Goal: Task Accomplishment & Management: Complete application form

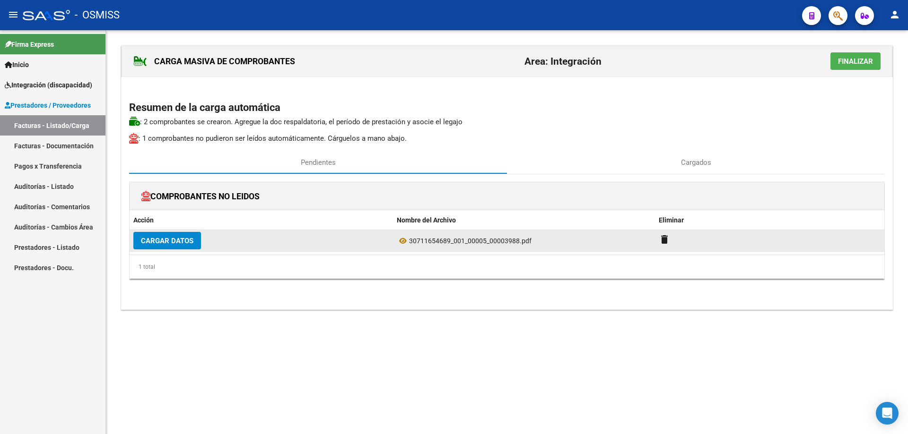
click at [164, 247] on button "Cargar Datos" at bounding box center [167, 240] width 68 height 17
click at [170, 242] on span "Cargar Datos" at bounding box center [167, 241] width 52 height 9
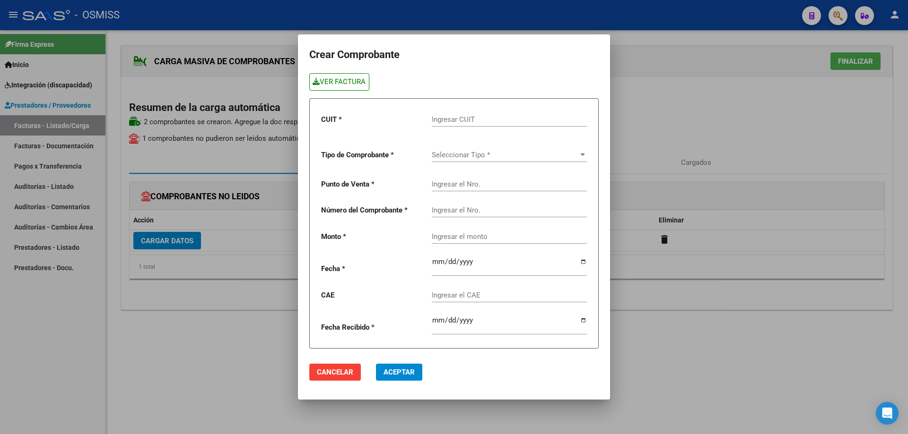
click at [336, 87] on link "VER FACTURA" at bounding box center [339, 81] width 60 height 17
click at [444, 125] on div "Ingresar CUIT" at bounding box center [509, 116] width 155 height 20
type input "30-71413436-8"
click at [484, 155] on span "Seleccionar Tipo *" at bounding box center [505, 155] width 147 height 9
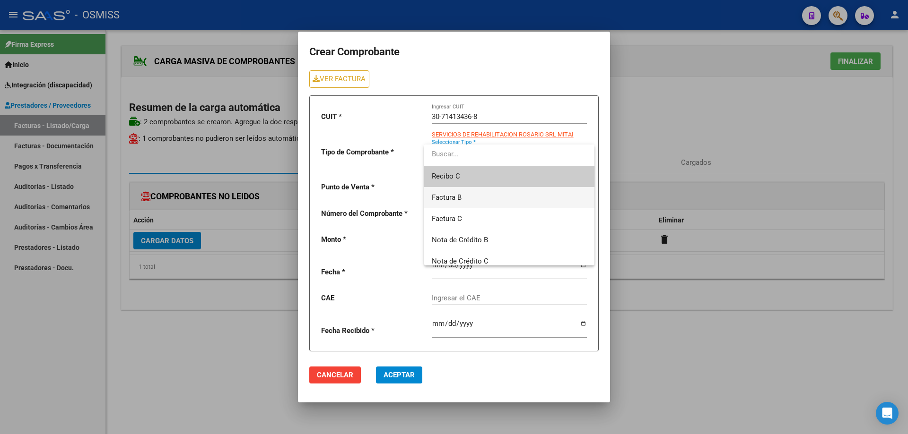
click at [466, 197] on span "Factura B" at bounding box center [509, 197] width 155 height 21
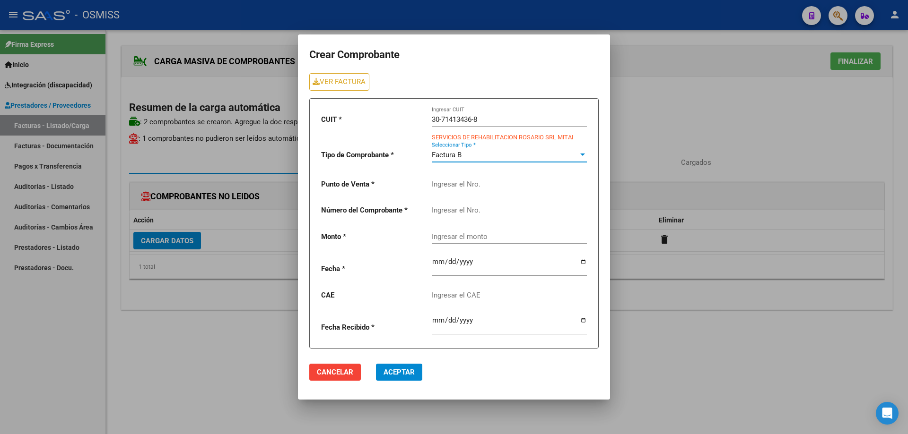
click at [463, 181] on input "Ingresar el Nro." at bounding box center [509, 184] width 155 height 9
type input "5"
click at [449, 211] on input "Ingresar el Nro." at bounding box center [509, 210] width 155 height 9
type input "3988"
click at [452, 236] on input "Ingresar el monto" at bounding box center [509, 237] width 155 height 9
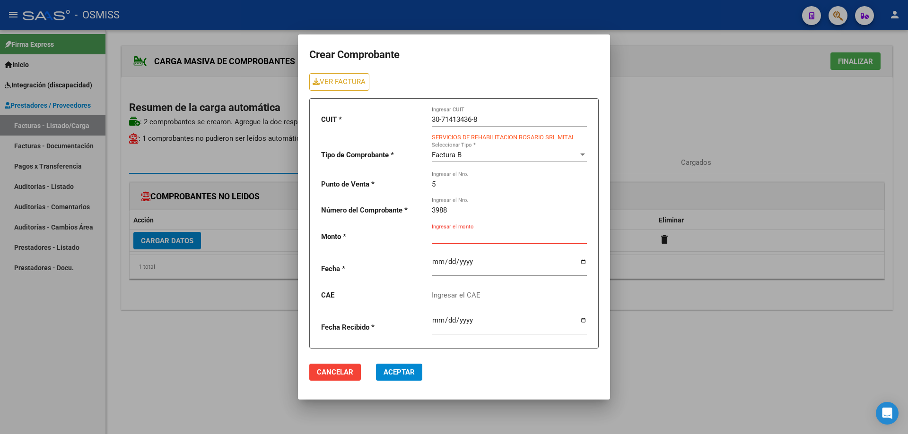
paste input "475830.36"
type input "475830.36"
click at [437, 260] on input "date" at bounding box center [509, 265] width 155 height 15
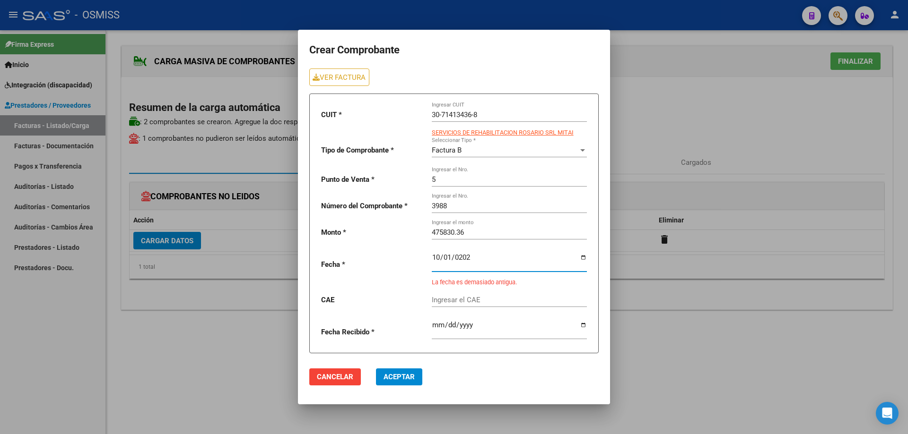
type input "[DATE]"
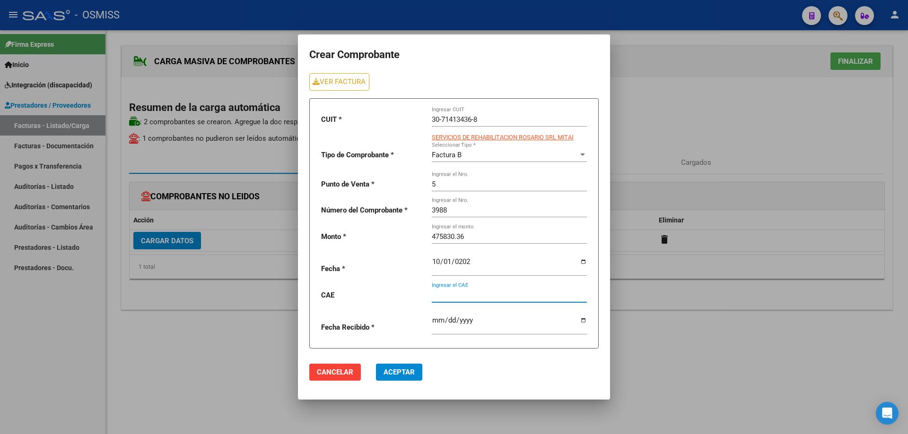
click at [455, 294] on input "Ingresar el CAE" at bounding box center [509, 295] width 155 height 9
drag, startPoint x: 444, startPoint y: 291, endPoint x: 432, endPoint y: 300, distance: 15.1
drag, startPoint x: 432, startPoint y: 300, endPoint x: 388, endPoint y: 294, distance: 44.3
click at [388, 294] on p "CAE" at bounding box center [372, 295] width 103 height 11
click at [447, 298] on input "Ingresar el CAE" at bounding box center [509, 295] width 155 height 9
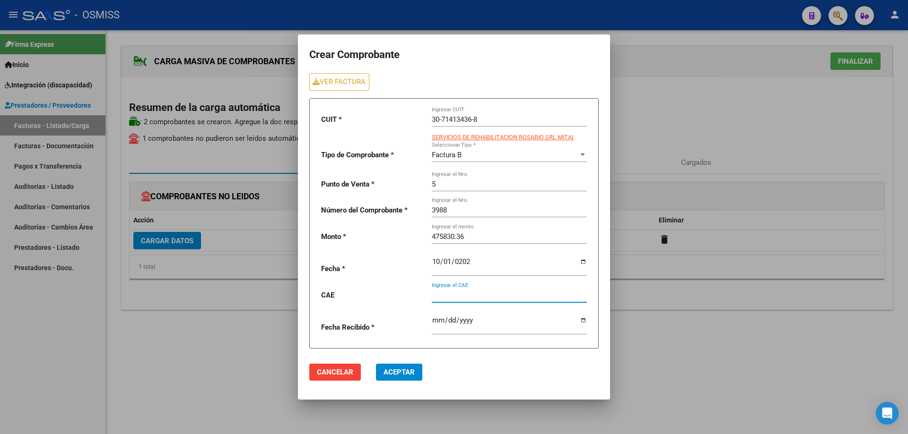
paste input "75399948444707"
type input "75399948444707"
click at [383, 373] on button "Aceptar" at bounding box center [399, 372] width 46 height 17
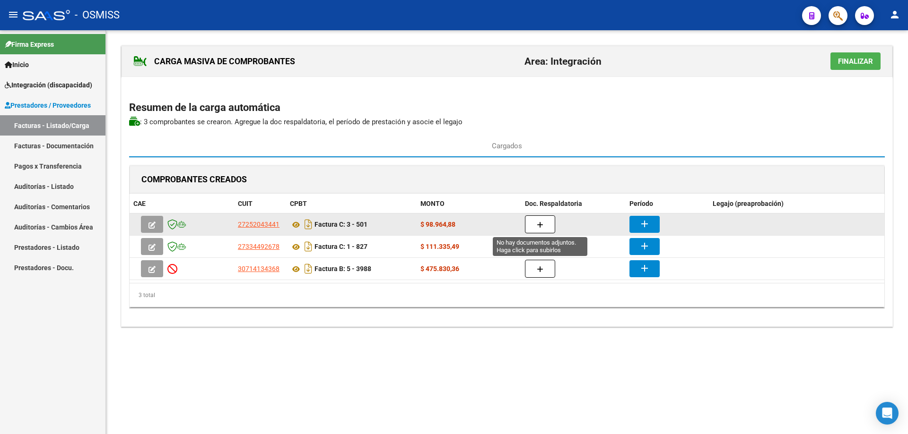
click at [541, 226] on icon "button" at bounding box center [540, 225] width 7 height 7
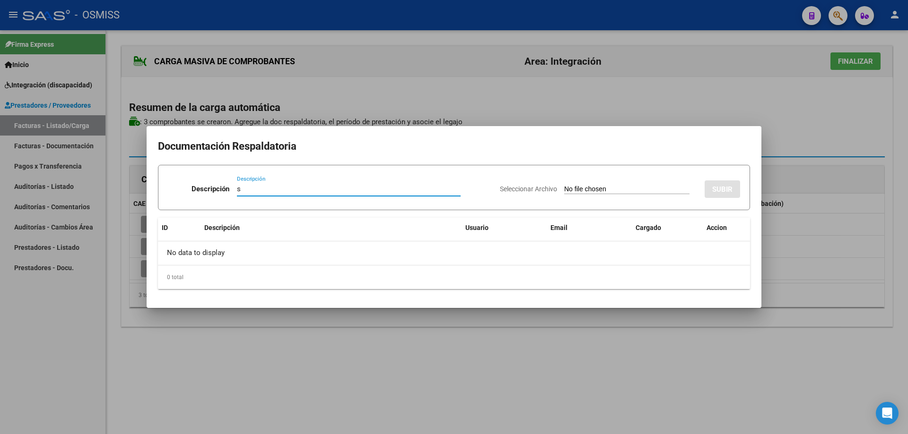
type input "s"
click at [564, 188] on input "Seleccionar Archivo" at bounding box center [626, 189] width 125 height 9
type input "C:\fakepath\[PERSON_NAME] - planilla asistencia setiembre 2025.pdf"
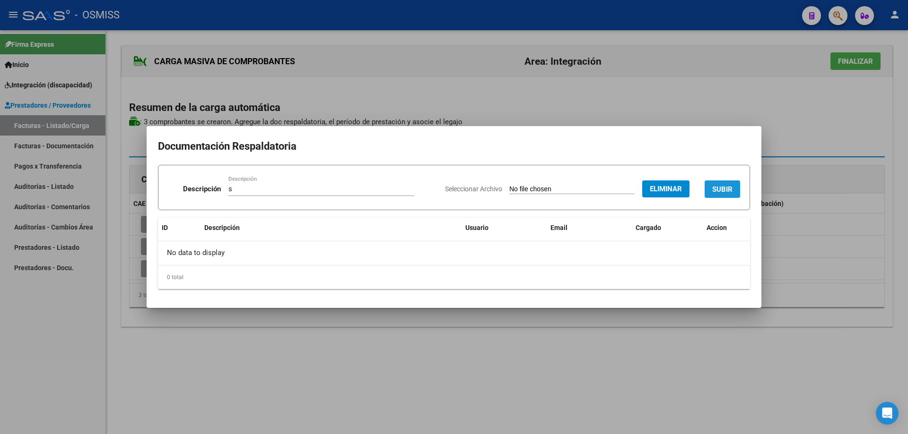
click at [717, 184] on button "SUBIR" at bounding box center [721, 189] width 35 height 17
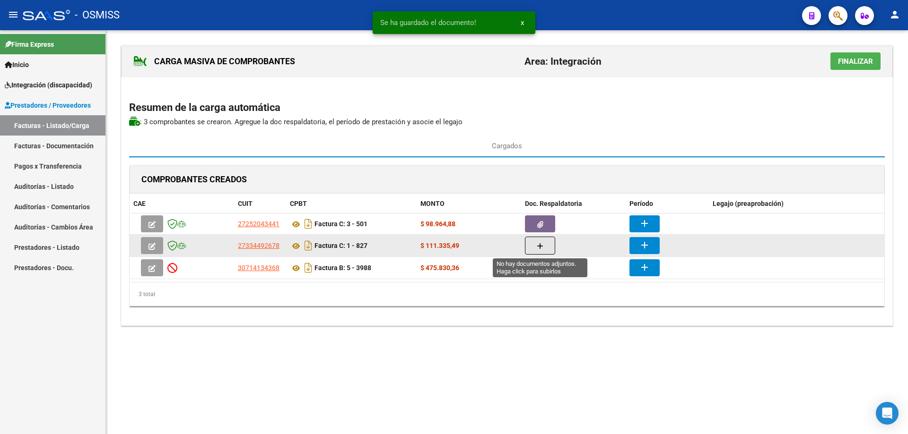
click at [546, 248] on button "button" at bounding box center [540, 246] width 30 height 18
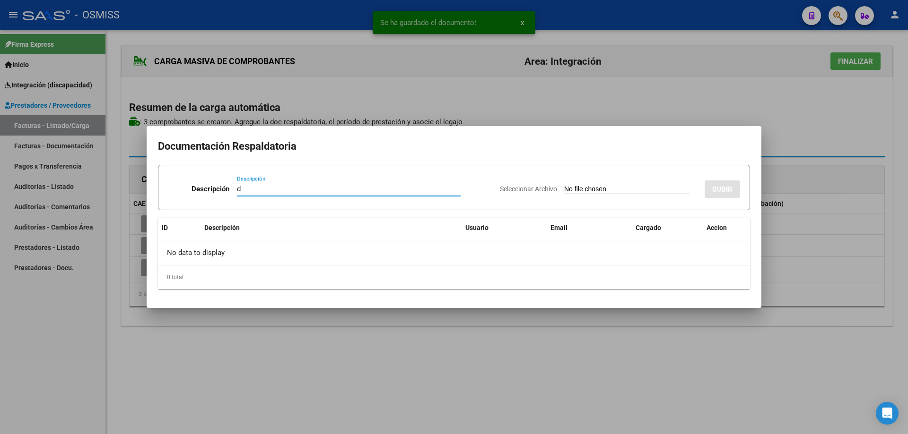
type input "d"
click at [578, 191] on input "Seleccionar Archivo" at bounding box center [626, 189] width 125 height 9
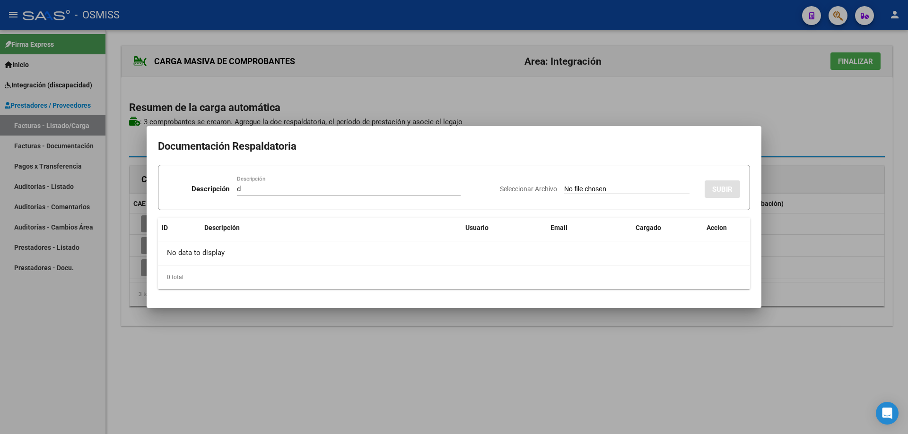
type input "C:\fakepath\SEPTIEMBRE.pdf"
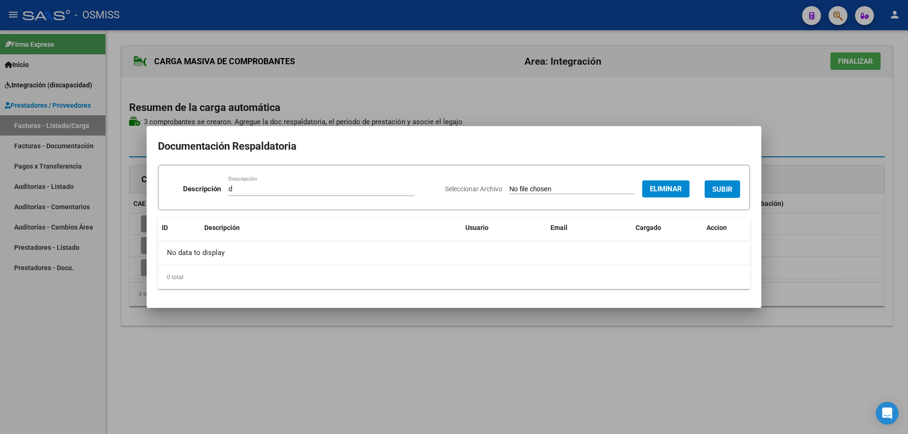
click at [715, 186] on span "SUBIR" at bounding box center [722, 189] width 20 height 9
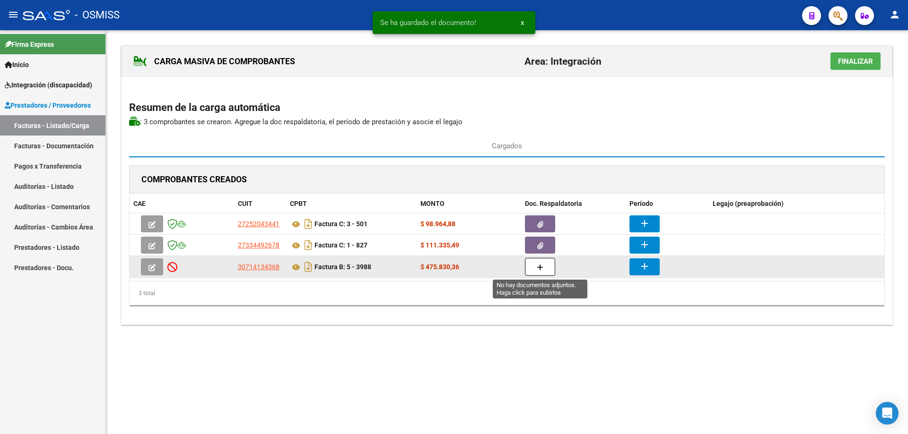
click at [554, 271] on button "button" at bounding box center [540, 267] width 30 height 18
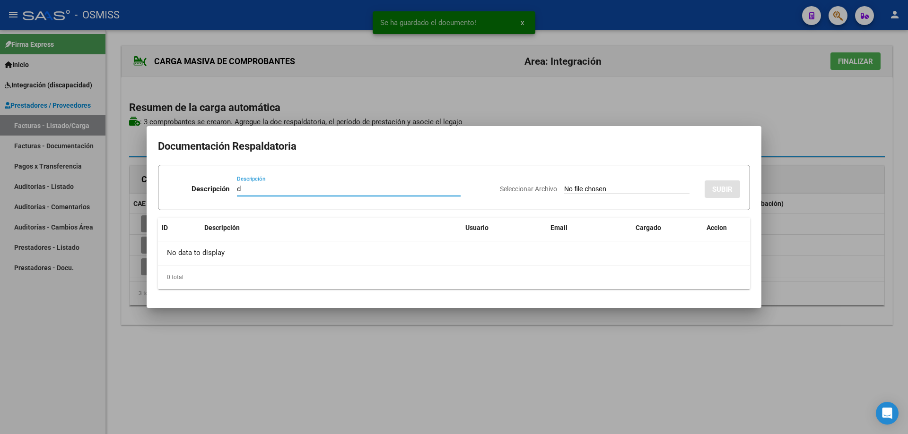
type input "d"
click at [570, 187] on input "Seleccionar Archivo" at bounding box center [626, 189] width 125 height 9
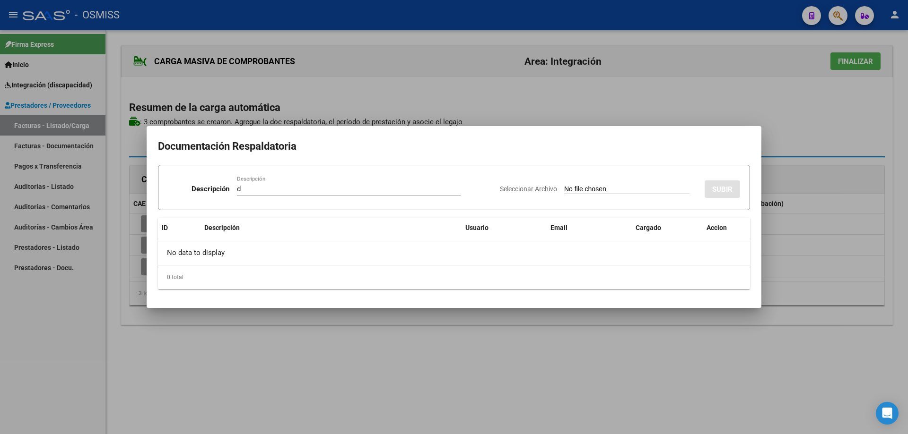
type input "C:\fakepath\SAIE ASISTENCIA.pdf"
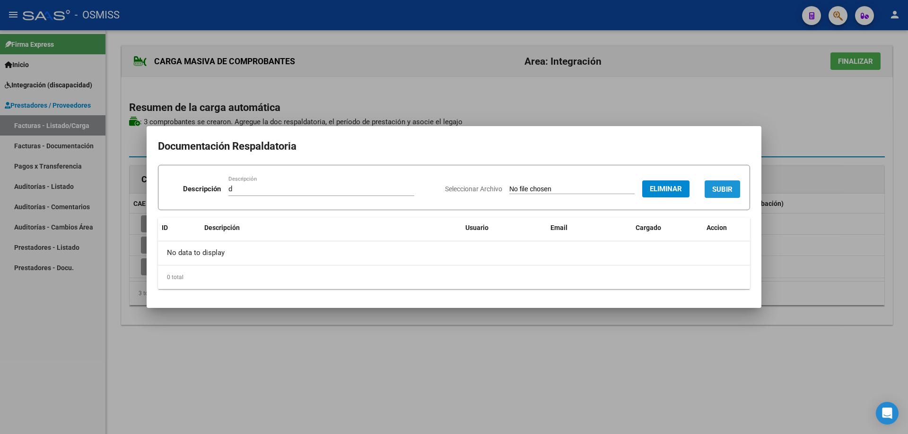
click at [720, 184] on button "SUBIR" at bounding box center [721, 189] width 35 height 17
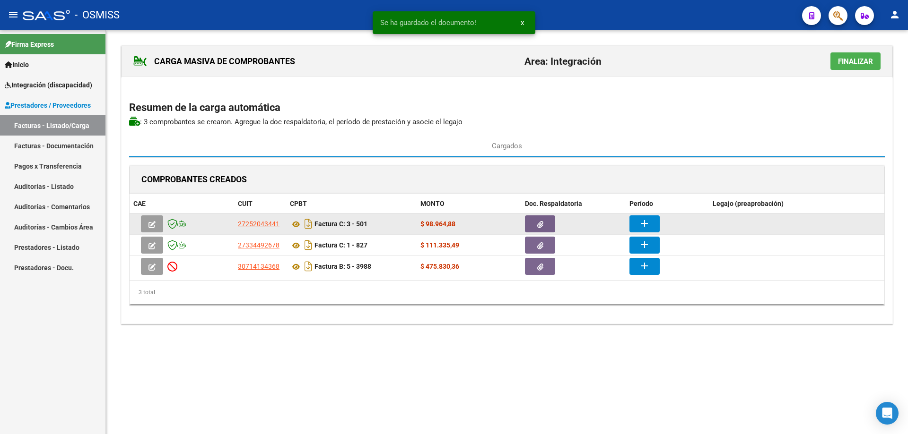
click at [652, 222] on button "add" at bounding box center [644, 224] width 30 height 17
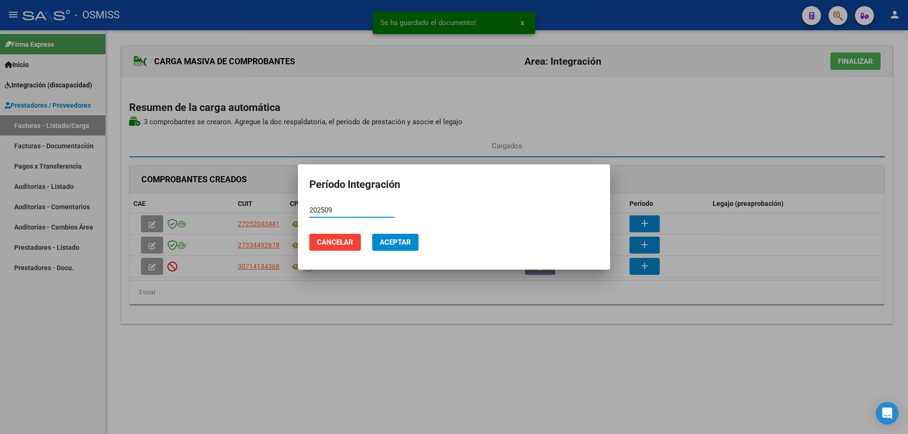
drag, startPoint x: 349, startPoint y: 207, endPoint x: 302, endPoint y: 201, distance: 47.6
click at [302, 201] on mat-dialog-container "Período Integración 202509 Período (AAAAMM) Cancelar Aceptar" at bounding box center [454, 217] width 312 height 105
type input "202509"
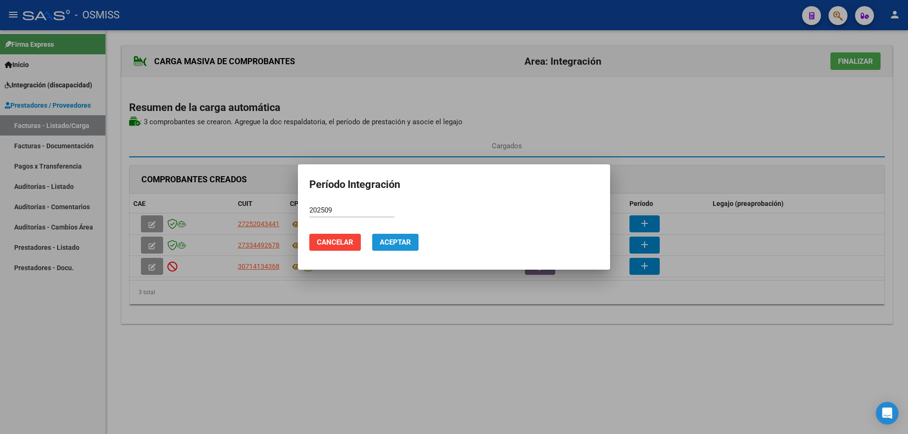
click at [401, 240] on span "Aceptar" at bounding box center [395, 242] width 31 height 9
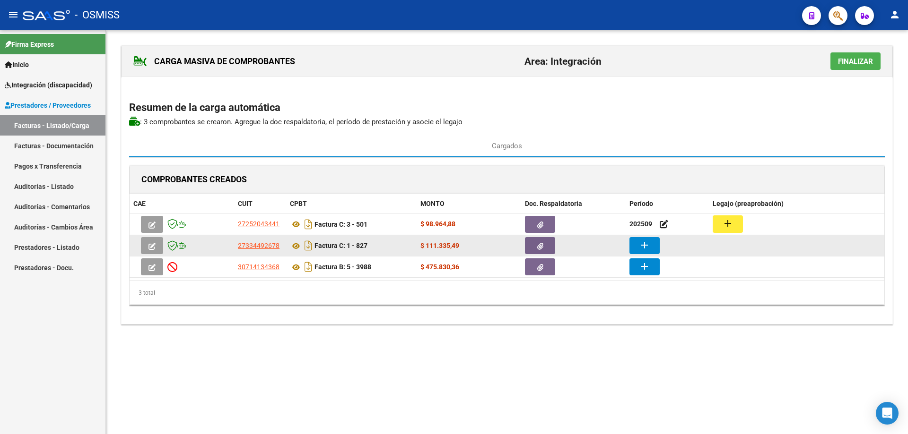
click at [644, 245] on mat-icon "add" at bounding box center [644, 245] width 11 height 11
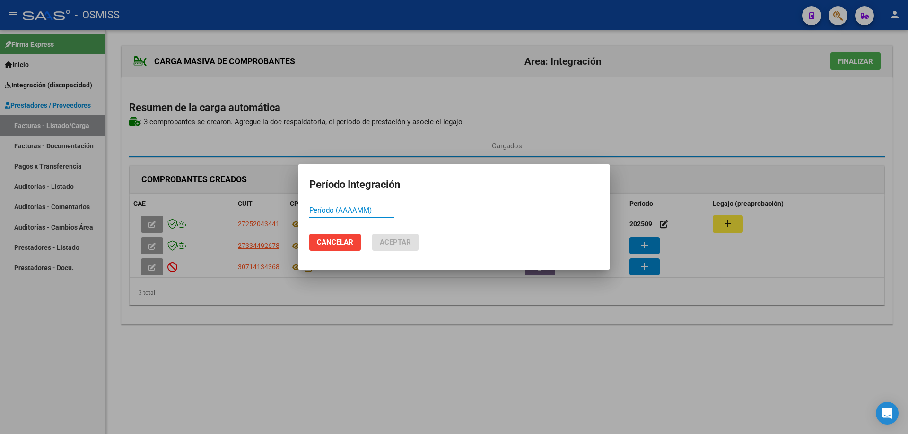
paste input "202509"
type input "202509"
click at [391, 245] on span "Aceptar" at bounding box center [395, 242] width 31 height 9
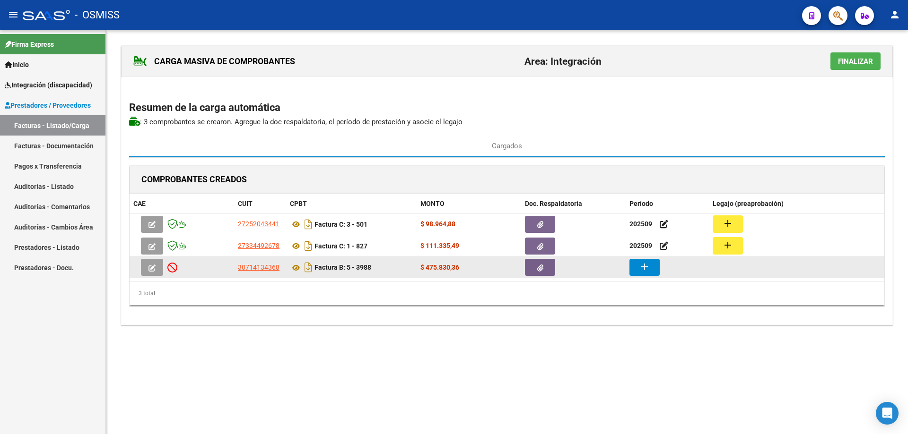
click at [647, 268] on mat-icon "add" at bounding box center [644, 266] width 11 height 11
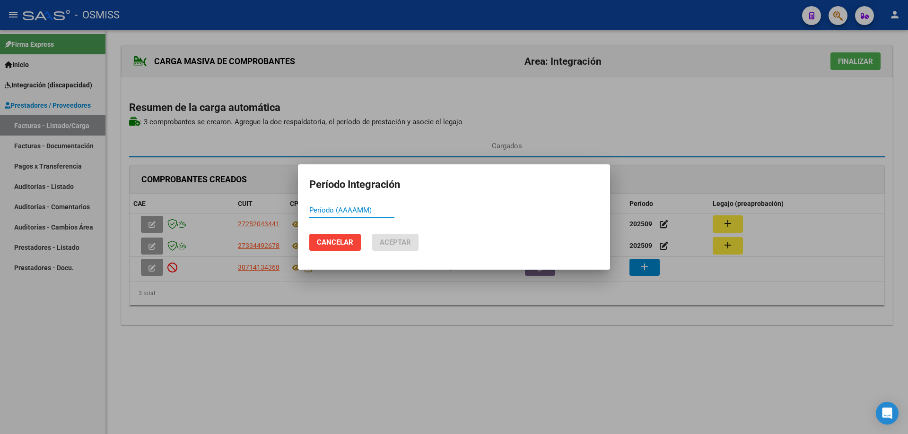
paste input "202509"
type input "202509"
click at [397, 248] on button "Aceptar" at bounding box center [395, 242] width 46 height 17
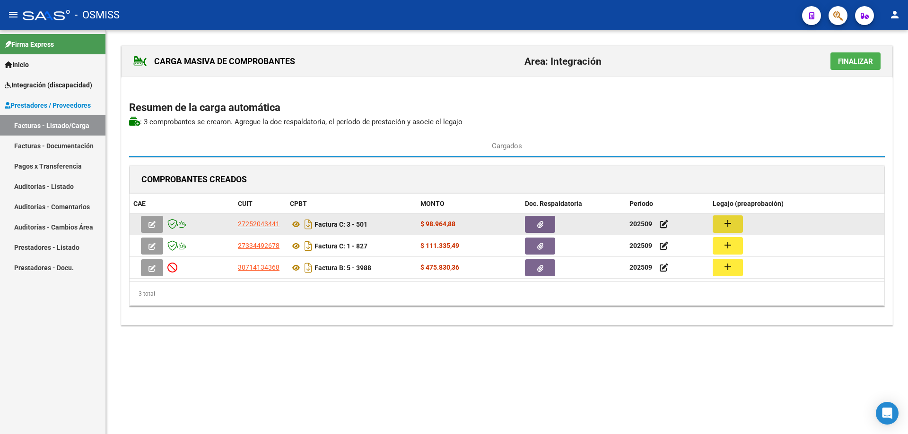
click at [730, 216] on button "add" at bounding box center [727, 224] width 30 height 17
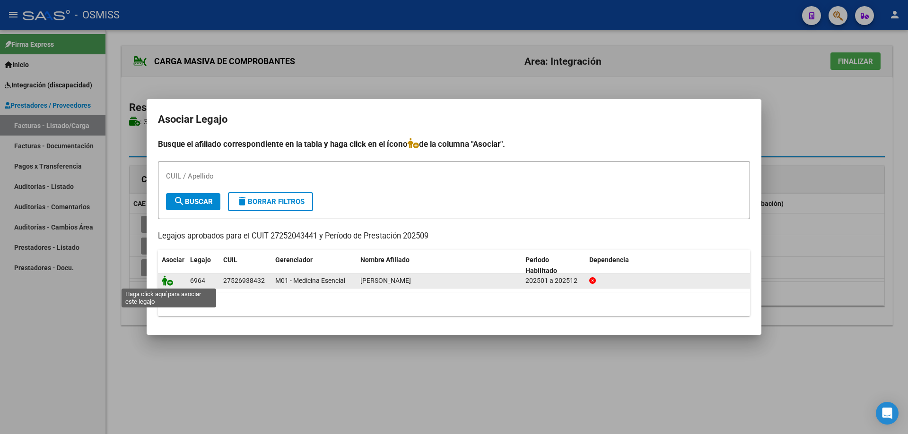
click at [163, 282] on icon at bounding box center [167, 281] width 11 height 10
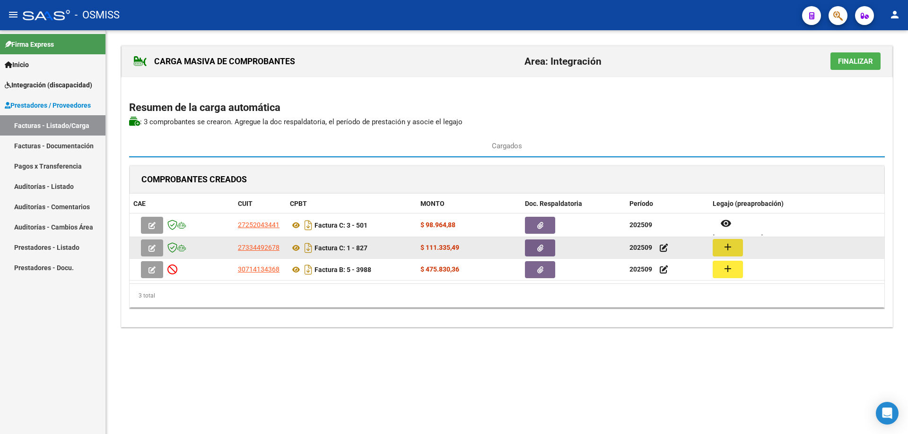
click at [727, 242] on mat-icon "add" at bounding box center [727, 247] width 11 height 11
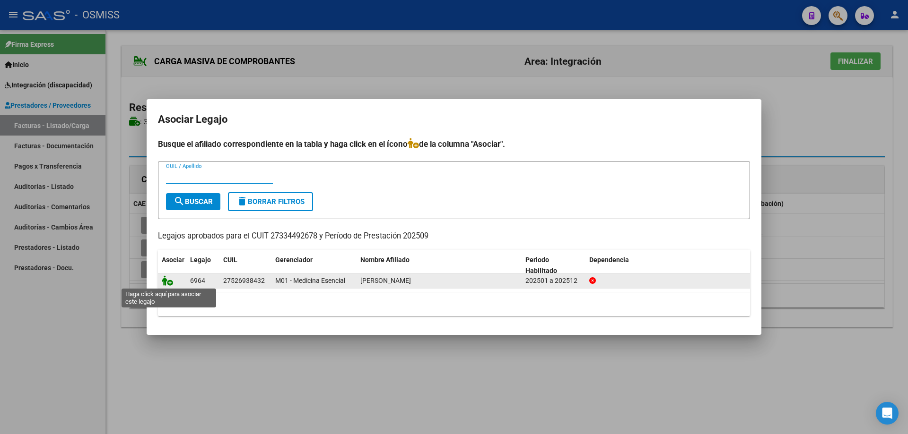
click at [168, 283] on icon at bounding box center [167, 281] width 11 height 10
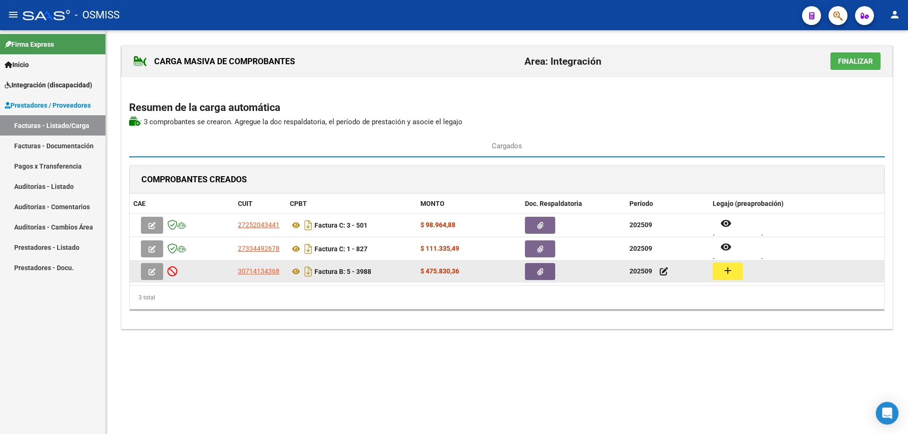
click at [727, 271] on mat-icon "add" at bounding box center [727, 270] width 11 height 11
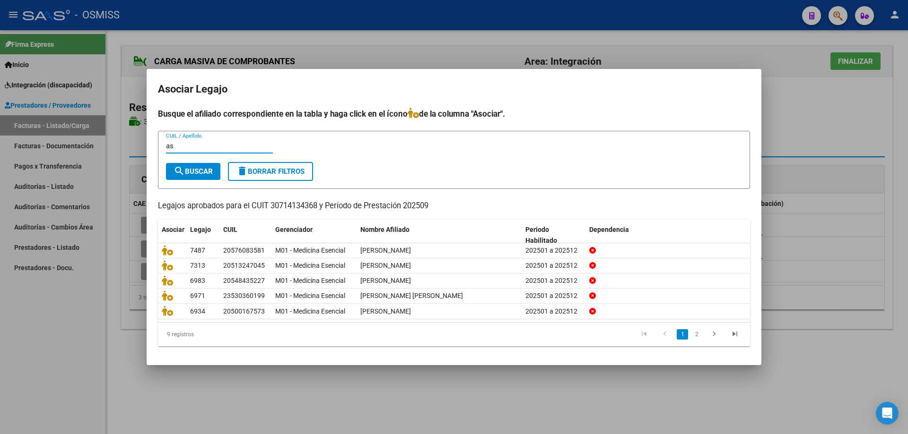
type input "a"
type input "[PERSON_NAME]"
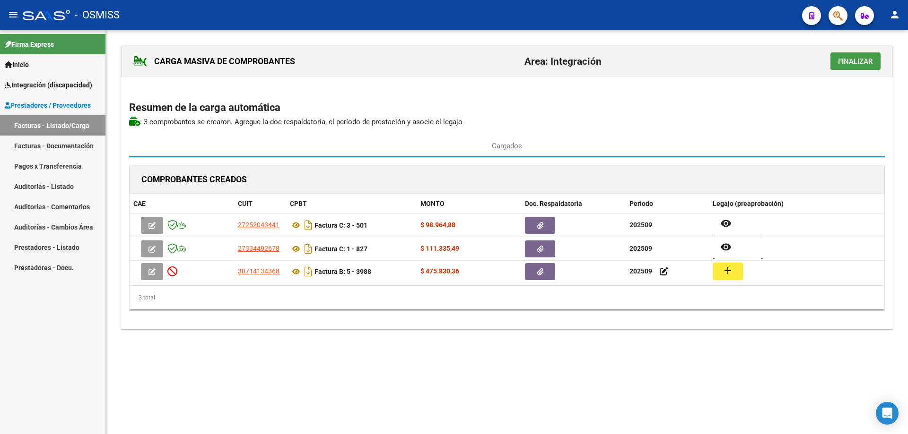
click at [848, 65] on span "Finalizar" at bounding box center [855, 61] width 35 height 9
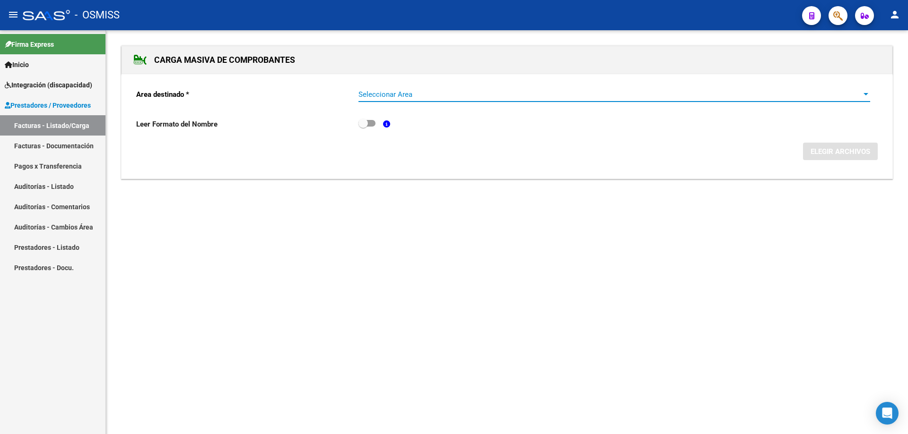
click at [446, 91] on span "Seleccionar Area" at bounding box center [609, 94] width 503 height 9
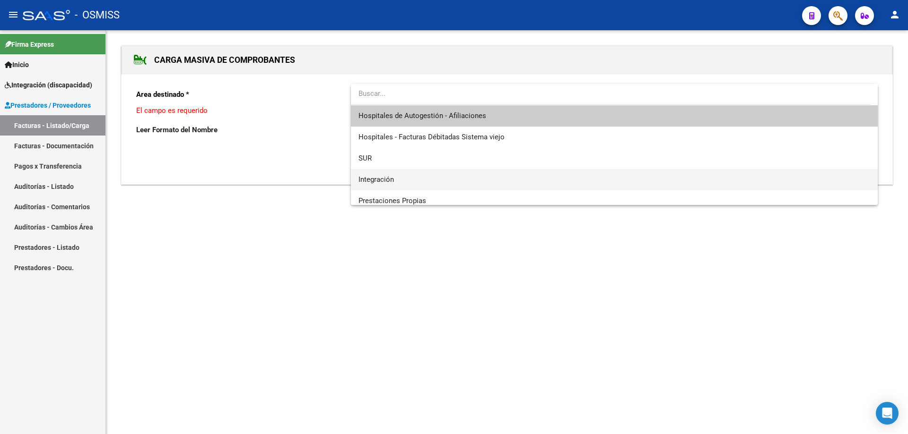
click at [400, 178] on span "Integración" at bounding box center [613, 179] width 511 height 21
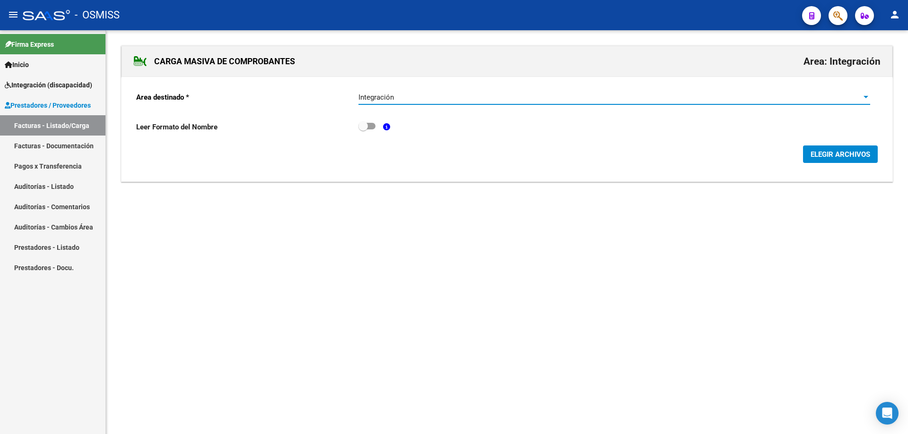
click at [809, 156] on button "ELEGIR ARCHIVOS" at bounding box center [840, 154] width 75 height 17
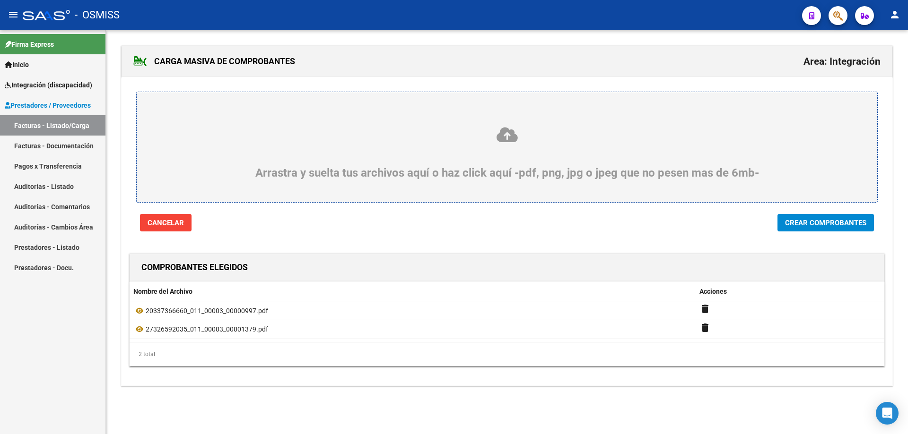
click at [838, 211] on div "Arrastra y suelta tus archivos aquí o haz click aquí -pdf, png, jpg o jpeg que …" at bounding box center [506, 154] width 771 height 155
click at [833, 222] on span "Crear Comprobantes" at bounding box center [825, 223] width 81 height 9
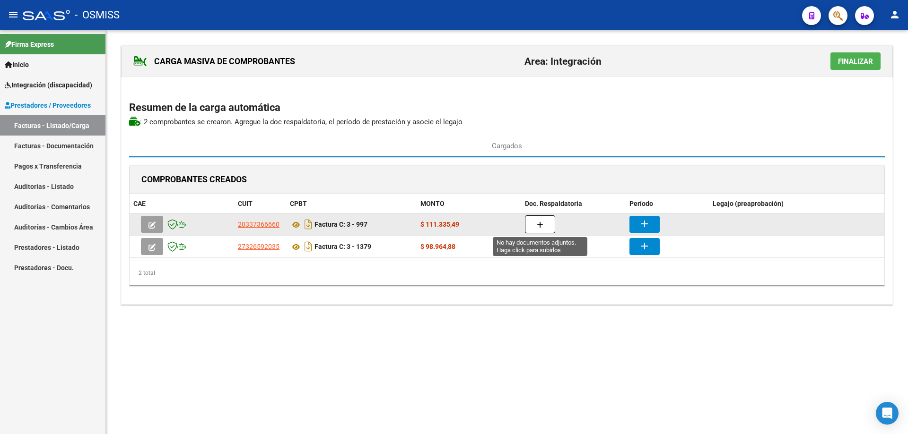
click at [543, 225] on icon "button" at bounding box center [540, 225] width 7 height 7
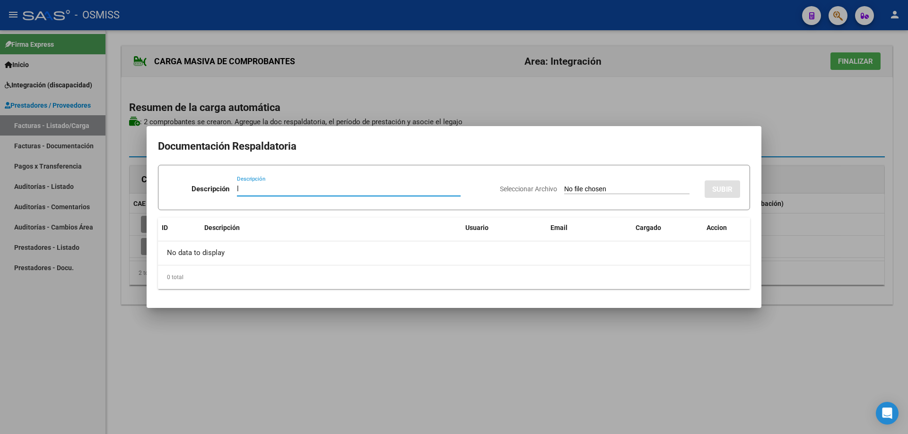
type input "l"
click at [593, 187] on input "Seleccionar Archivo" at bounding box center [626, 189] width 125 height 9
type input "C:\fakepath\Escáner_20251005 (2).pdf"
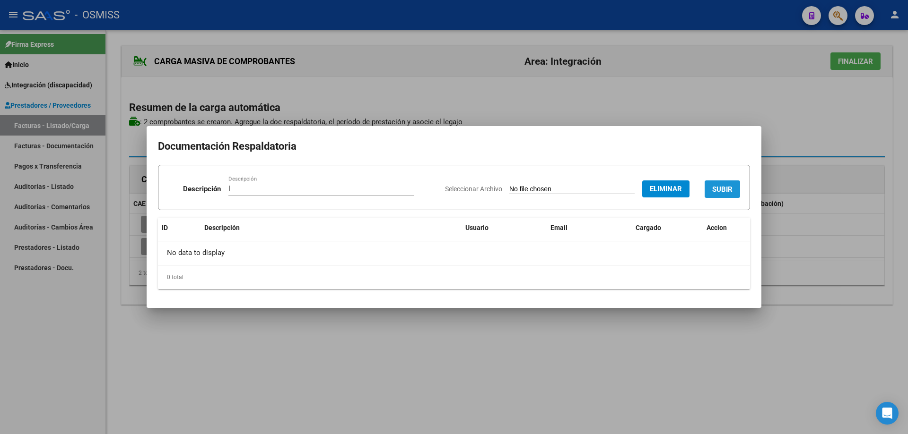
click at [727, 182] on button "SUBIR" at bounding box center [721, 189] width 35 height 17
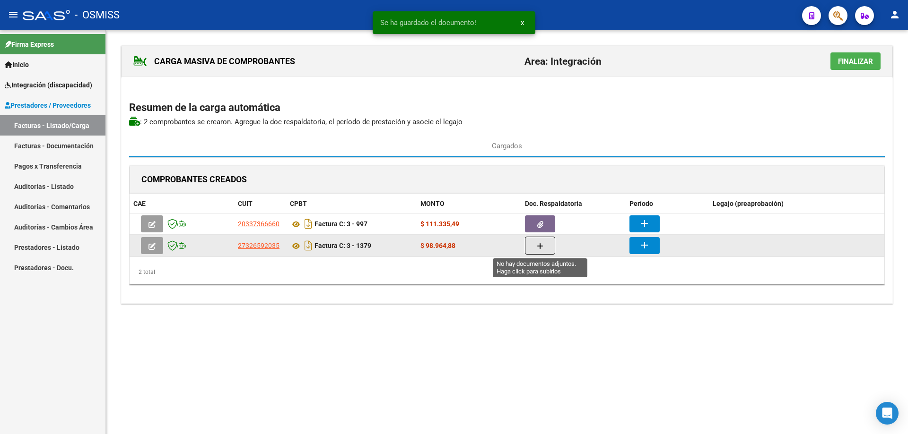
click at [537, 250] on span "button" at bounding box center [540, 246] width 7 height 9
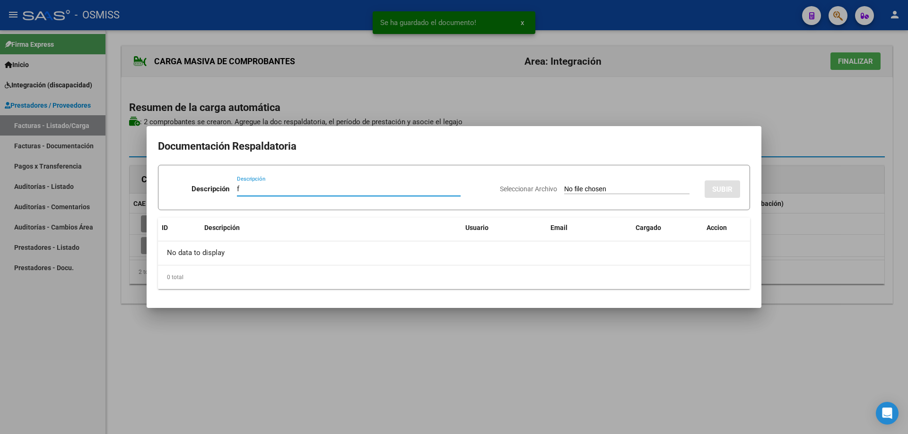
type input "f"
click at [572, 188] on input "Seleccionar Archivo" at bounding box center [626, 189] width 125 height 9
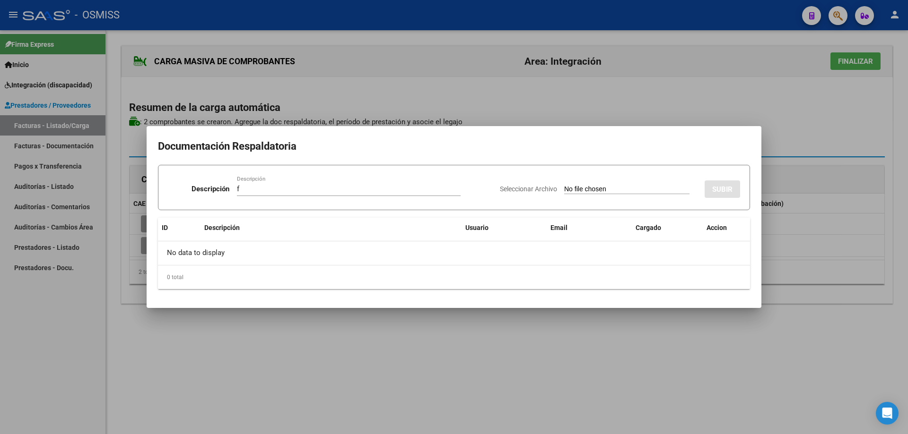
type input "C:\fakepath\CamScanner [DATE] 18.49.pdf"
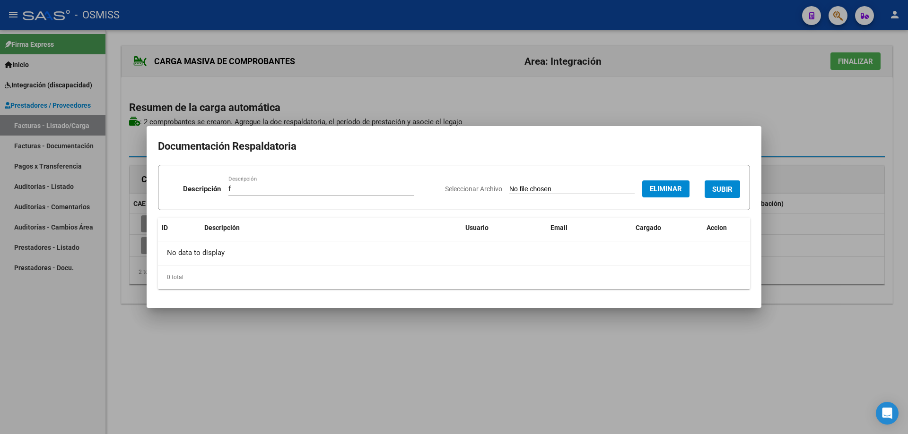
click at [723, 178] on div "Seleccionar Archivo Eliminar SUBIR" at bounding box center [592, 187] width 295 height 29
click at [728, 182] on button "SUBIR" at bounding box center [721, 189] width 35 height 17
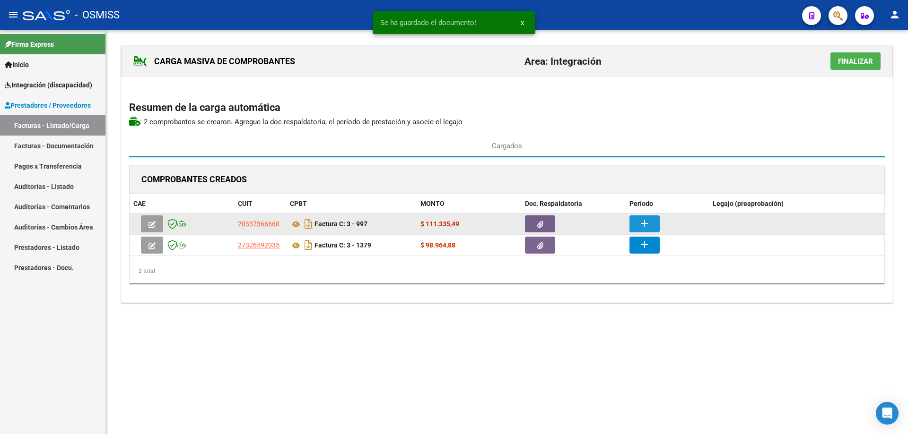
click at [641, 224] on mat-icon "add" at bounding box center [644, 223] width 11 height 11
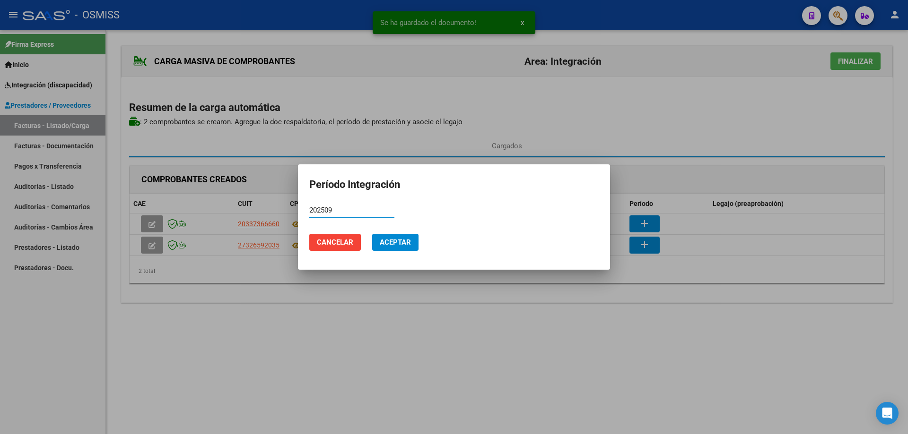
type input "202509"
click at [386, 239] on span "Aceptar" at bounding box center [395, 242] width 31 height 9
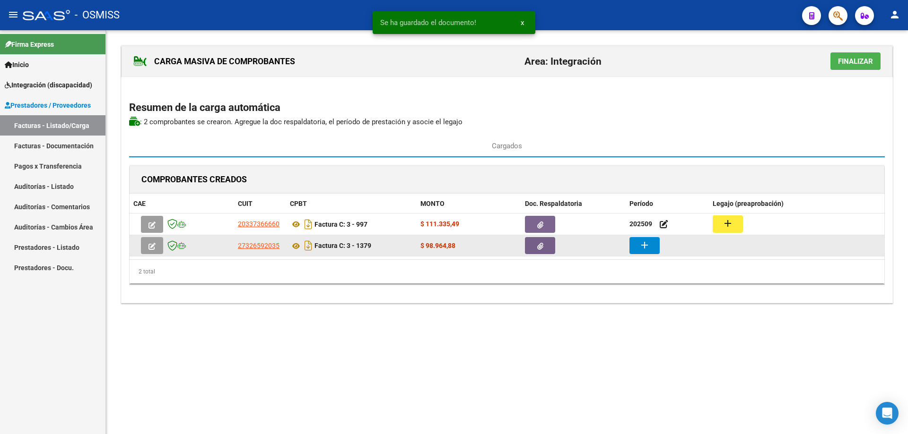
click at [637, 249] on button "add" at bounding box center [644, 245] width 30 height 17
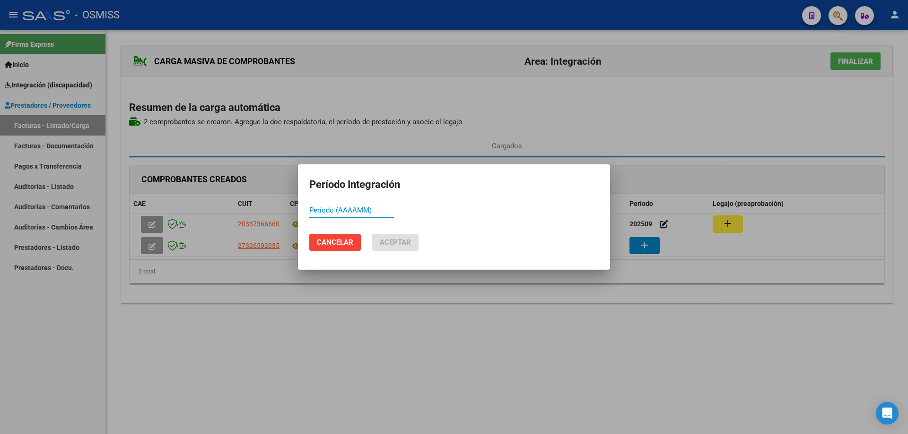
paste input "202509"
type input "202509"
drag, startPoint x: 393, startPoint y: 245, endPoint x: 419, endPoint y: 250, distance: 27.0
click at [392, 245] on span "Aceptar" at bounding box center [395, 242] width 31 height 9
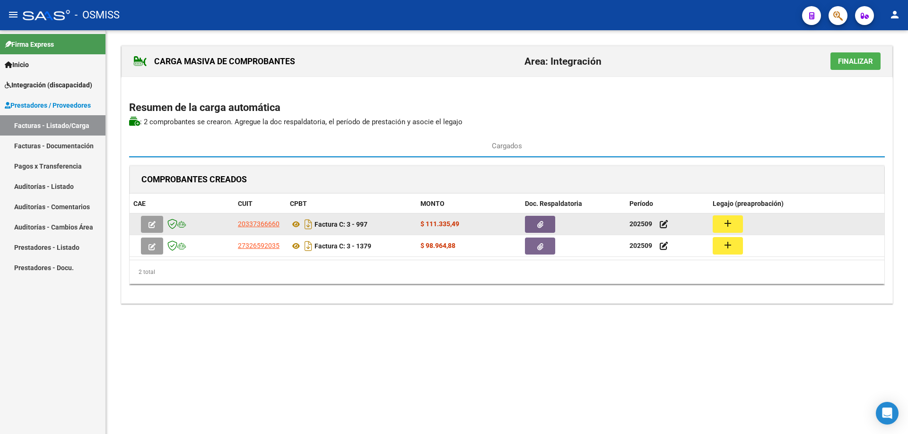
click at [718, 218] on button "add" at bounding box center [727, 224] width 30 height 17
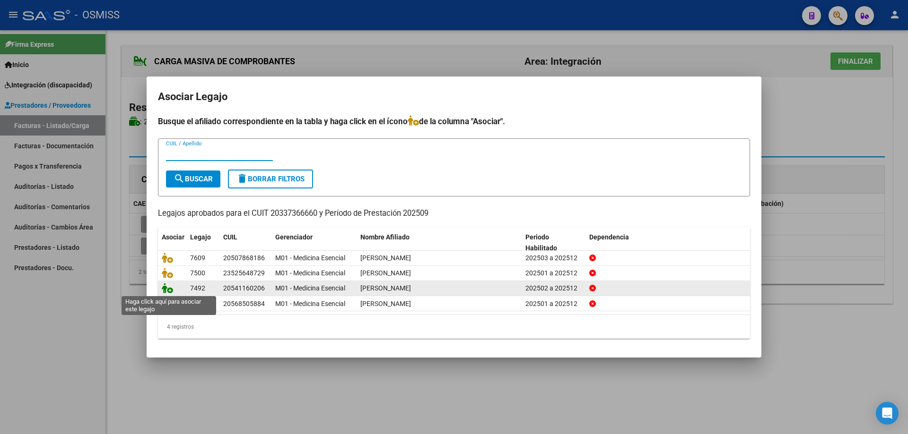
click at [166, 289] on icon at bounding box center [167, 288] width 11 height 10
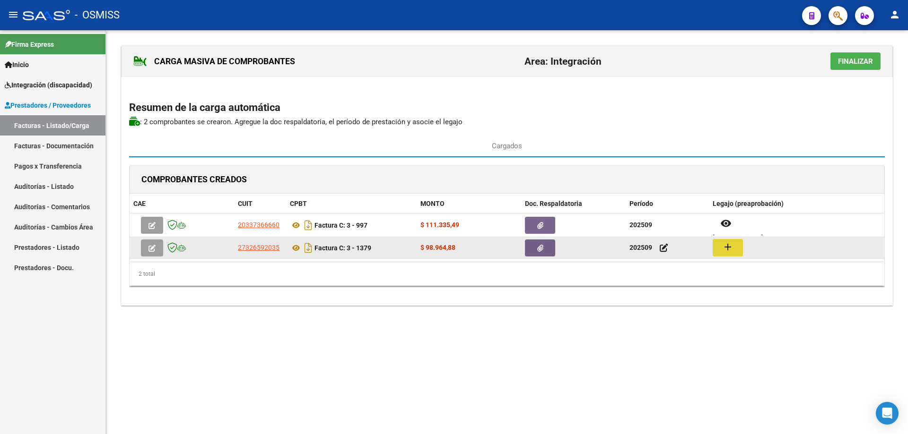
click at [727, 248] on mat-icon "add" at bounding box center [727, 247] width 11 height 11
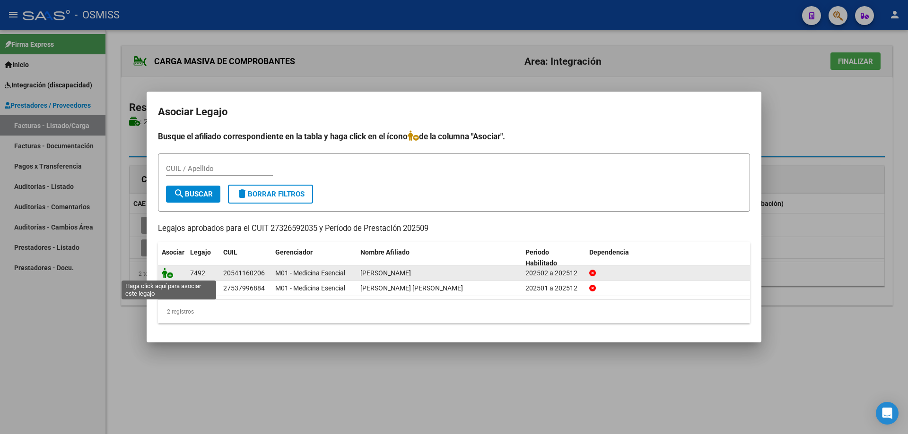
click at [166, 273] on icon at bounding box center [167, 273] width 11 height 10
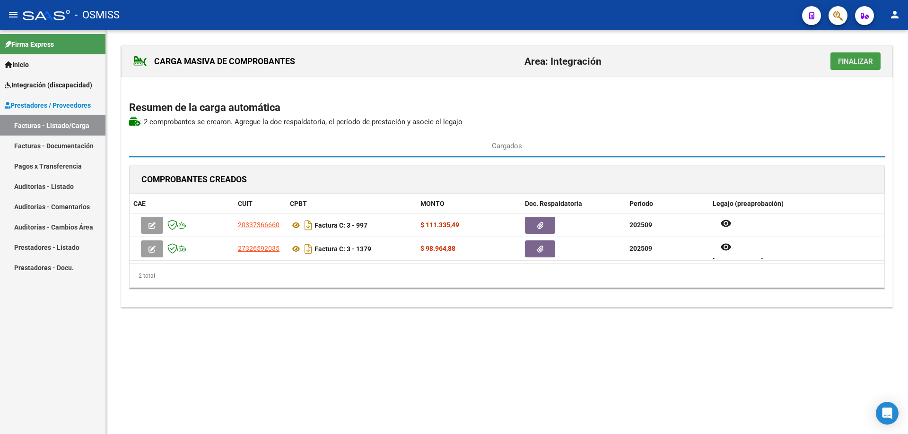
click at [851, 61] on span "Finalizar" at bounding box center [855, 61] width 35 height 9
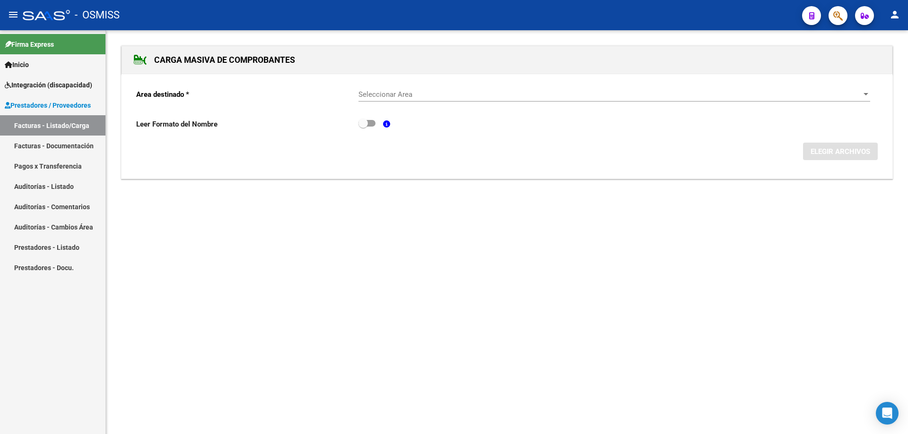
click at [413, 88] on div "Seleccionar Area Seleccionar Area" at bounding box center [613, 91] width 511 height 20
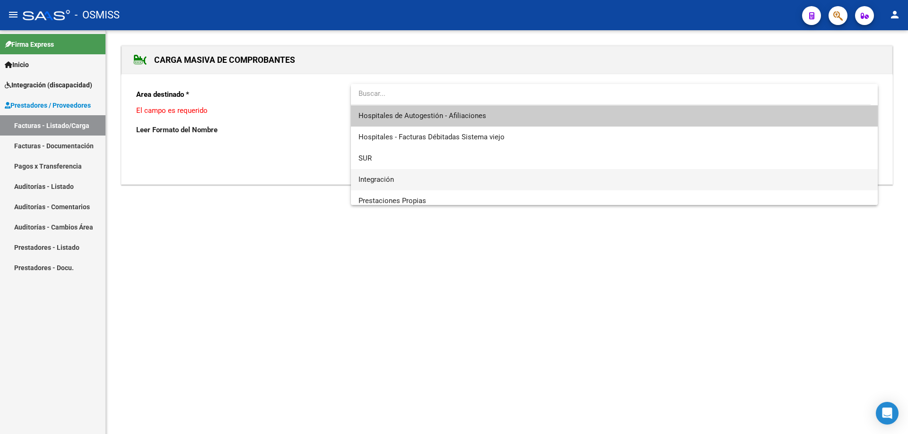
click at [400, 179] on span "Integración" at bounding box center [613, 179] width 511 height 21
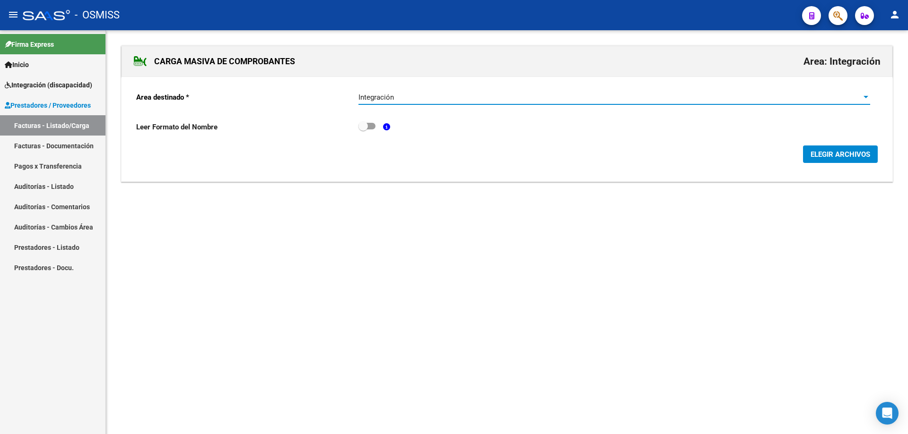
click at [816, 153] on span "ELEGIR ARCHIVOS" at bounding box center [840, 154] width 60 height 9
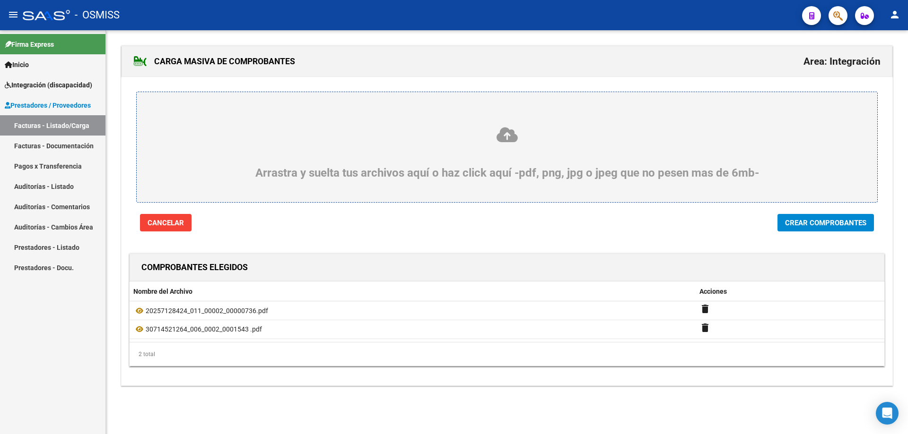
click at [809, 221] on span "Crear Comprobantes" at bounding box center [825, 223] width 81 height 9
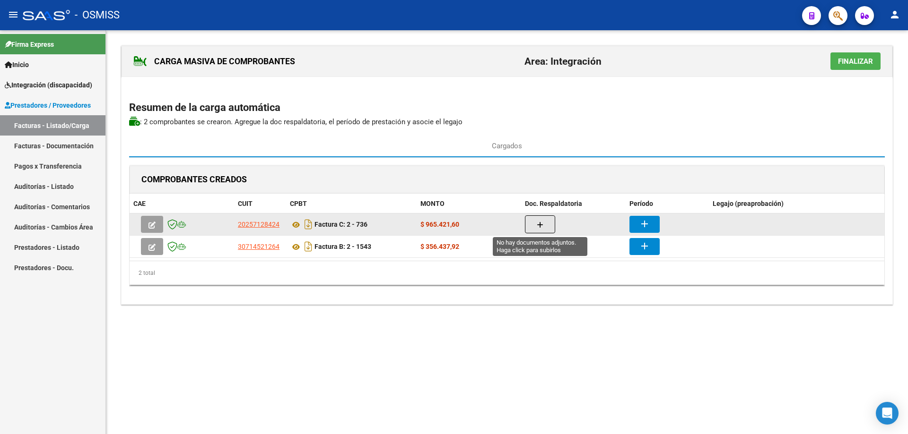
click at [534, 224] on button "button" at bounding box center [540, 225] width 30 height 18
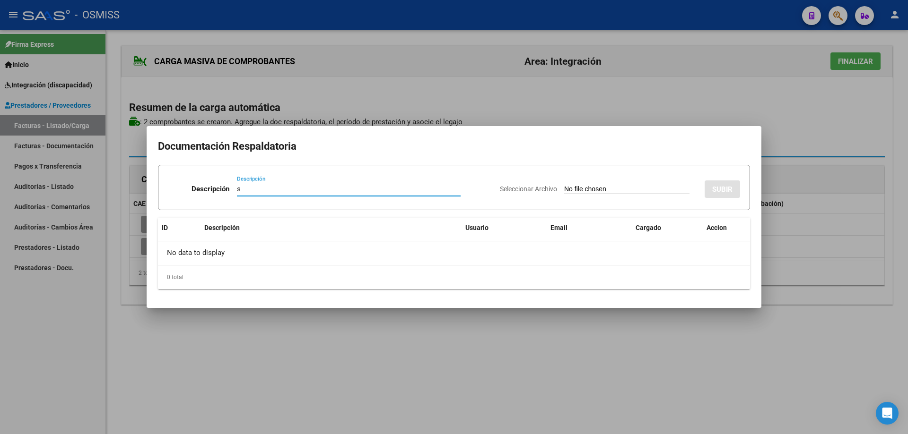
type input "s"
click at [560, 184] on div "Seleccionar Archivo SUBIR" at bounding box center [620, 187] width 240 height 29
click at [564, 190] on input "Seleccionar Archivo" at bounding box center [626, 189] width 125 height 9
type input "C:\fakepath\Planilla asistencia.pdf"
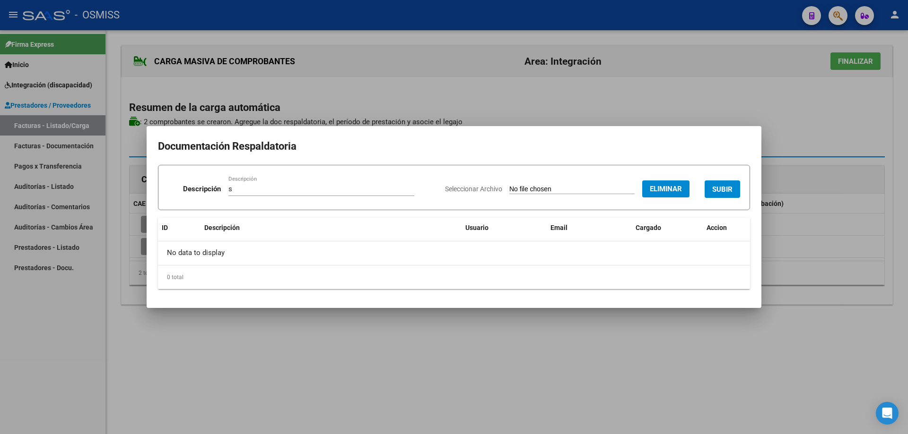
click at [724, 183] on button "SUBIR" at bounding box center [721, 189] width 35 height 17
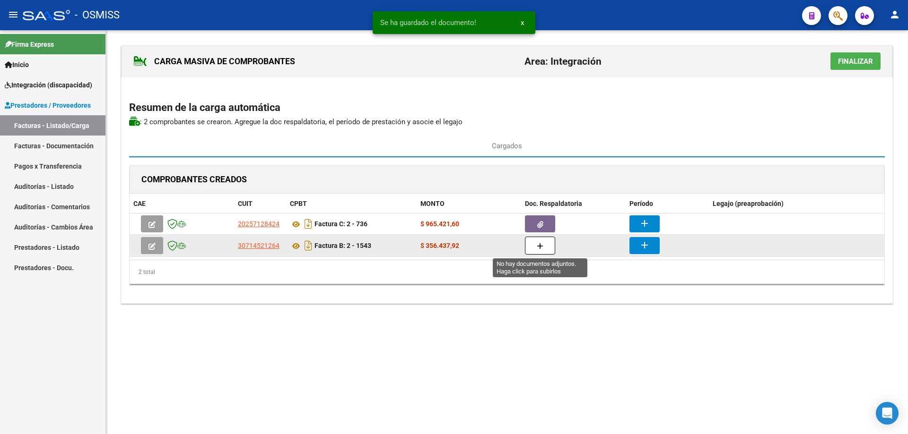
click at [542, 245] on icon "button" at bounding box center [540, 246] width 7 height 7
click at [540, 243] on icon "button" at bounding box center [540, 246] width 7 height 7
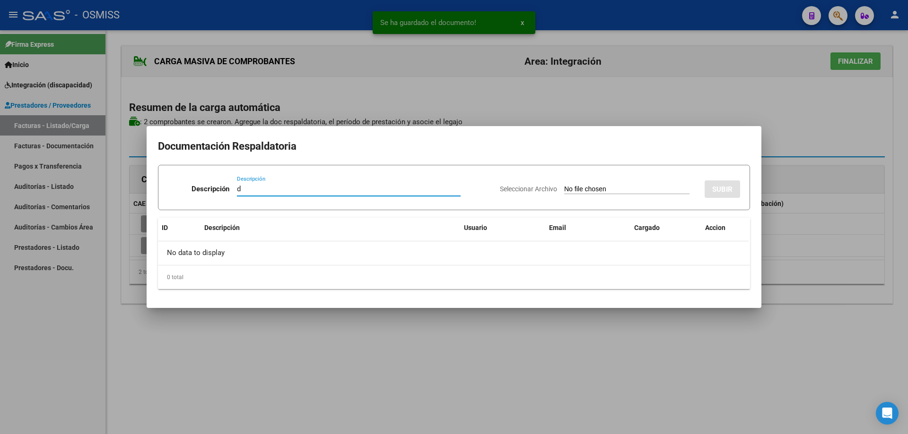
type input "d"
click at [573, 190] on input "Seleccionar Archivo" at bounding box center [626, 189] width 125 height 9
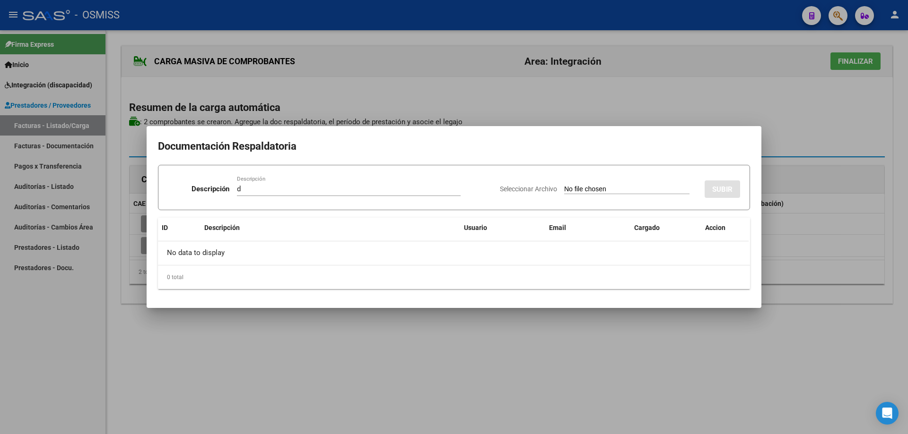
type input "C:\fakepath\CUIT30714521264 SEPTIEMBRE ASISTENCIA [PERSON_NAME] 541145.pdf"
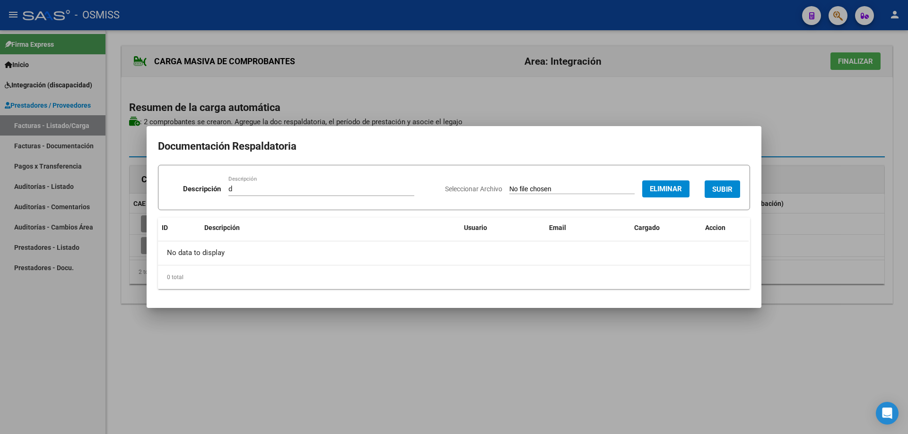
click at [718, 191] on span "SUBIR" at bounding box center [722, 189] width 20 height 9
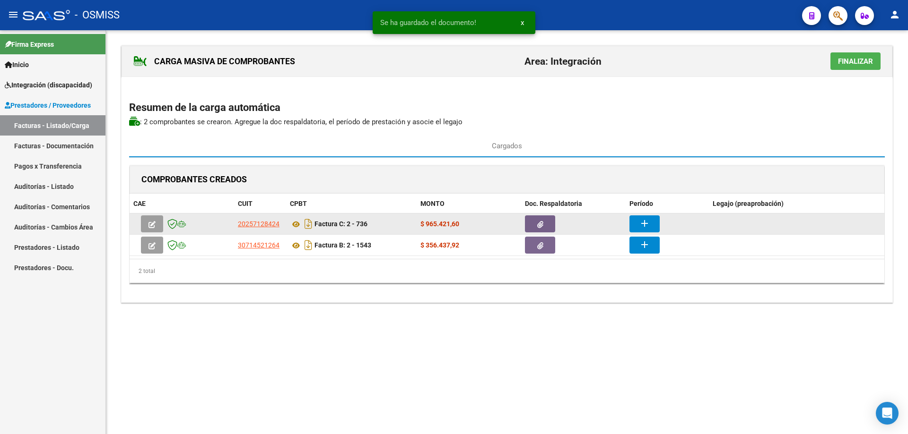
click at [642, 223] on mat-icon "add" at bounding box center [644, 223] width 11 height 11
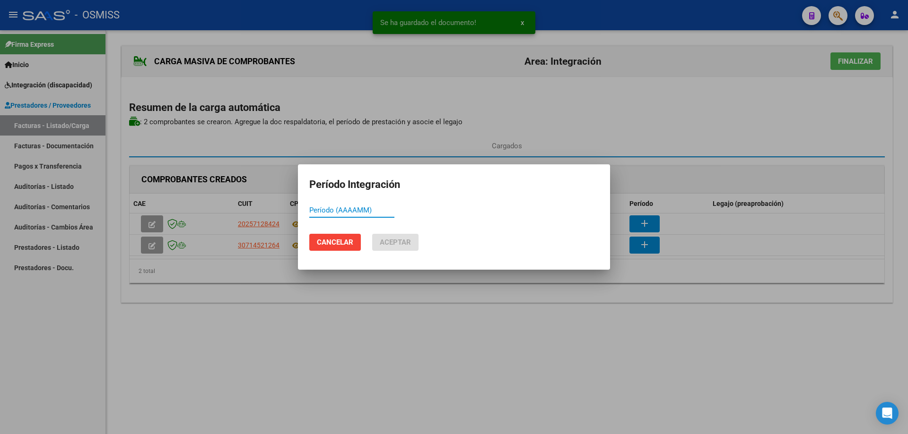
paste input "202509"
type input "202509"
click at [392, 243] on span "Aceptar" at bounding box center [395, 242] width 31 height 9
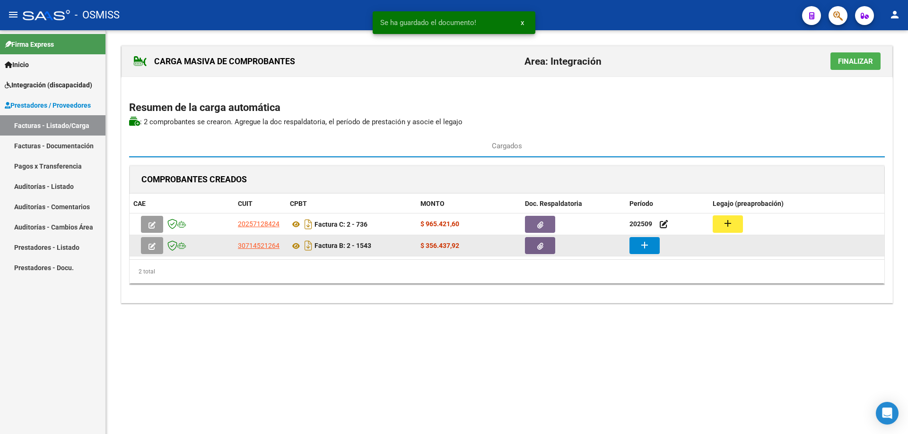
click at [653, 246] on button "add" at bounding box center [644, 245] width 30 height 17
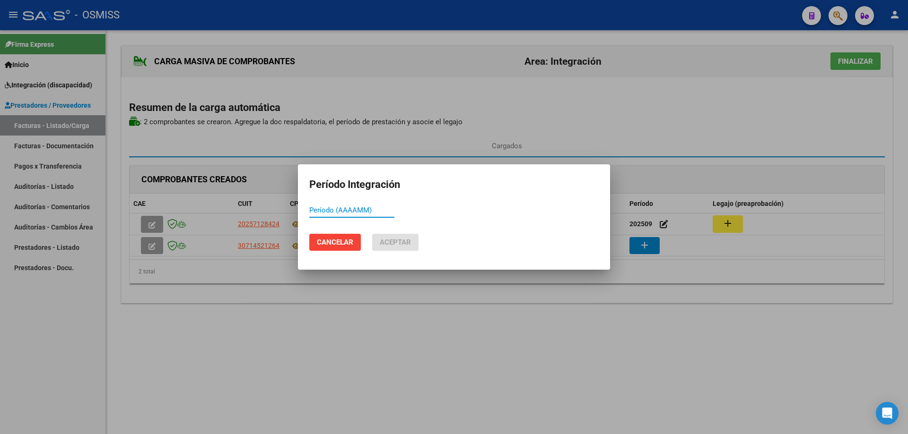
paste input "202509"
type input "202509"
click at [386, 245] on span "Aceptar" at bounding box center [395, 242] width 31 height 9
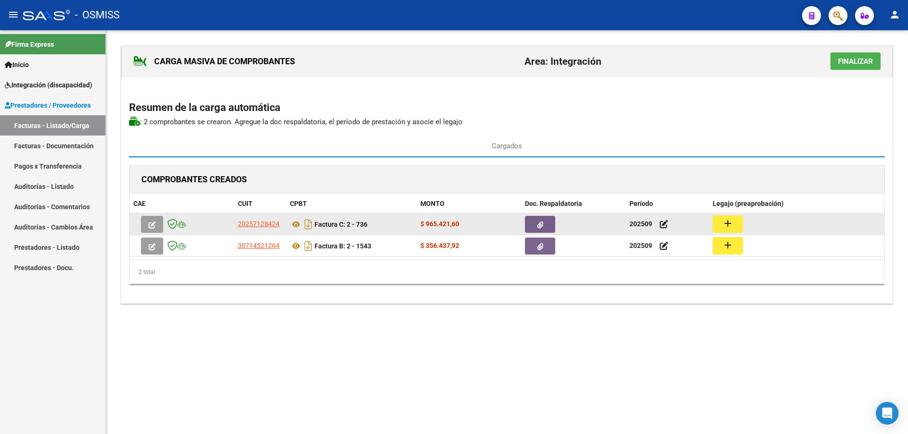
click at [735, 221] on button "add" at bounding box center [727, 224] width 30 height 17
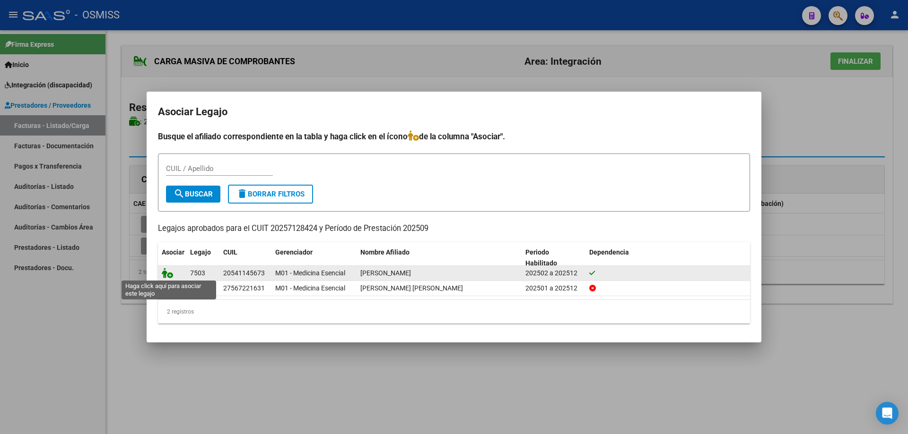
click at [165, 271] on icon at bounding box center [167, 273] width 11 height 10
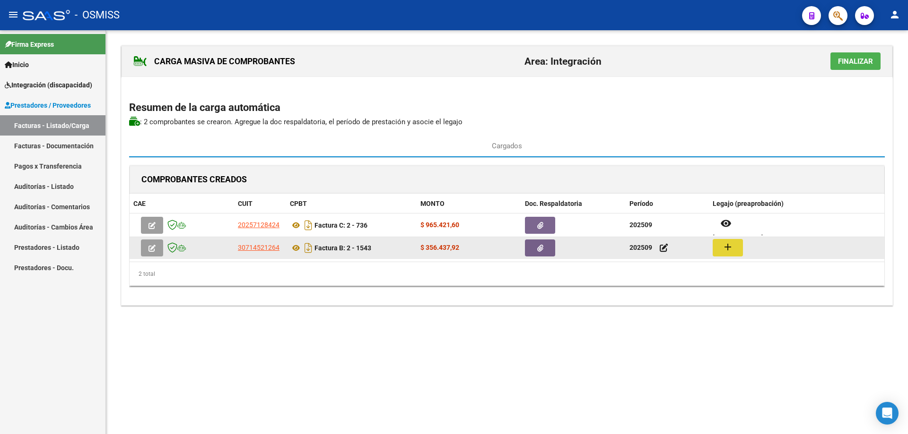
click at [733, 243] on mat-icon "add" at bounding box center [727, 247] width 11 height 11
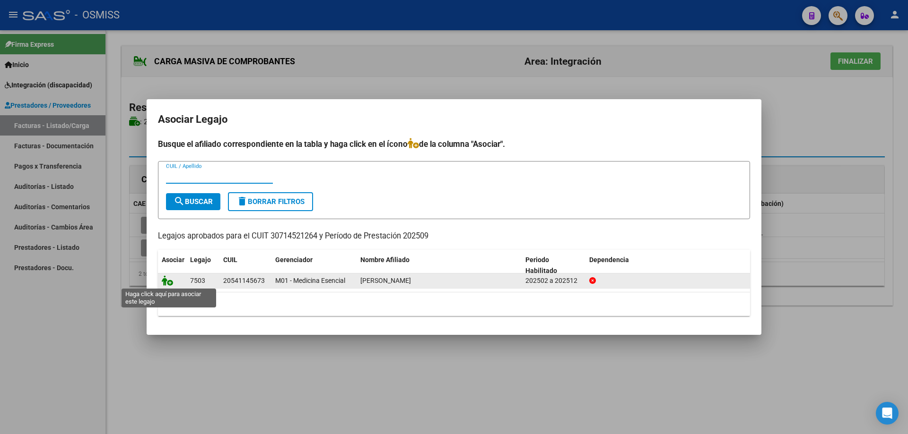
click at [168, 283] on icon at bounding box center [167, 281] width 11 height 10
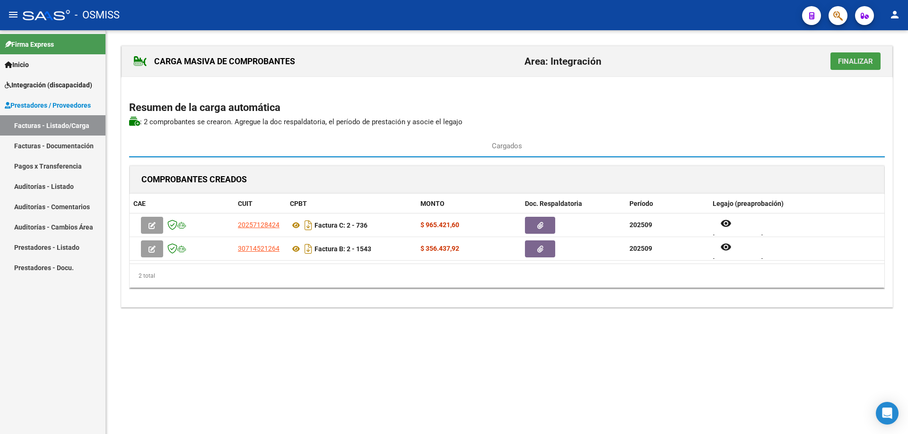
click at [857, 56] on button "Finalizar" at bounding box center [855, 60] width 50 height 17
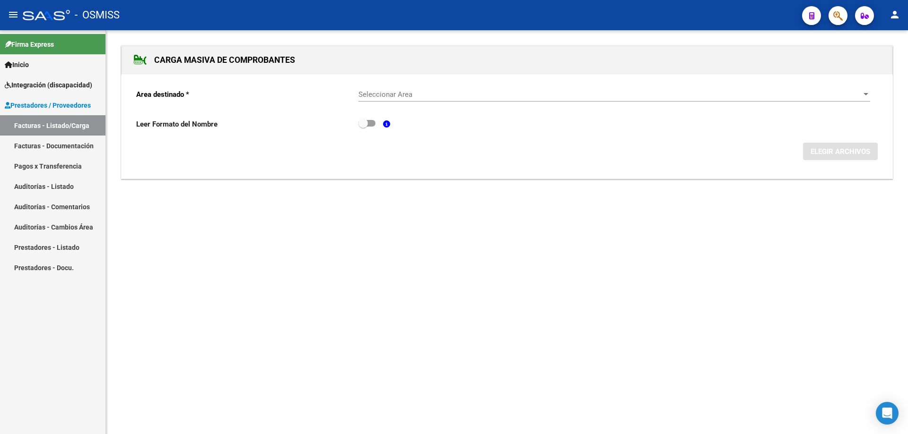
click at [412, 87] on div "Seleccionar Area Seleccionar Area" at bounding box center [613, 91] width 511 height 20
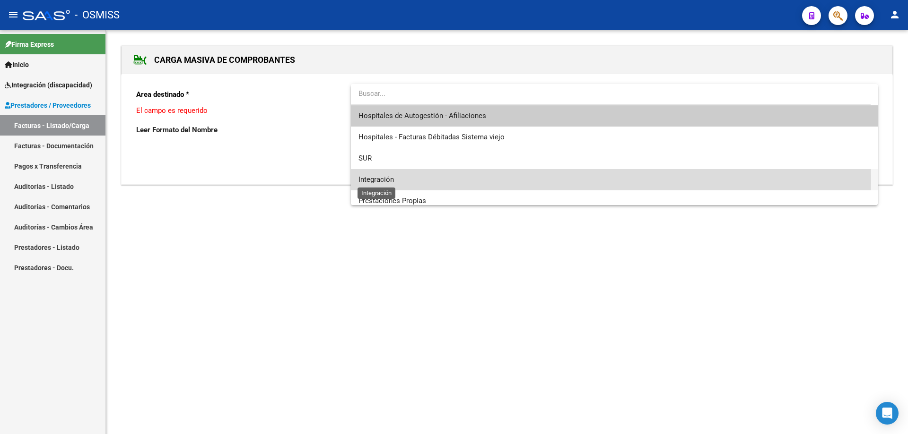
click at [392, 180] on span "Integración" at bounding box center [375, 179] width 35 height 9
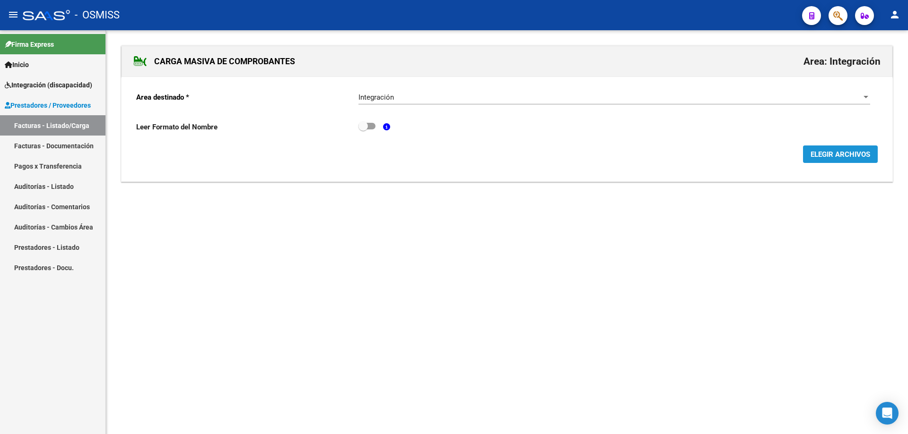
click at [826, 154] on span "ELEGIR ARCHIVOS" at bounding box center [840, 154] width 60 height 9
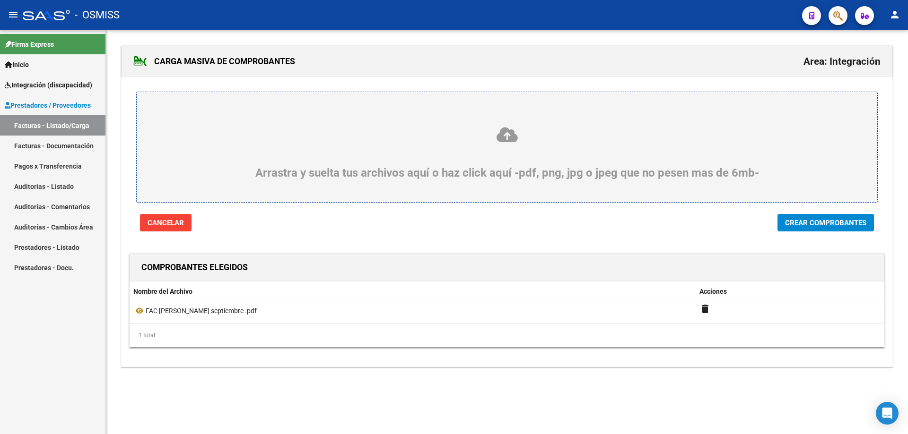
click at [793, 220] on span "Crear Comprobantes" at bounding box center [825, 223] width 81 height 9
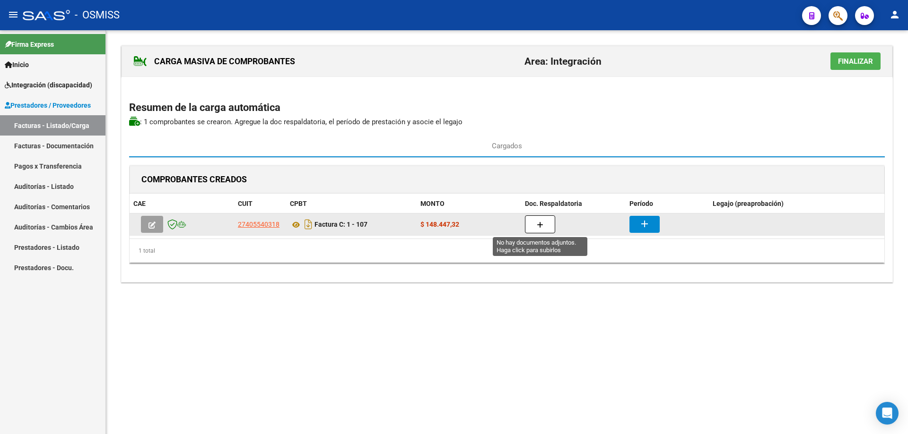
click at [542, 224] on icon "button" at bounding box center [540, 225] width 7 height 7
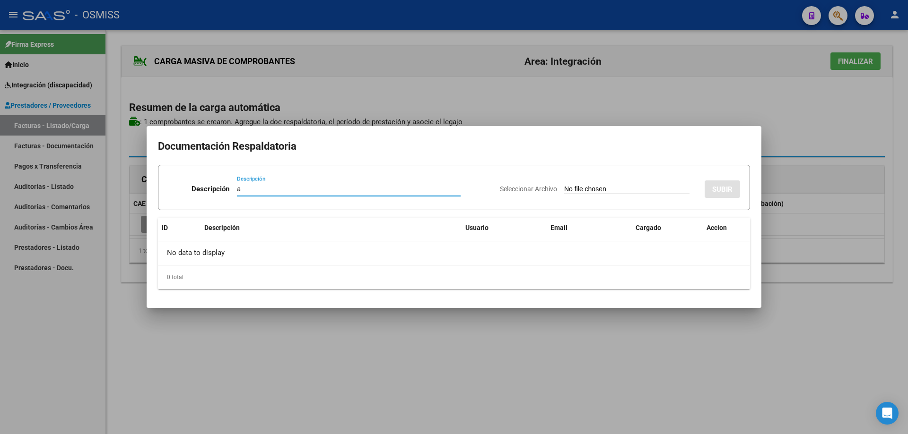
type input "a"
click at [600, 185] on input "Seleccionar Archivo" at bounding box center [626, 189] width 125 height 9
type input "C:\fakepath\Planilla asistencia [PERSON_NAME] 09.pdf"
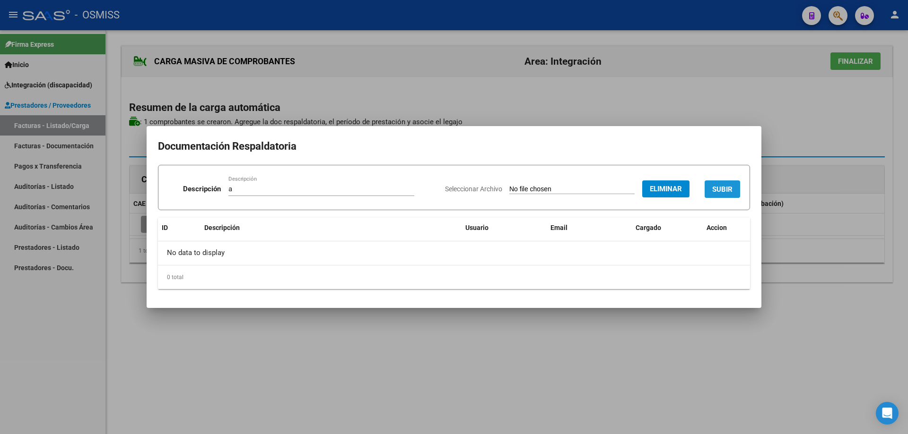
click at [713, 184] on button "SUBIR" at bounding box center [721, 189] width 35 height 17
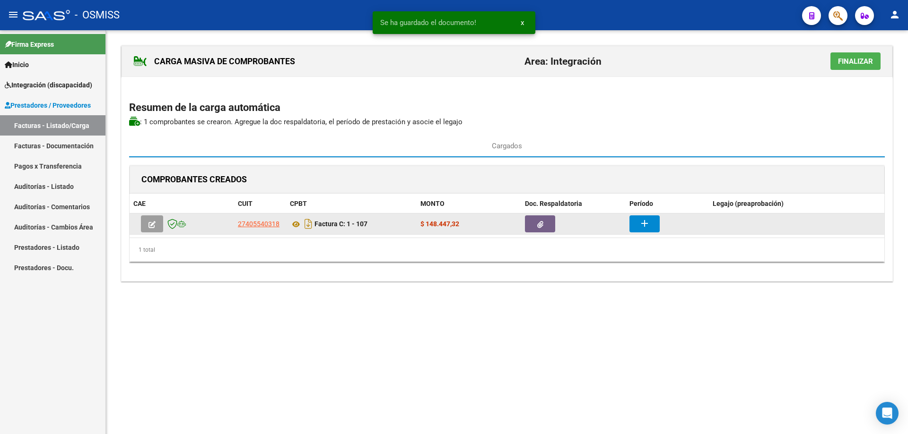
click at [639, 228] on mat-icon "add" at bounding box center [644, 223] width 11 height 11
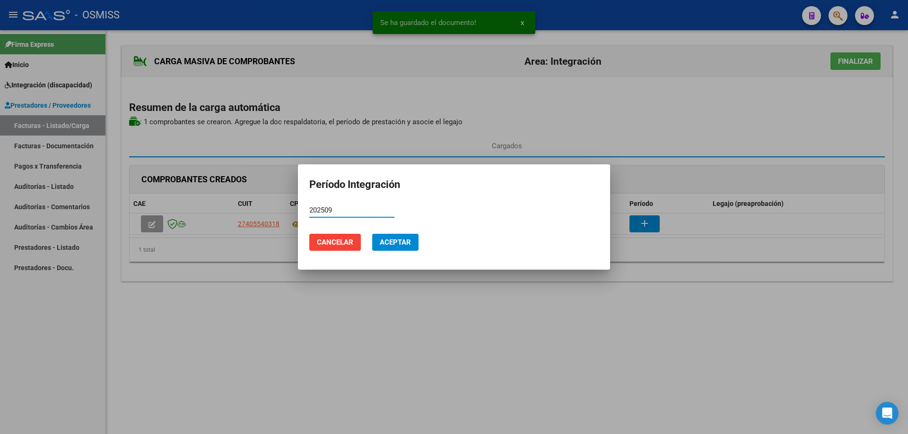
drag, startPoint x: 341, startPoint y: 208, endPoint x: 307, endPoint y: 209, distance: 34.5
click at [307, 209] on mat-dialog-content "202509 Período (AAAAMM)" at bounding box center [454, 214] width 312 height 23
type input "202509"
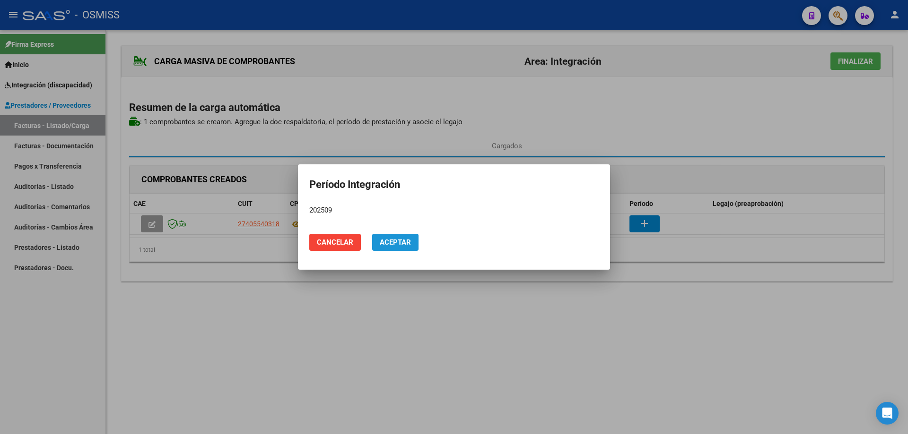
click at [402, 246] on span "Aceptar" at bounding box center [395, 242] width 31 height 9
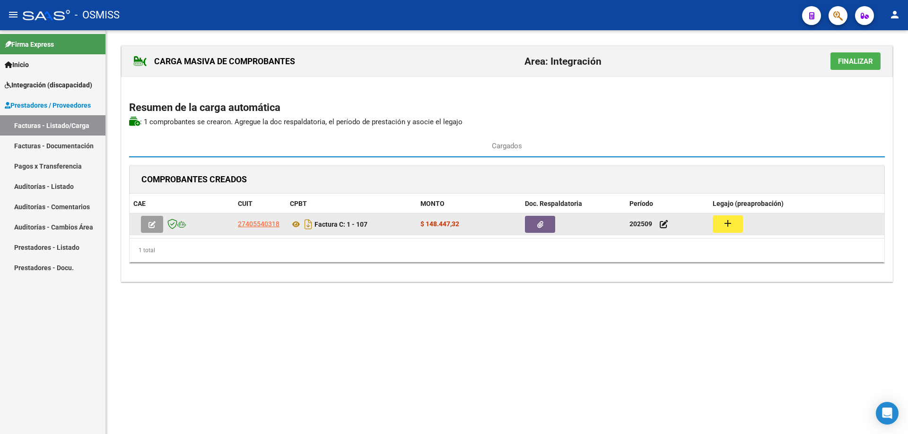
click at [729, 224] on mat-icon "add" at bounding box center [727, 223] width 11 height 11
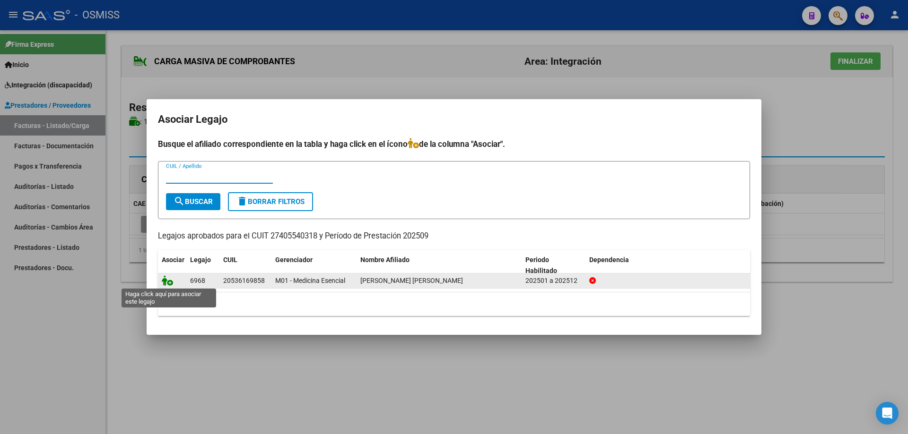
click at [169, 281] on icon at bounding box center [167, 281] width 11 height 10
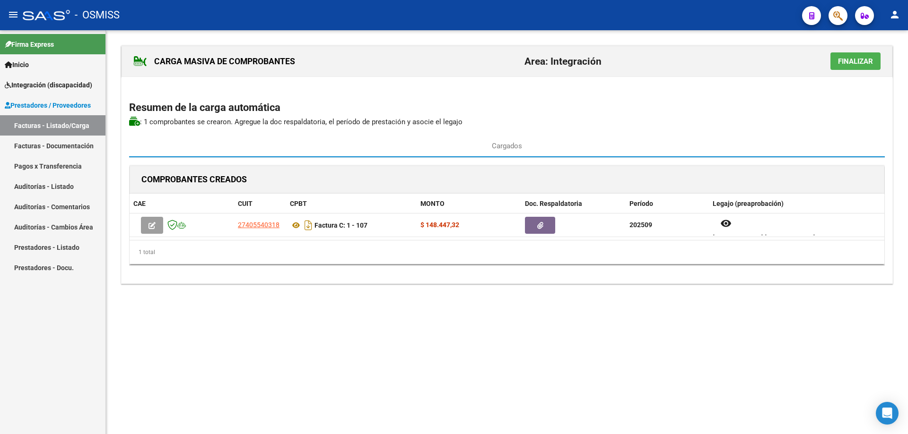
click at [851, 64] on span "Finalizar" at bounding box center [855, 61] width 35 height 9
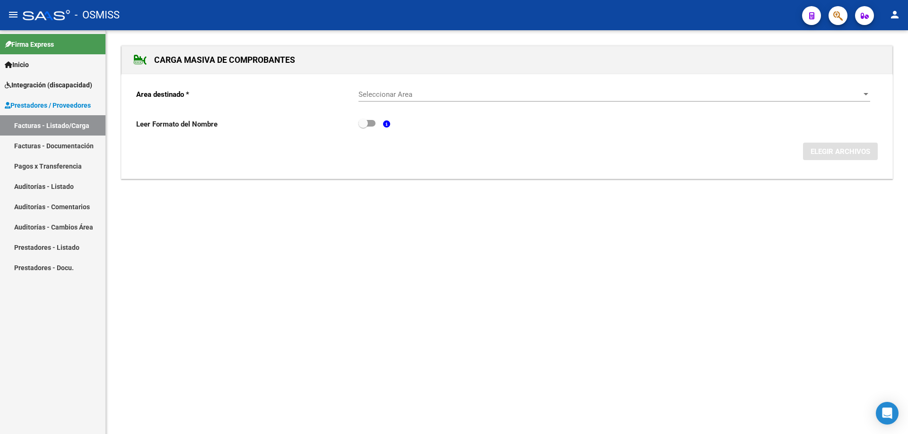
click at [450, 99] on div "Seleccionar Area Seleccionar Area" at bounding box center [613, 91] width 511 height 20
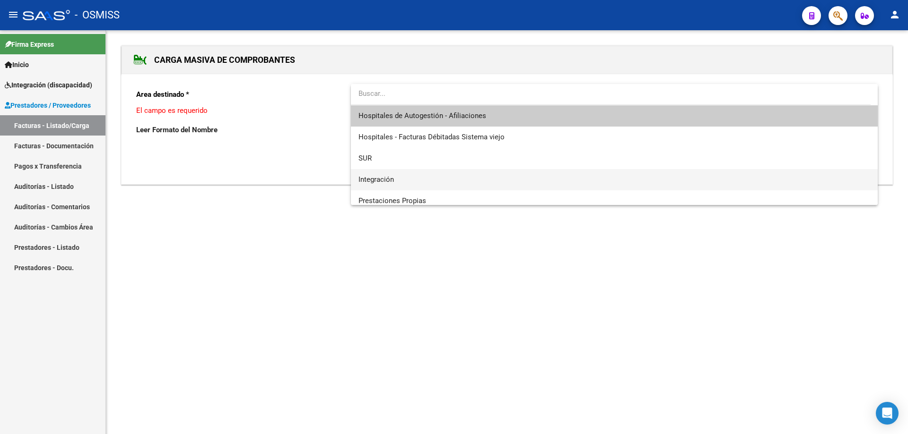
click at [427, 180] on span "Integración" at bounding box center [613, 179] width 511 height 21
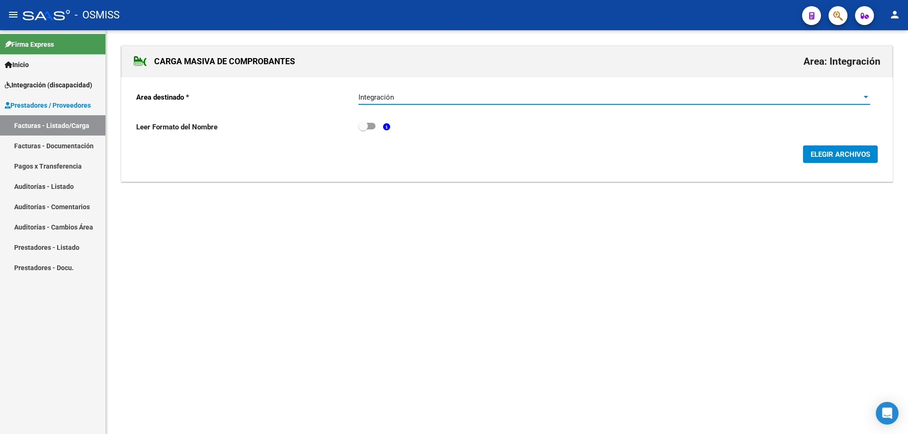
click at [854, 152] on span "ELEGIR ARCHIVOS" at bounding box center [840, 154] width 60 height 9
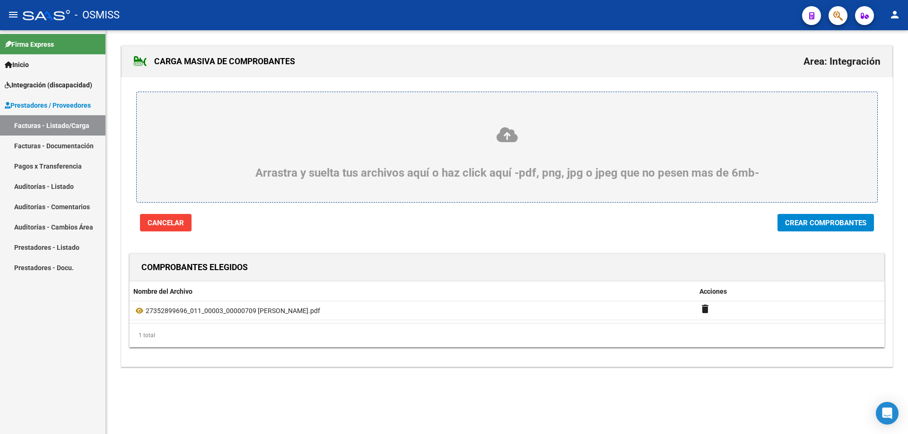
click at [840, 224] on span "Crear Comprobantes" at bounding box center [825, 223] width 81 height 9
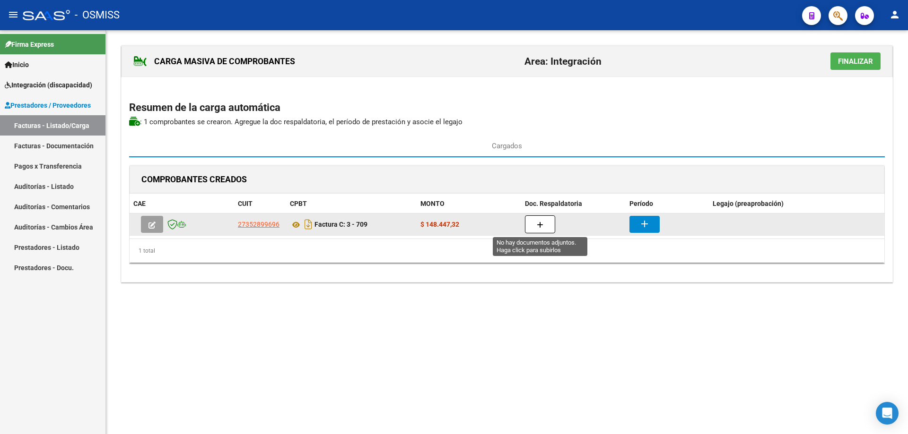
click at [540, 228] on icon "button" at bounding box center [540, 225] width 7 height 7
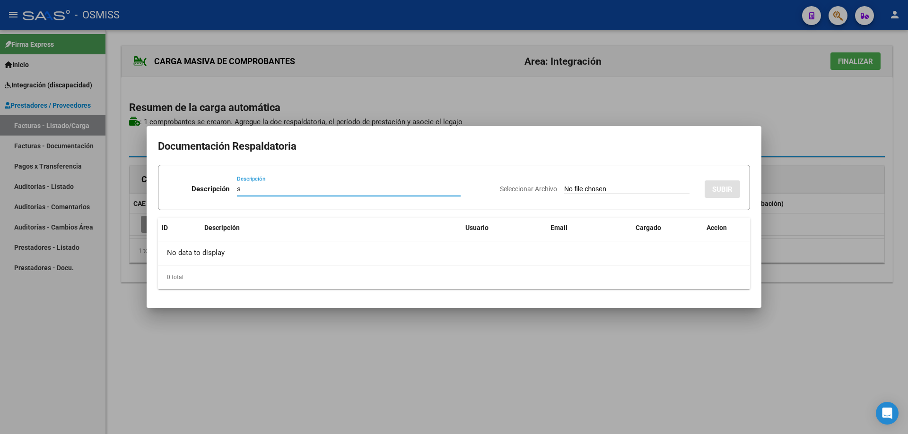
type input "s"
click at [564, 189] on input "Seleccionar Archivo" at bounding box center [626, 189] width 125 height 9
type input "C:\fakepath\SEPTIEMBRE [PERSON_NAME].pdf"
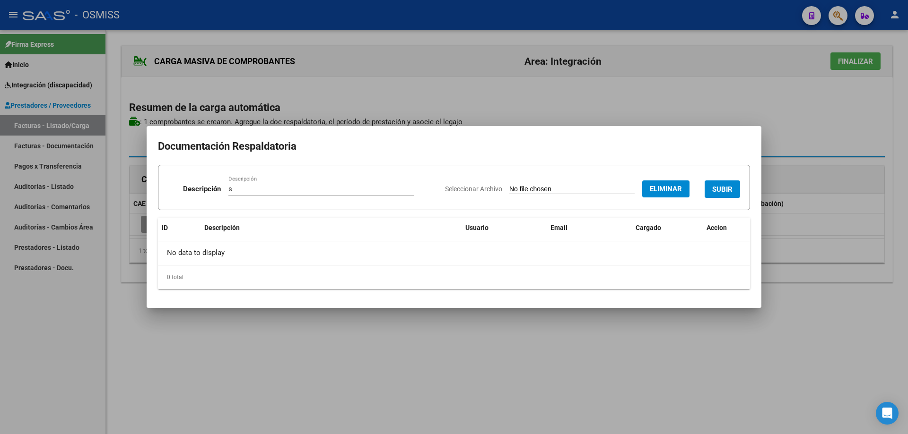
click at [725, 191] on span "SUBIR" at bounding box center [722, 189] width 20 height 9
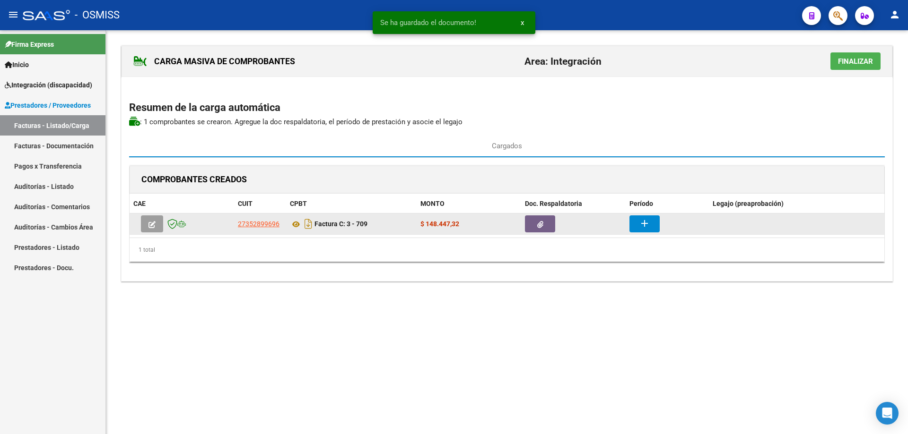
click at [642, 219] on mat-icon "add" at bounding box center [644, 223] width 11 height 11
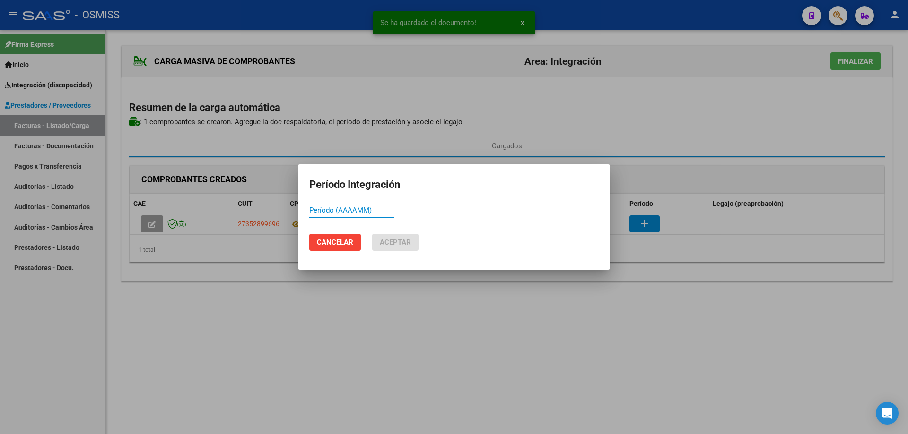
paste input "202509"
type input "202509"
click at [392, 240] on span "Aceptar" at bounding box center [395, 242] width 31 height 9
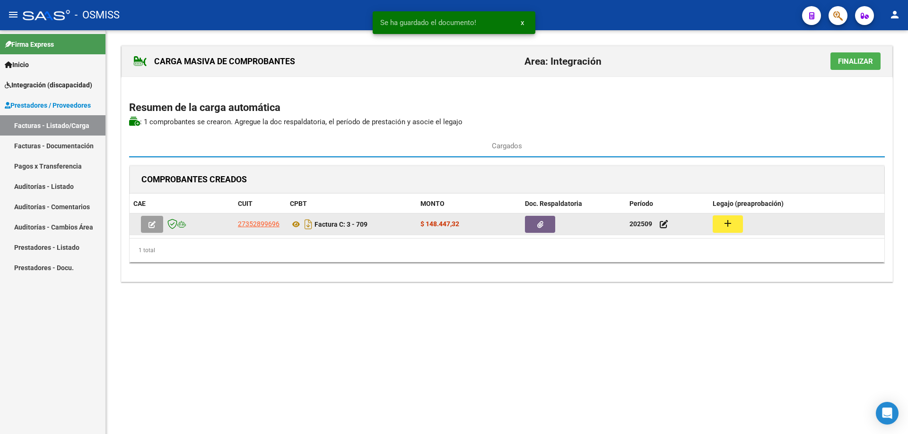
click at [736, 224] on button "add" at bounding box center [727, 224] width 30 height 17
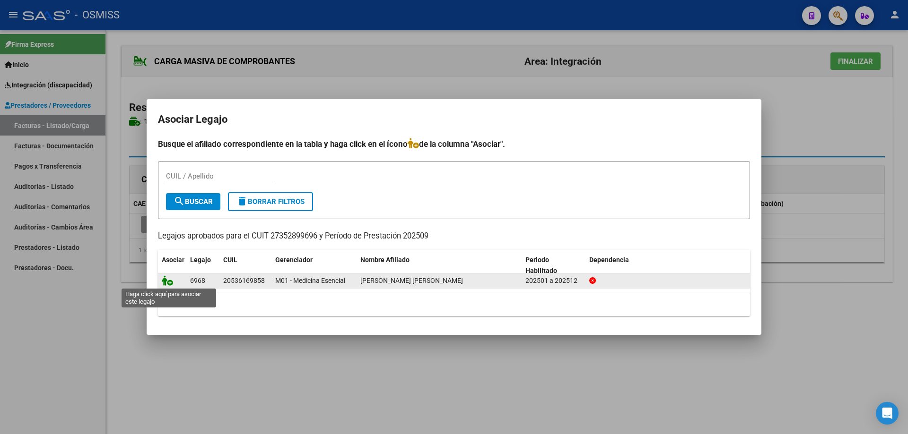
click at [164, 282] on icon at bounding box center [167, 281] width 11 height 10
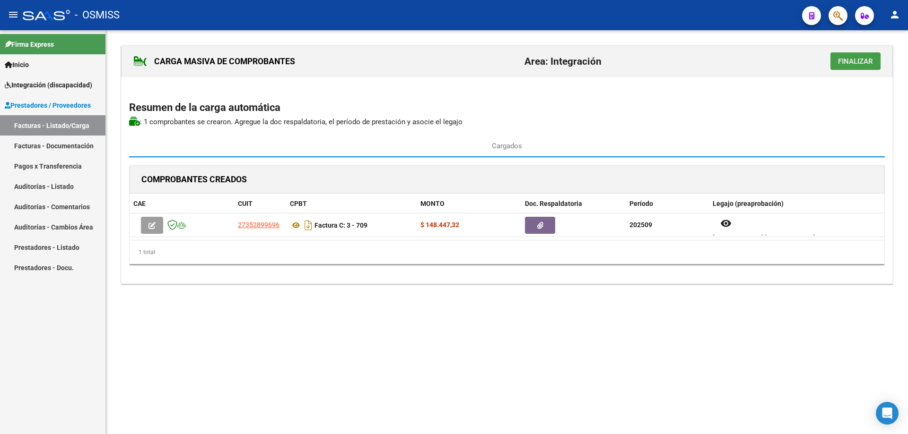
click at [849, 63] on span "Finalizar" at bounding box center [855, 61] width 35 height 9
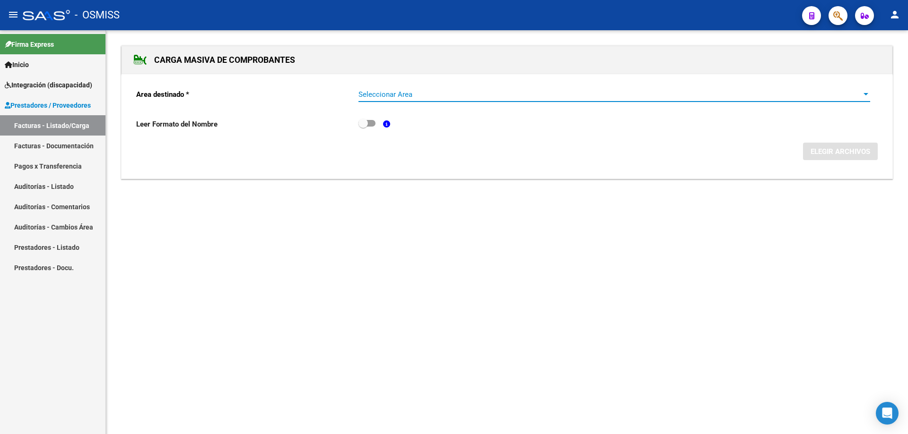
click at [484, 95] on span "Seleccionar Area" at bounding box center [609, 94] width 503 height 9
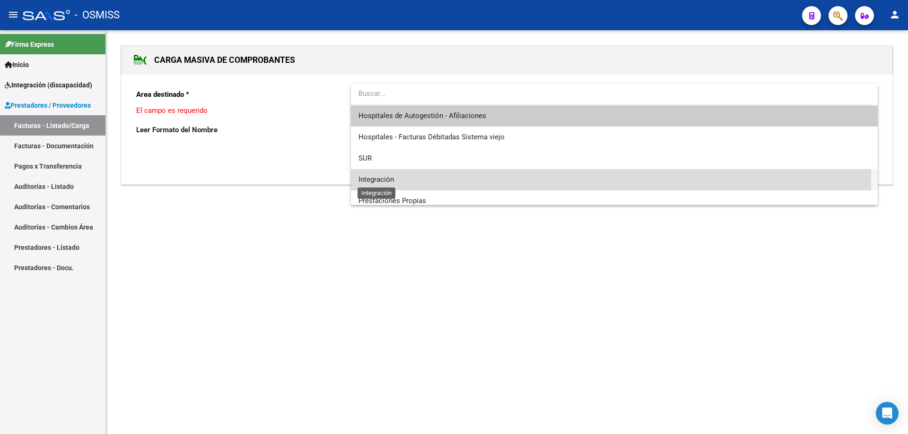
click at [393, 182] on span "Integración" at bounding box center [375, 179] width 35 height 9
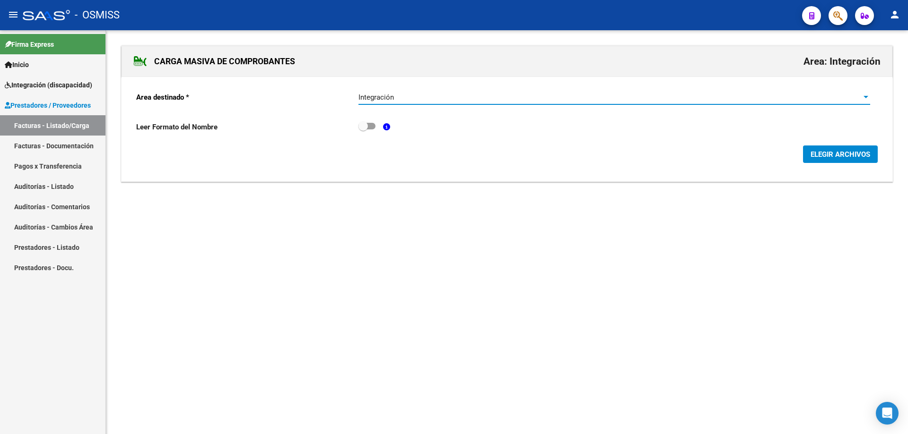
click at [843, 156] on span "ELEGIR ARCHIVOS" at bounding box center [840, 154] width 60 height 9
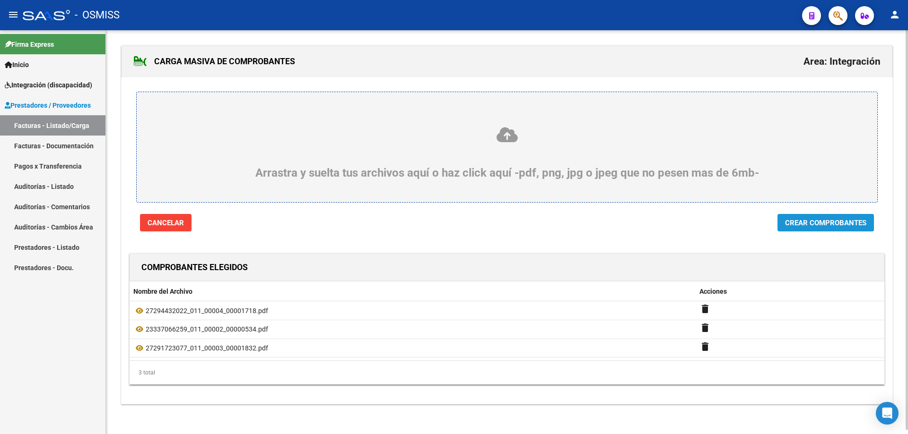
click at [808, 225] on span "Crear Comprobantes" at bounding box center [825, 223] width 81 height 9
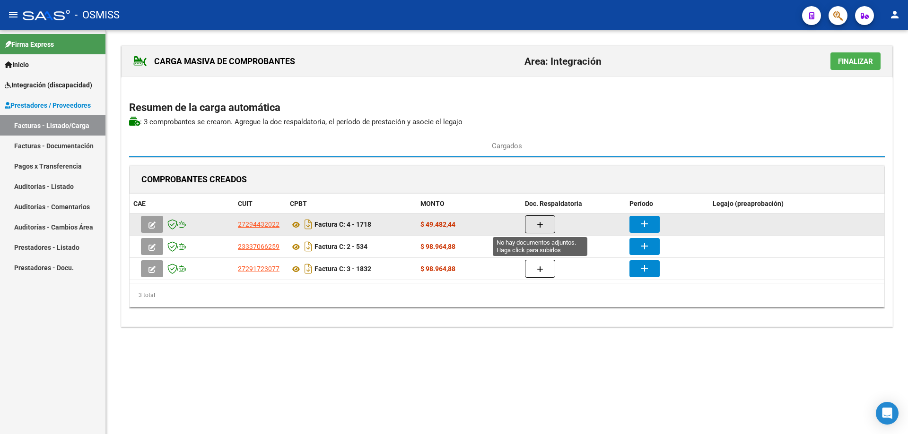
click at [544, 216] on button "button" at bounding box center [540, 225] width 30 height 18
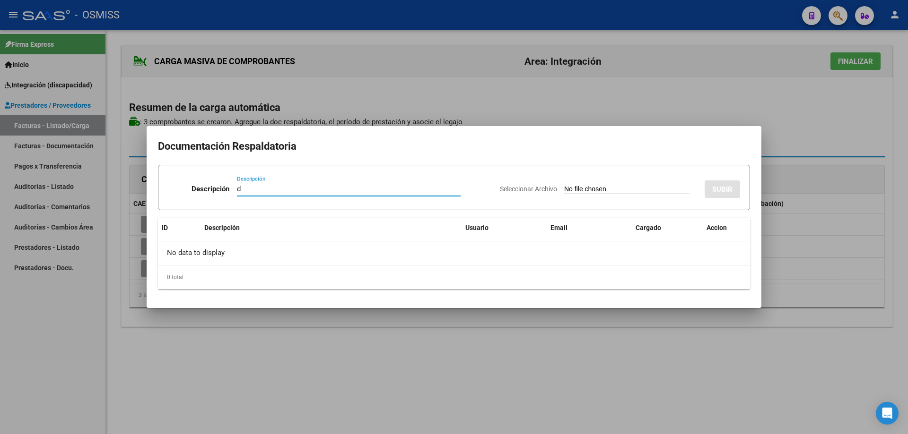
type input "d"
click at [583, 194] on input "Seleccionar Archivo" at bounding box center [626, 189] width 125 height 9
type input "C:\fakepath\Bargas092025.pdf"
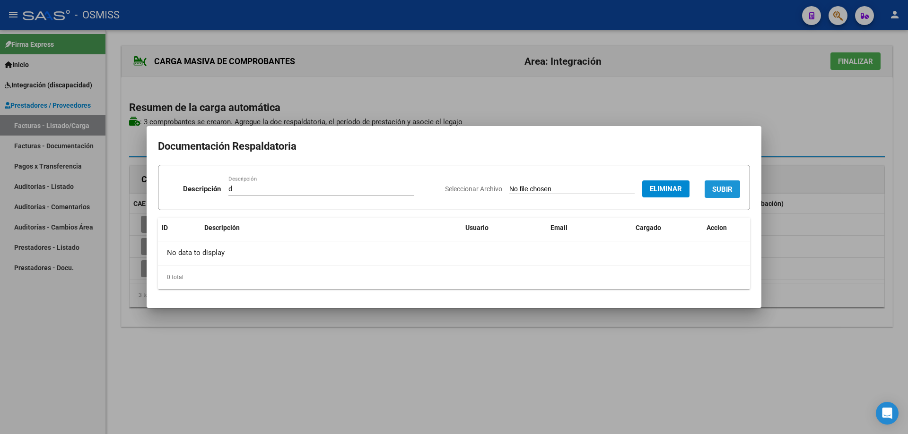
click at [719, 188] on span "SUBIR" at bounding box center [722, 189] width 20 height 9
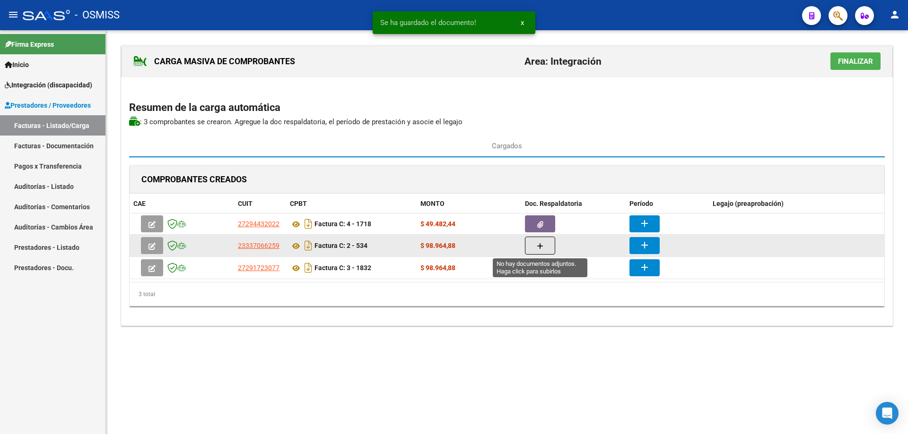
click at [539, 249] on icon "button" at bounding box center [540, 246] width 7 height 7
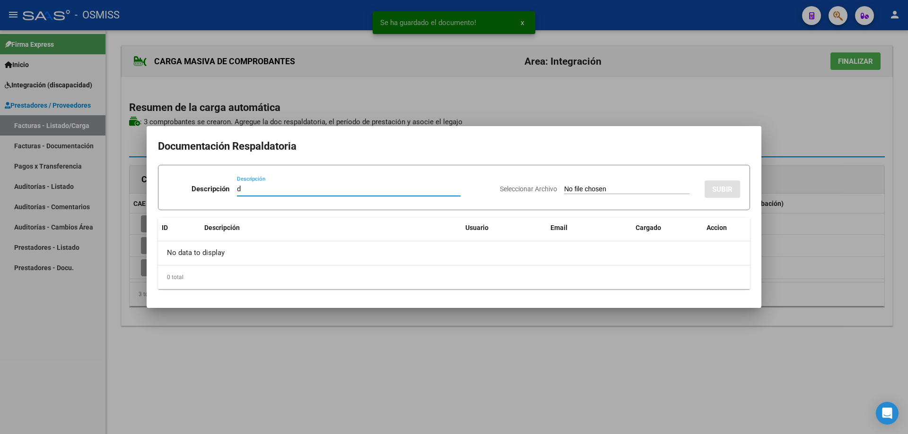
type input "d"
click at [564, 187] on input "Seleccionar Archivo" at bounding box center [626, 189] width 125 height 9
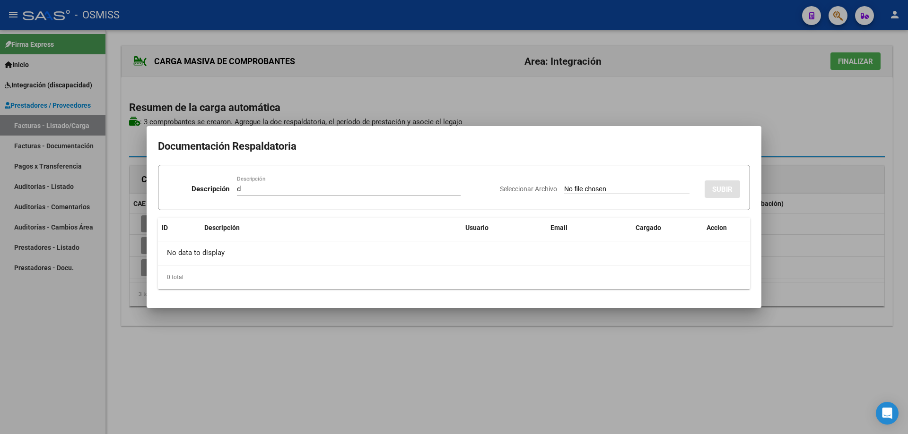
type input "C:\fakepath\planilla asistencia alegria [PERSON_NAME] [DATE].pdf"
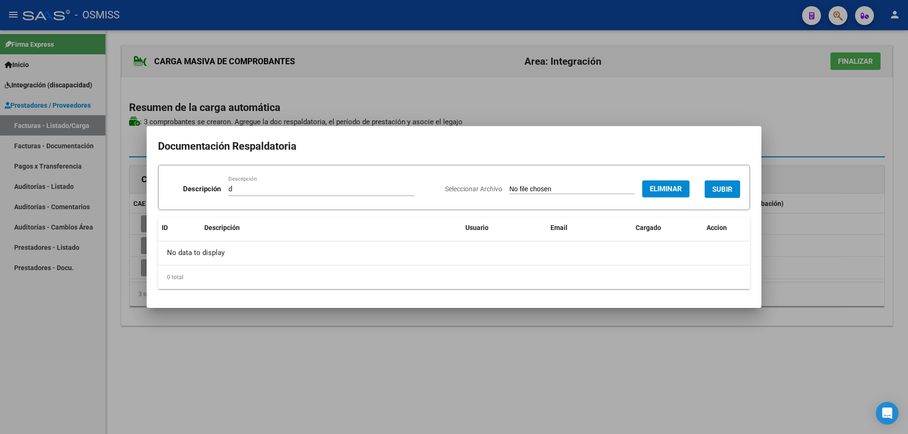
click at [727, 182] on button "SUBIR" at bounding box center [721, 189] width 35 height 17
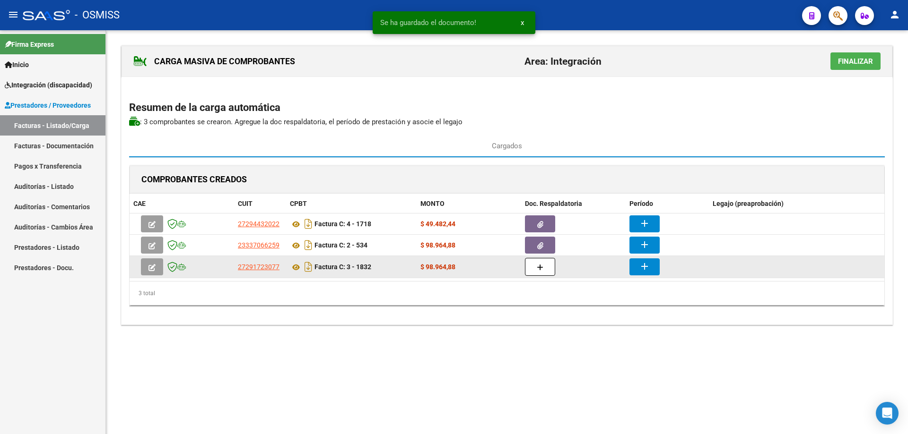
click at [536, 270] on button "button" at bounding box center [540, 267] width 30 height 18
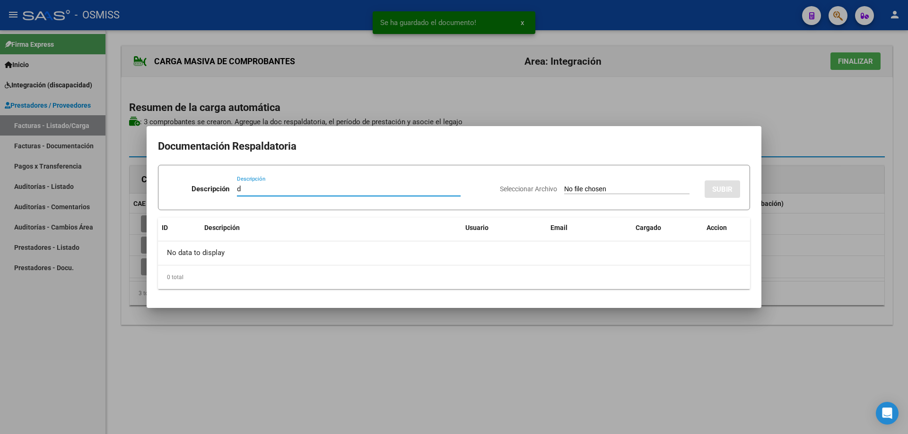
type input "d"
click at [564, 188] on input "Seleccionar Archivo" at bounding box center [626, 189] width 125 height 9
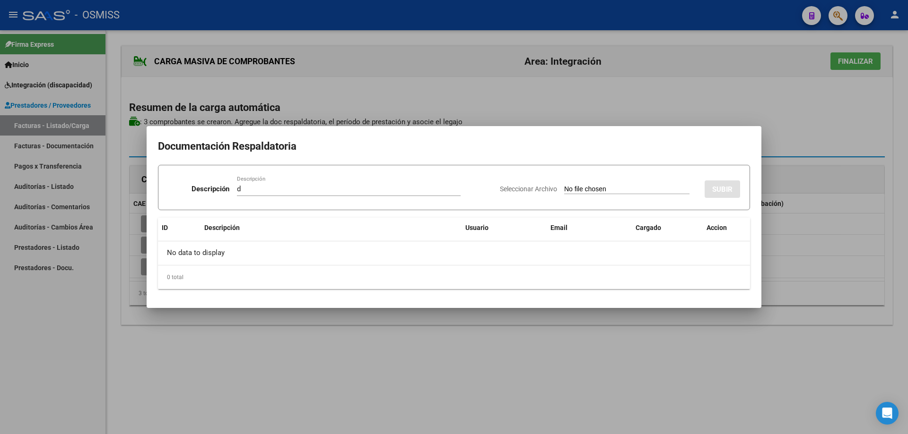
type input "C:\fakepath\Osmiss [PERSON_NAME] [DATE].pdf"
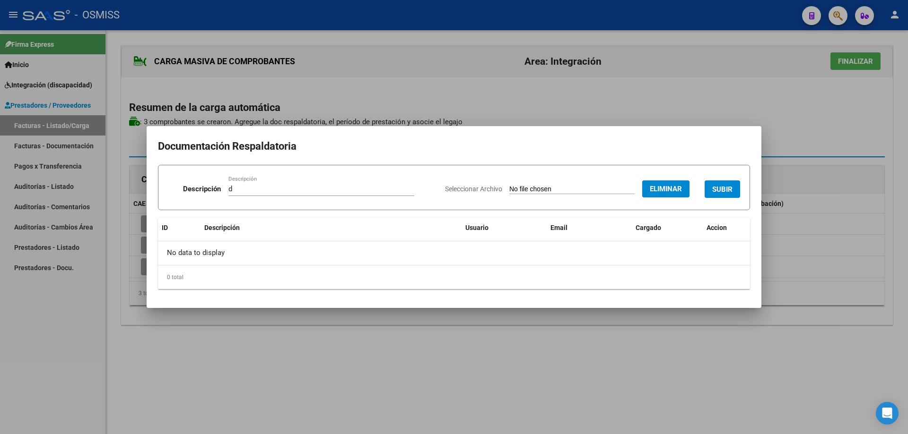
click at [708, 186] on button "SUBIR" at bounding box center [721, 189] width 35 height 17
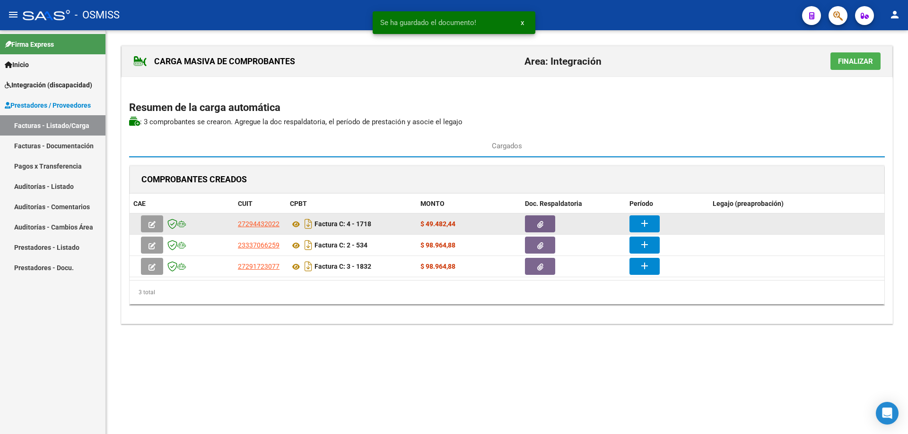
click at [652, 228] on button "add" at bounding box center [644, 224] width 30 height 17
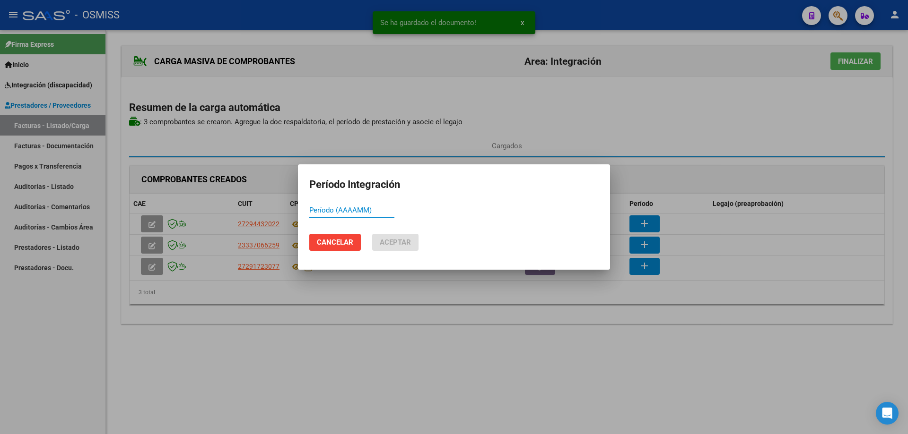
paste input "202509"
type input "202509"
click at [386, 243] on span "Aceptar" at bounding box center [395, 242] width 31 height 9
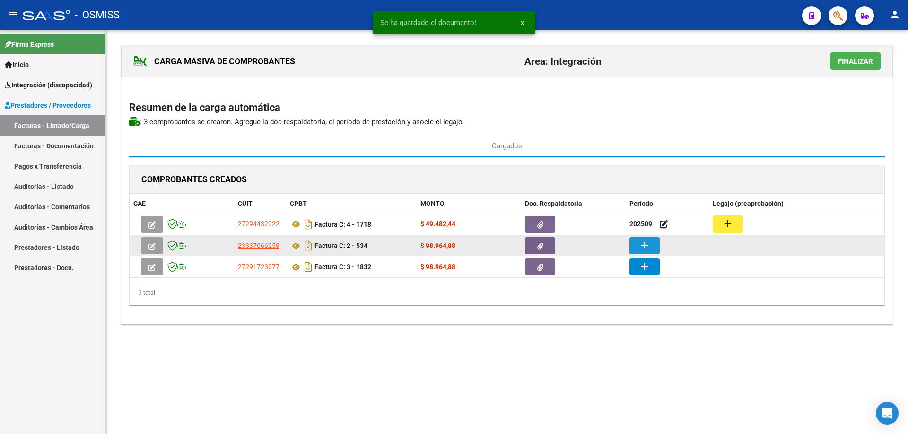
click at [645, 243] on mat-icon "add" at bounding box center [644, 245] width 11 height 11
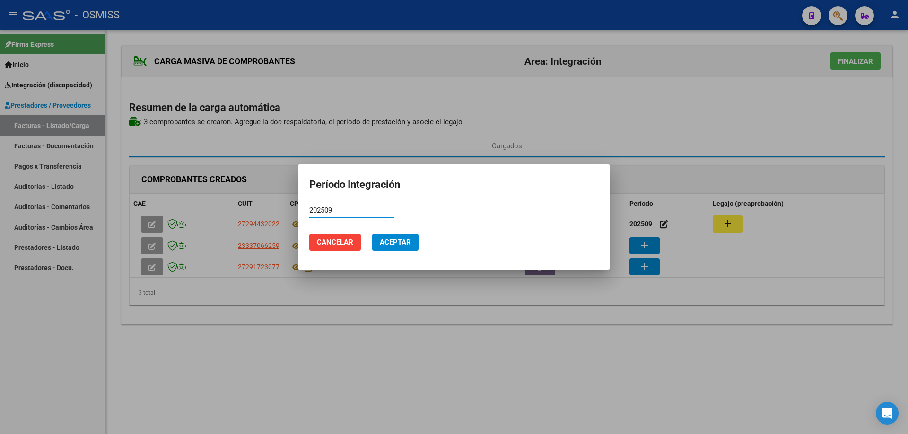
type input "202509"
click at [379, 247] on button "Aceptar" at bounding box center [395, 242] width 46 height 17
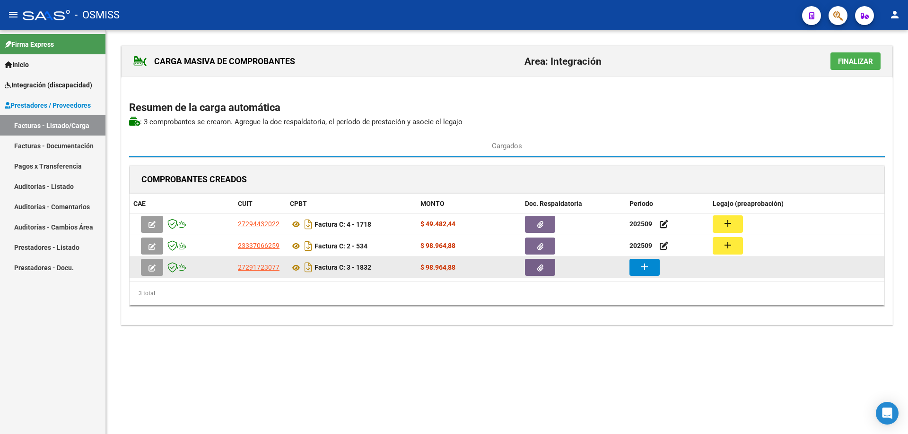
click at [643, 270] on mat-icon "add" at bounding box center [644, 266] width 11 height 11
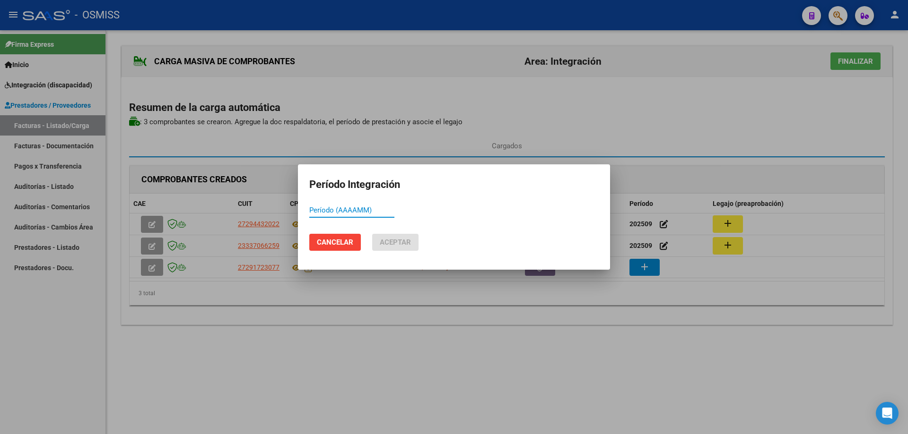
paste input "202509"
type input "202509"
click at [389, 239] on span "Aceptar" at bounding box center [395, 242] width 31 height 9
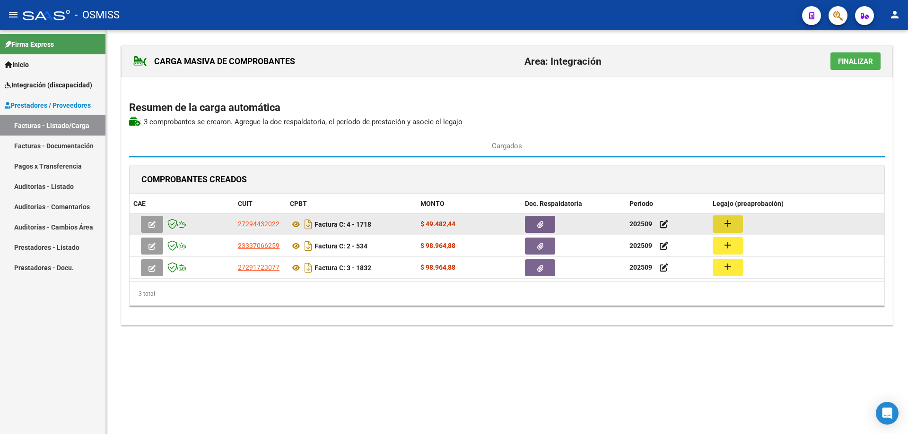
click at [735, 223] on button "add" at bounding box center [727, 224] width 30 height 17
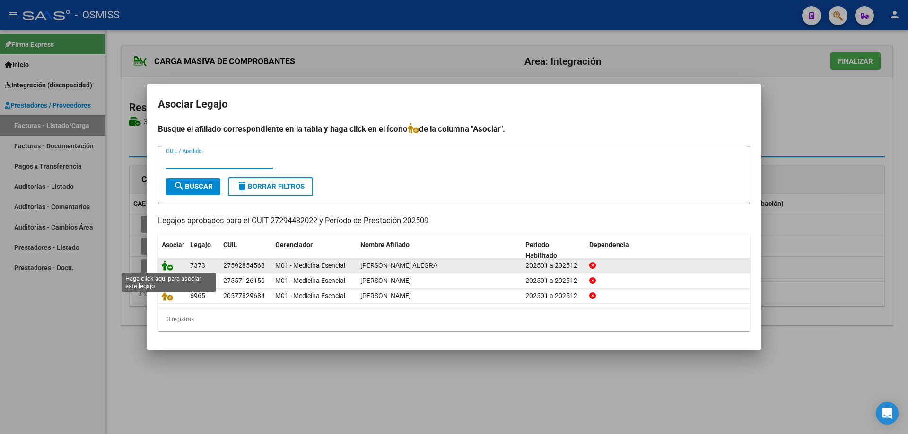
click at [168, 261] on icon at bounding box center [167, 265] width 11 height 10
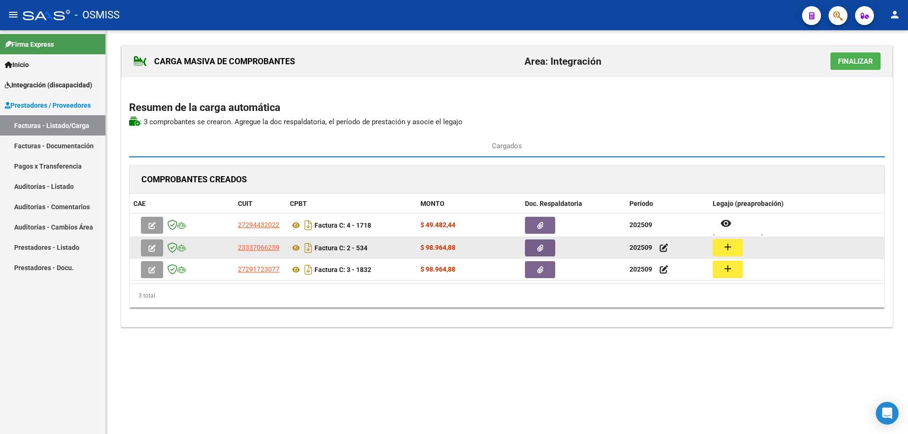
click at [729, 250] on mat-icon "add" at bounding box center [727, 247] width 11 height 11
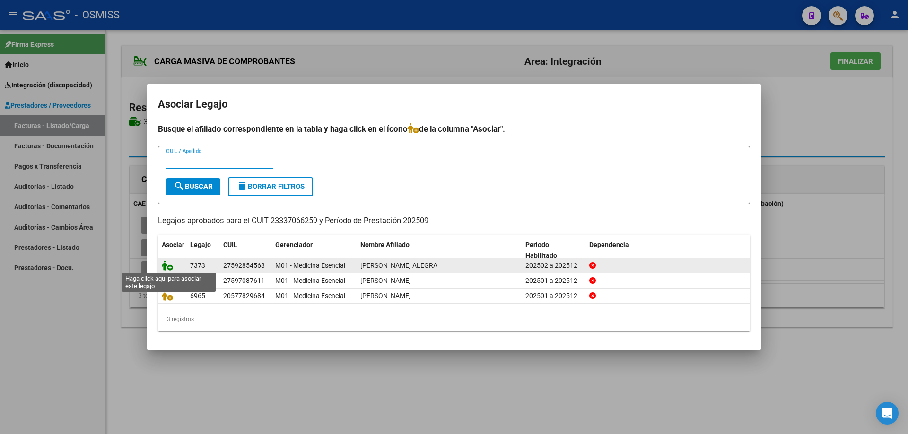
click at [165, 265] on icon at bounding box center [167, 265] width 11 height 10
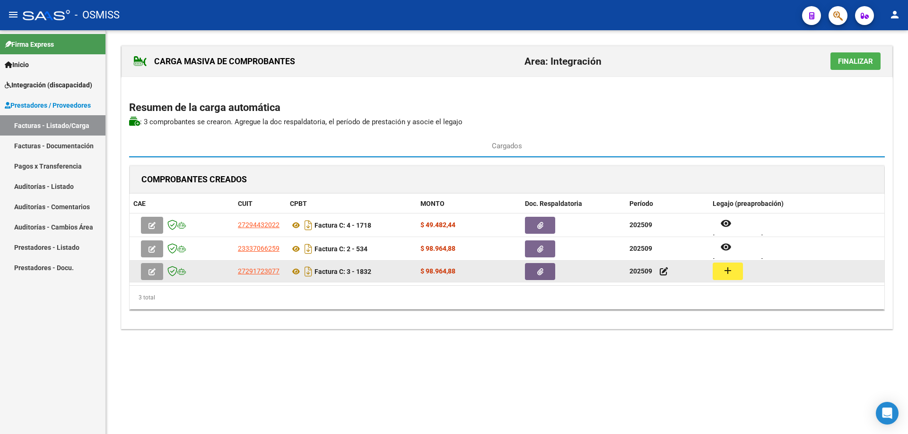
click at [727, 271] on mat-icon "add" at bounding box center [727, 270] width 11 height 11
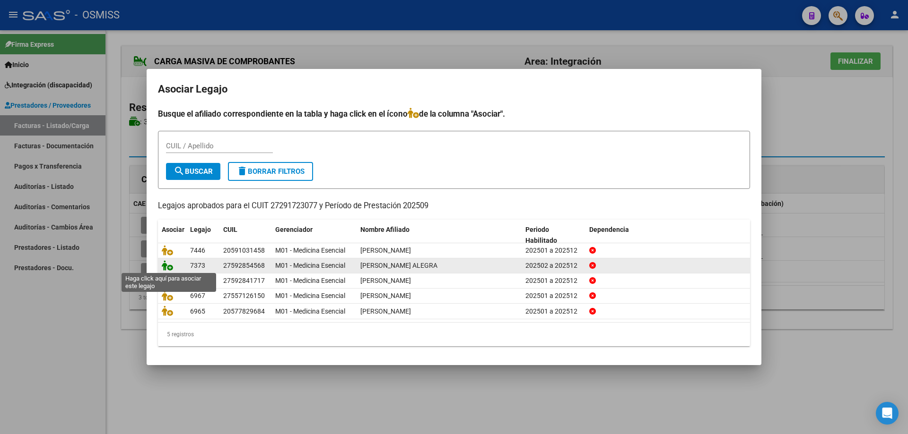
click at [171, 268] on icon at bounding box center [167, 265] width 11 height 10
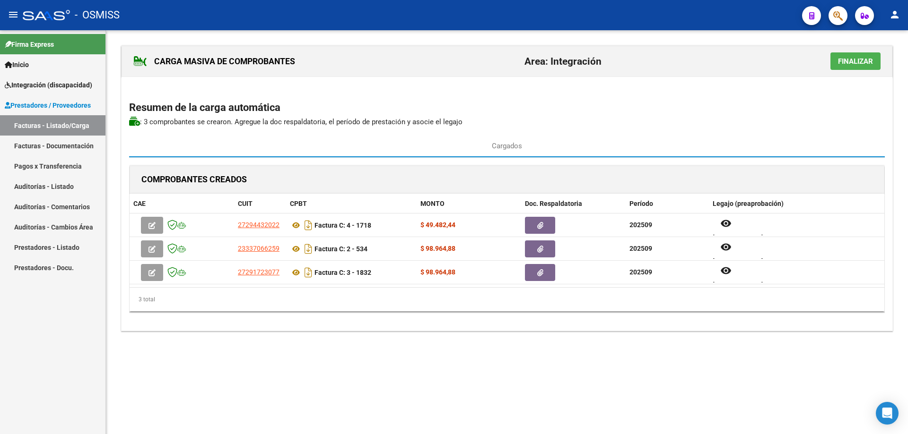
click at [841, 68] on button "Finalizar" at bounding box center [855, 60] width 50 height 17
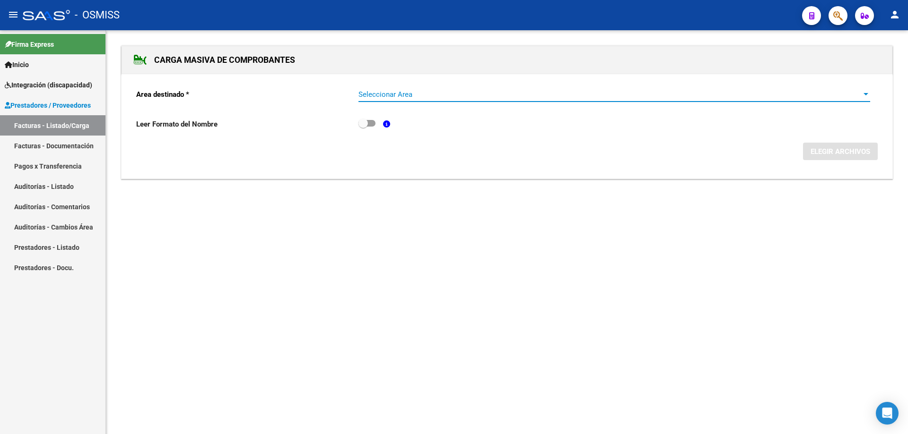
click at [474, 95] on span "Seleccionar Area" at bounding box center [609, 94] width 503 height 9
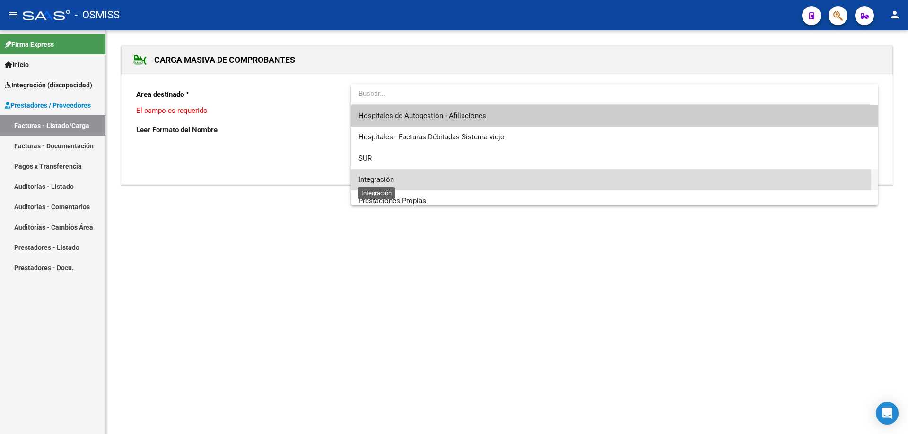
click at [362, 180] on span "Integración" at bounding box center [375, 179] width 35 height 9
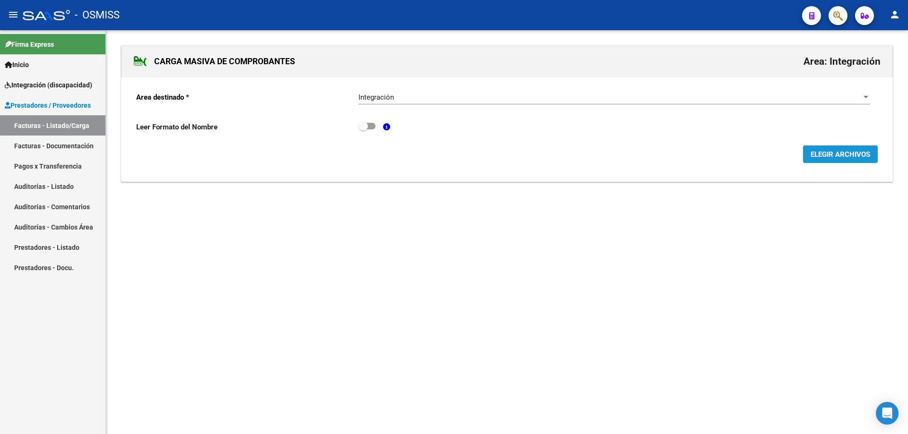
click at [824, 161] on button "ELEGIR ARCHIVOS" at bounding box center [840, 154] width 75 height 17
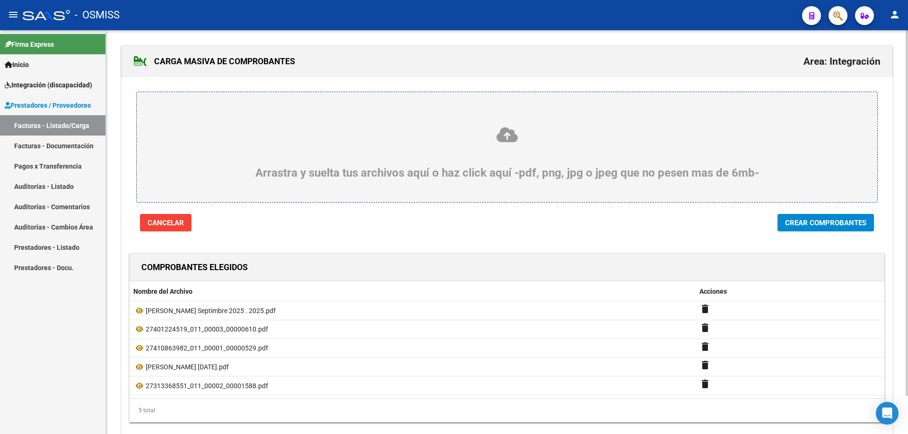
click at [851, 221] on span "Crear Comprobantes" at bounding box center [825, 223] width 81 height 9
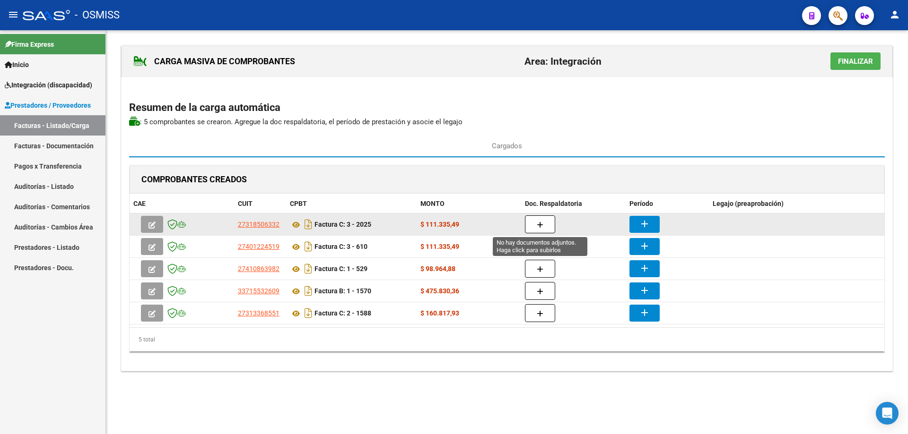
click at [529, 218] on button "button" at bounding box center [540, 225] width 30 height 18
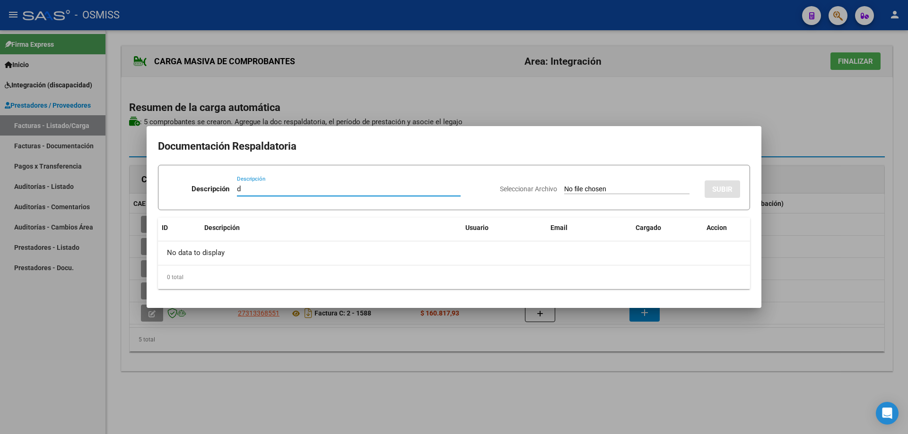
type input "d"
click at [588, 189] on input "Seleccionar Archivo" at bounding box center [626, 189] width 125 height 9
type input "C:\fakepath\[PERSON_NAME] asist firmada sepo 2025 .pdf"
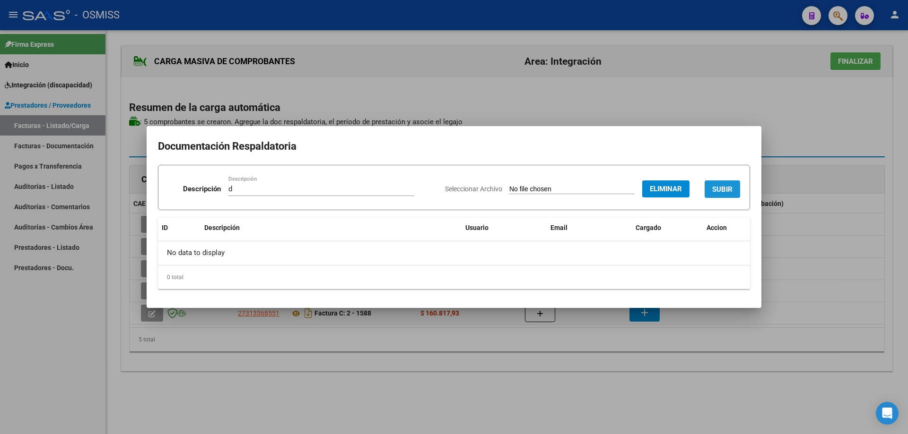
click at [718, 185] on span "SUBIR" at bounding box center [722, 189] width 20 height 9
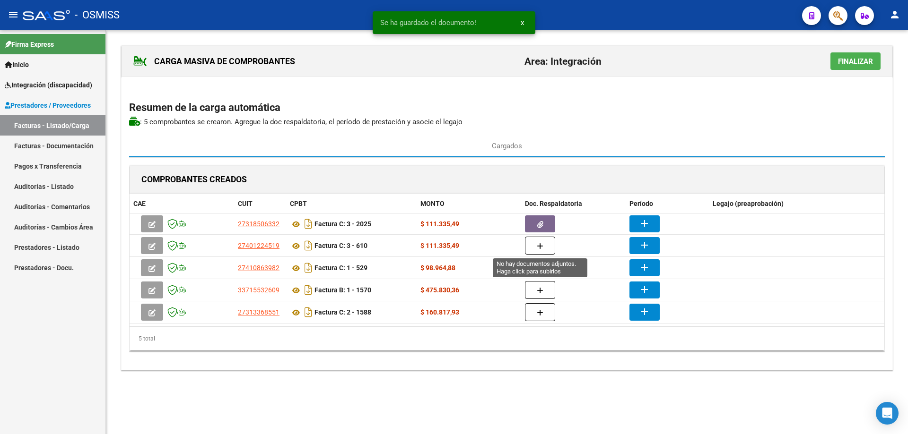
click at [541, 251] on button "button" at bounding box center [540, 246] width 30 height 18
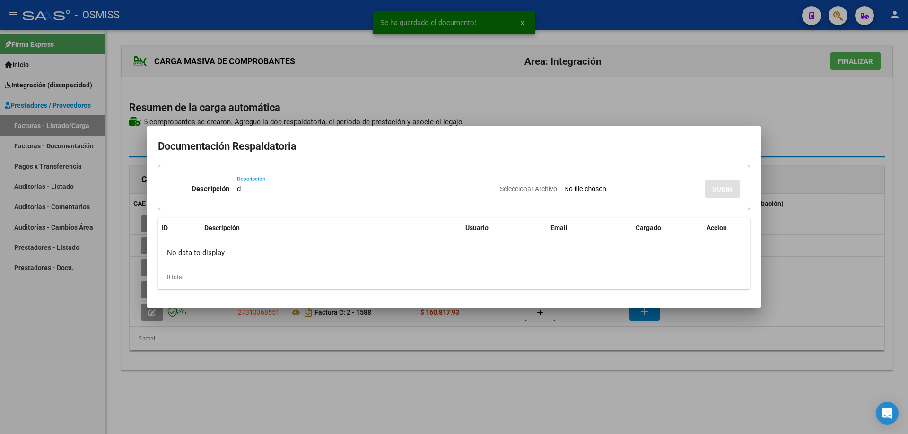
type input "d"
click at [605, 188] on input "Seleccionar Archivo" at bounding box center [626, 189] width 125 height 9
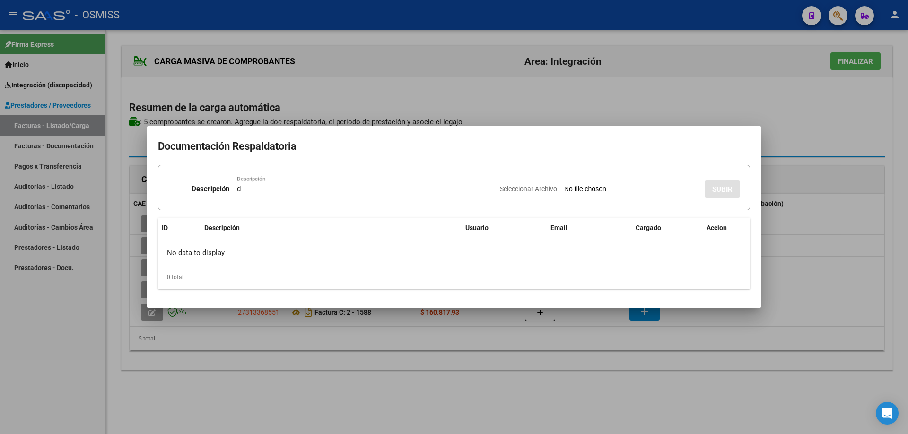
type input "C:\fakepath\septiembre asistencia [PERSON_NAME] 2025.pdf"
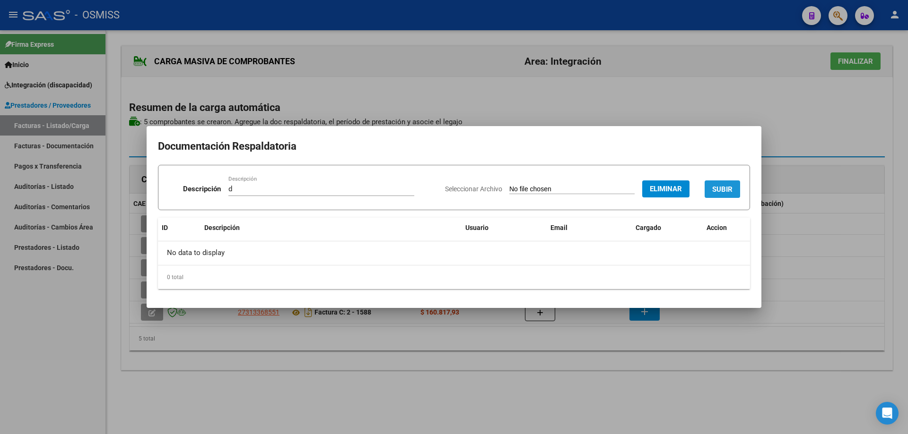
click at [726, 186] on span "SUBIR" at bounding box center [722, 189] width 20 height 9
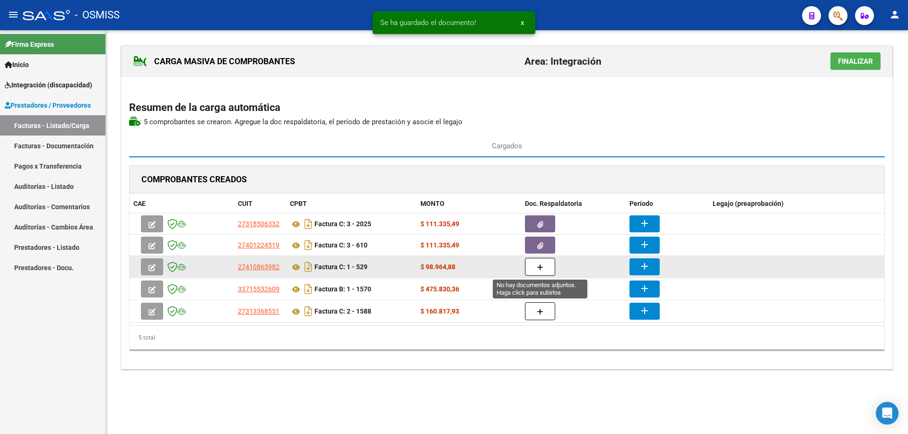
click at [544, 271] on button "button" at bounding box center [540, 267] width 30 height 18
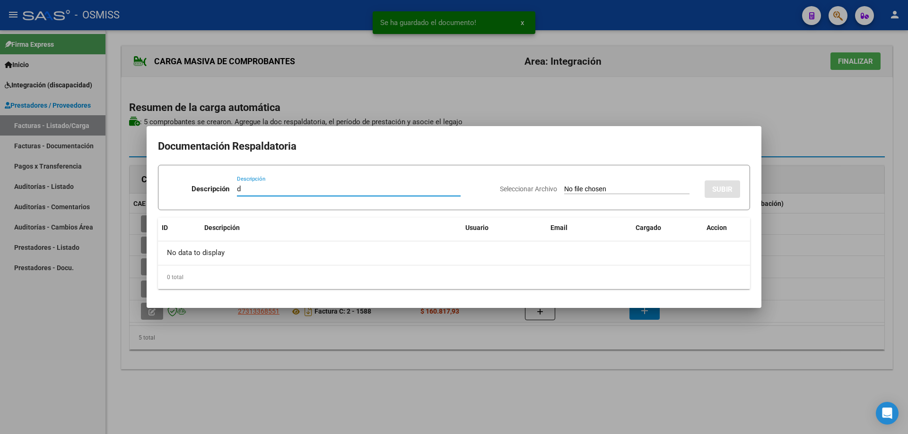
type input "d"
click at [564, 189] on input "Seleccionar Archivo" at bounding box center [626, 189] width 125 height 9
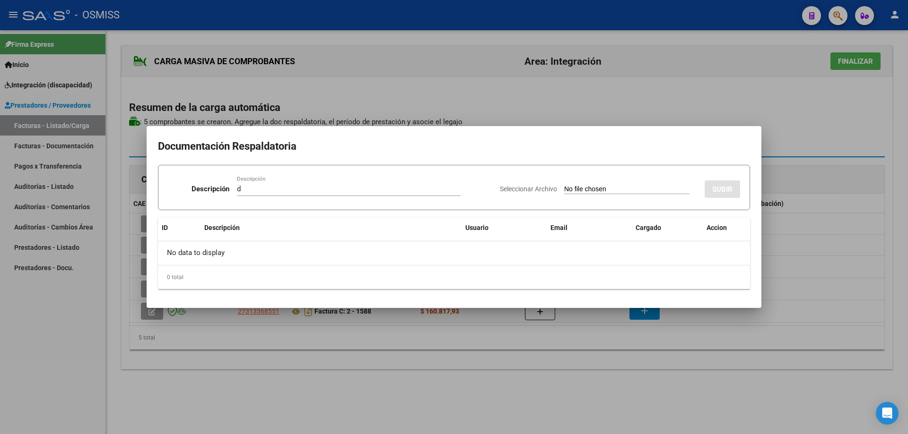
type input "C:\fakepath\[PERSON_NAME] - Planilla de Asistencia - Psicologia - [DATE].pdf"
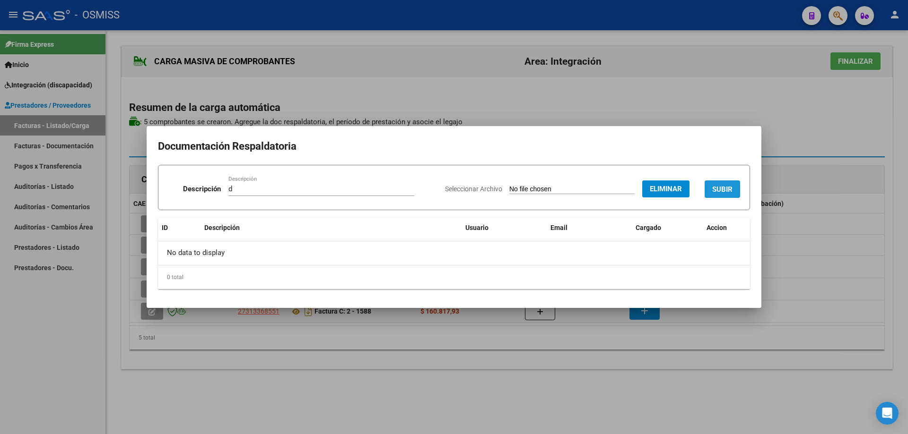
click at [721, 186] on span "SUBIR" at bounding box center [722, 189] width 20 height 9
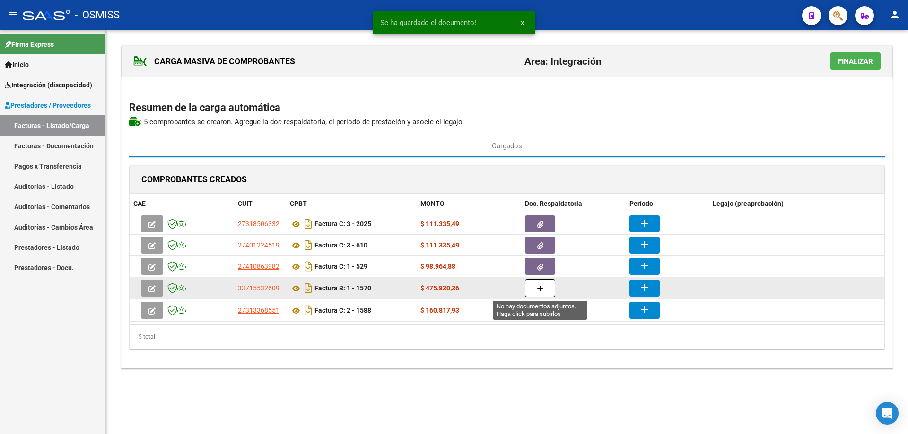
click at [542, 284] on span "button" at bounding box center [540, 288] width 7 height 9
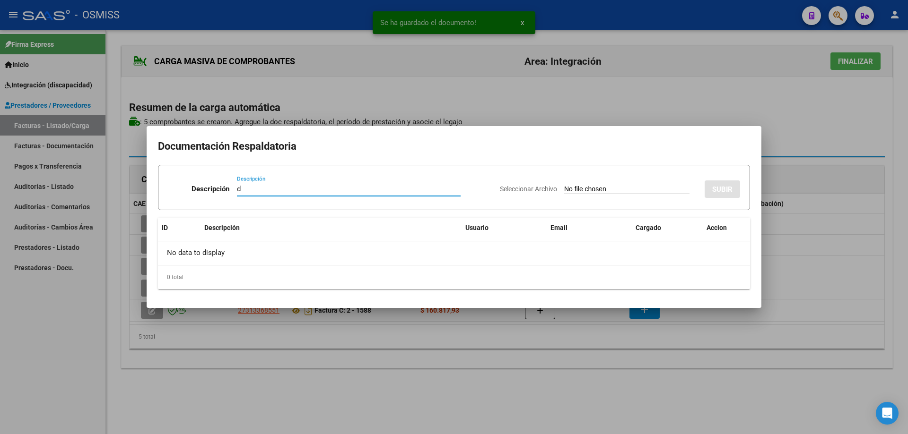
type input "d"
click at [564, 189] on input "Seleccionar Archivo" at bounding box center [626, 189] width 125 height 9
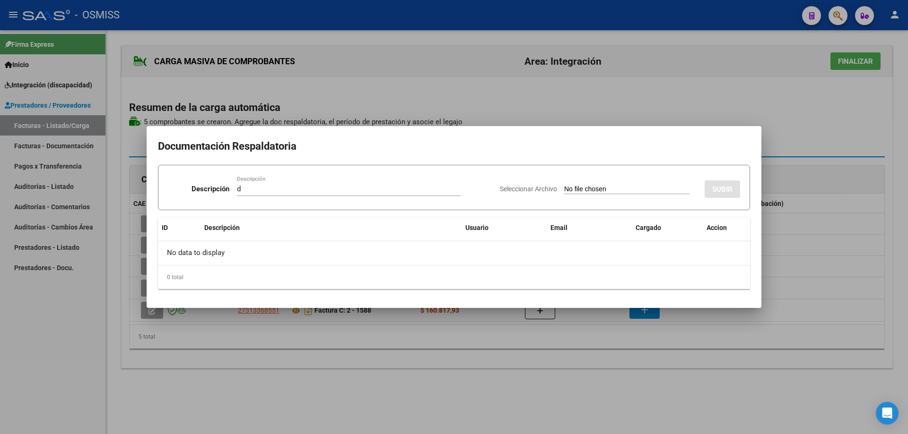
type input "C:\fakepath\Doc [PERSON_NAME] [DATE].pdf"
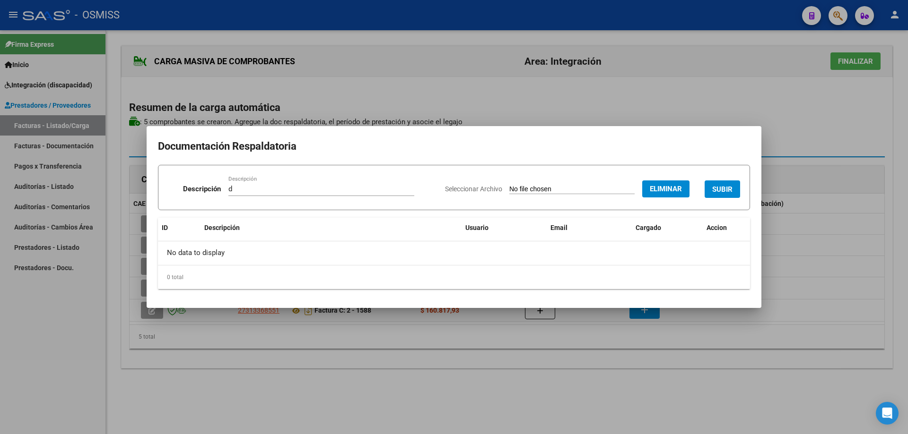
click at [730, 183] on button "SUBIR" at bounding box center [721, 189] width 35 height 17
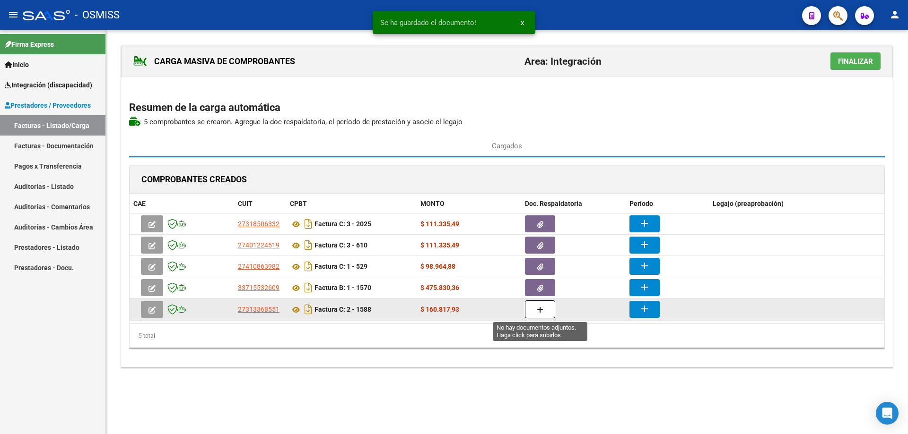
click at [537, 314] on button "button" at bounding box center [540, 310] width 30 height 18
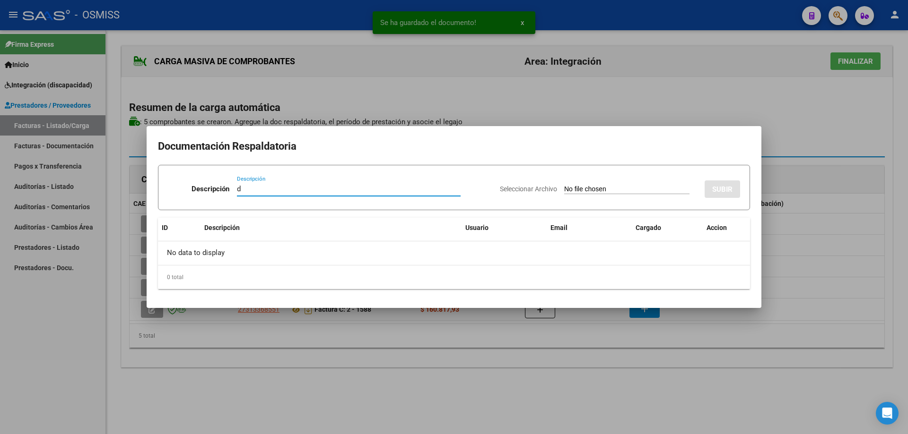
type input "d"
click at [564, 187] on input "Seleccionar Archivo" at bounding box center [626, 189] width 125 height 9
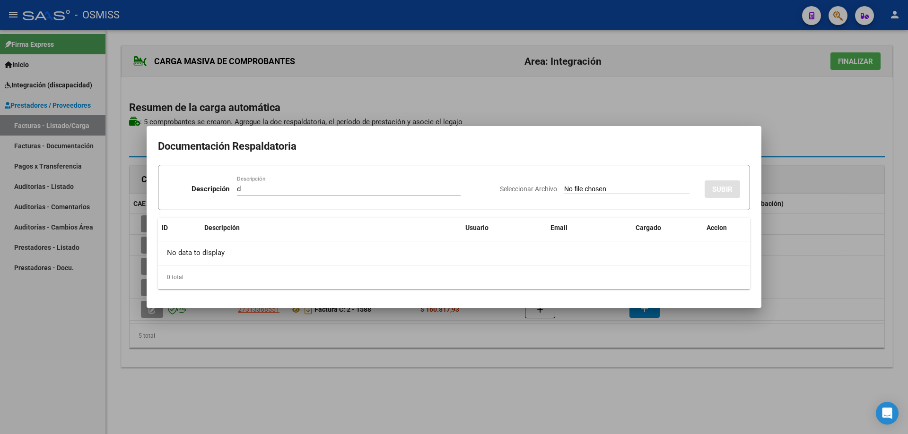
type input "C:\fakepath\ASISTENCIA_merged (54).pdf"
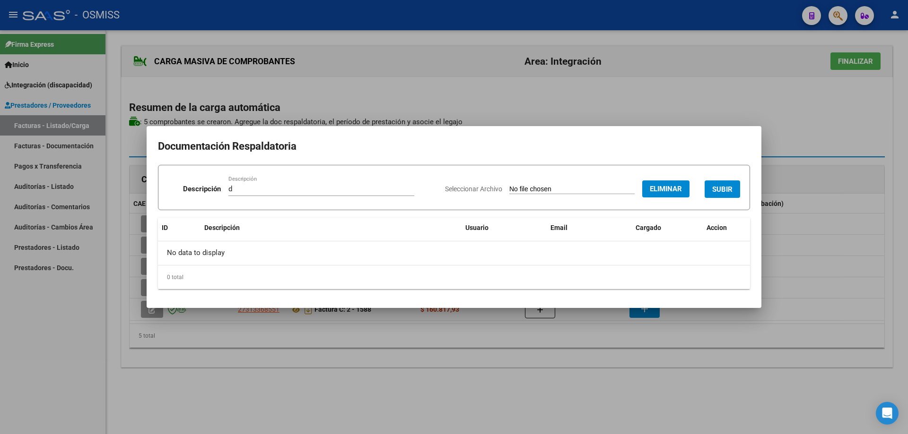
click at [724, 183] on button "SUBIR" at bounding box center [721, 189] width 35 height 17
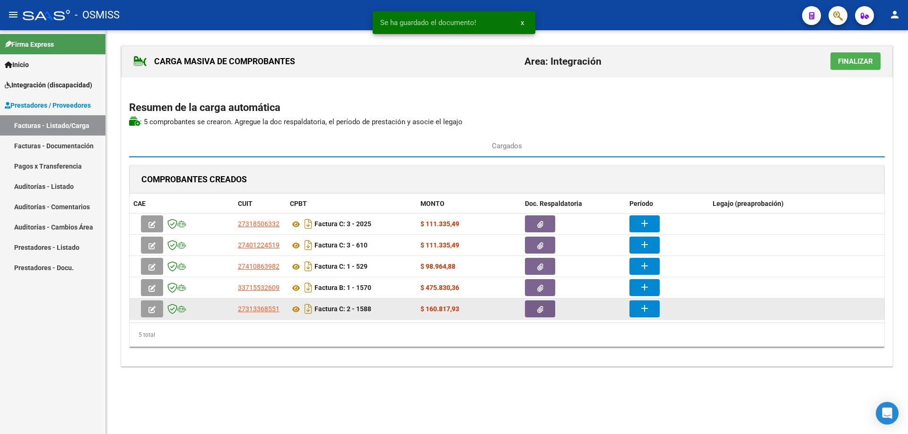
click at [642, 306] on mat-icon "add" at bounding box center [644, 308] width 11 height 11
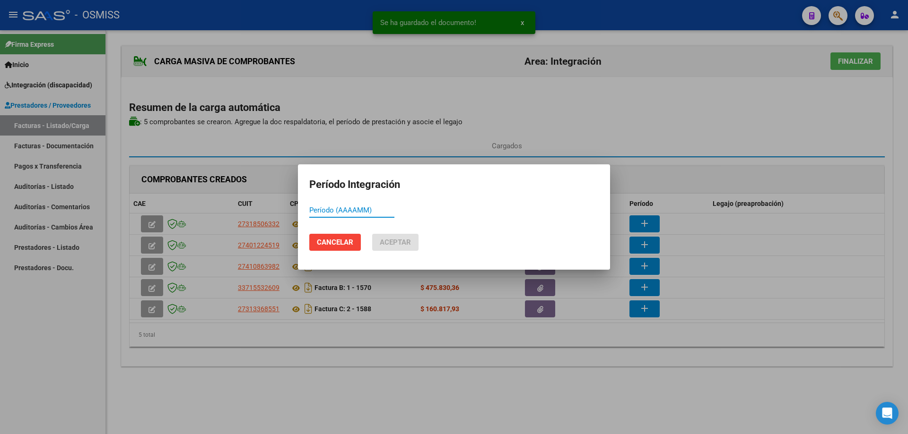
paste input "202509"
type input "202509"
click at [397, 241] on span "Aceptar" at bounding box center [395, 242] width 31 height 9
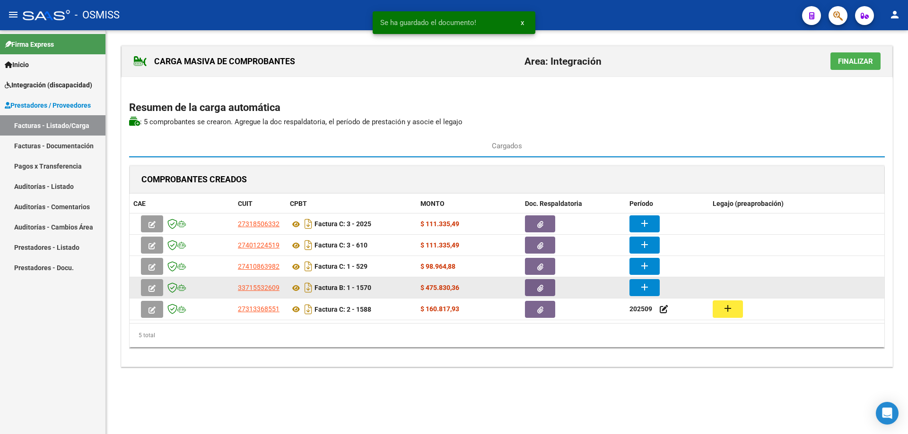
click at [641, 290] on mat-icon "add" at bounding box center [644, 287] width 11 height 11
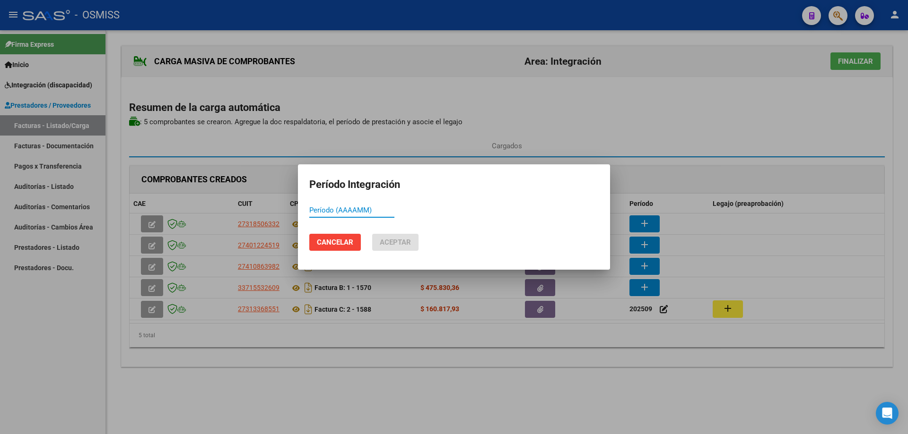
paste input "202509"
type input "202509"
click at [387, 242] on span "Aceptar" at bounding box center [395, 242] width 31 height 9
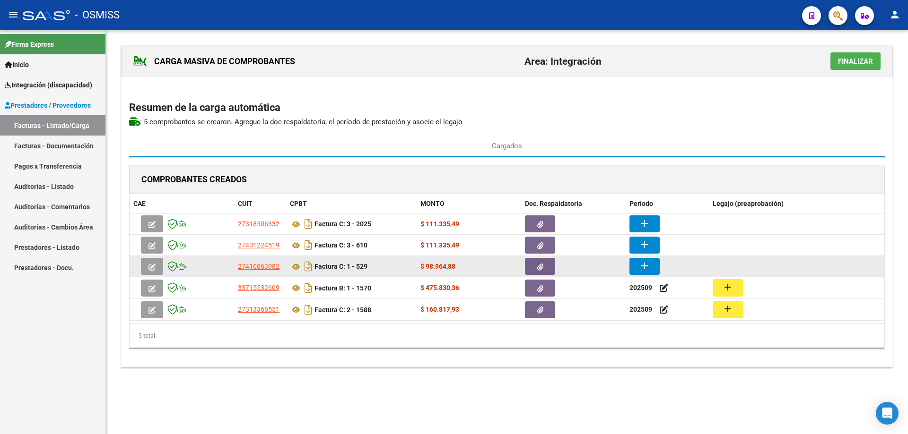
click at [647, 267] on mat-icon "add" at bounding box center [644, 265] width 11 height 11
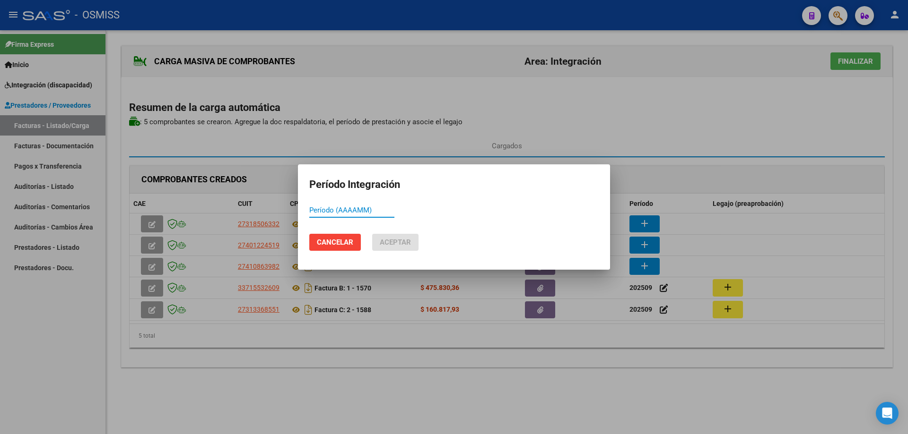
paste input "202509"
type input "202509"
click at [393, 250] on button "Aceptar" at bounding box center [395, 242] width 46 height 17
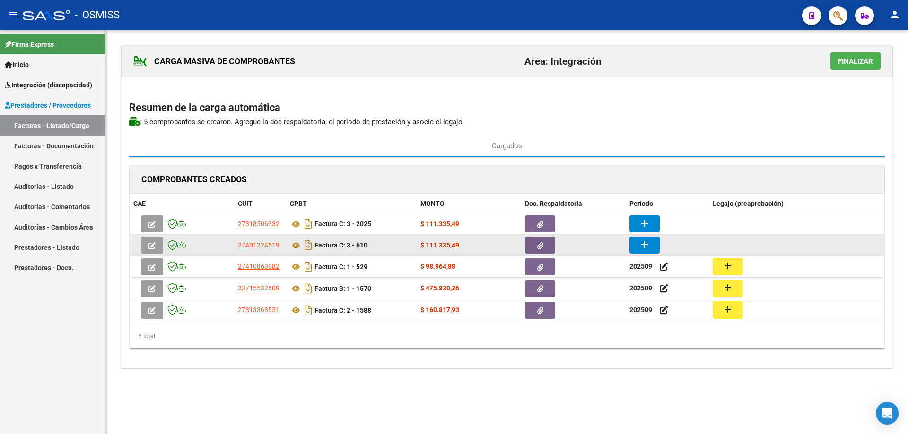
click at [648, 244] on mat-icon "add" at bounding box center [644, 244] width 11 height 11
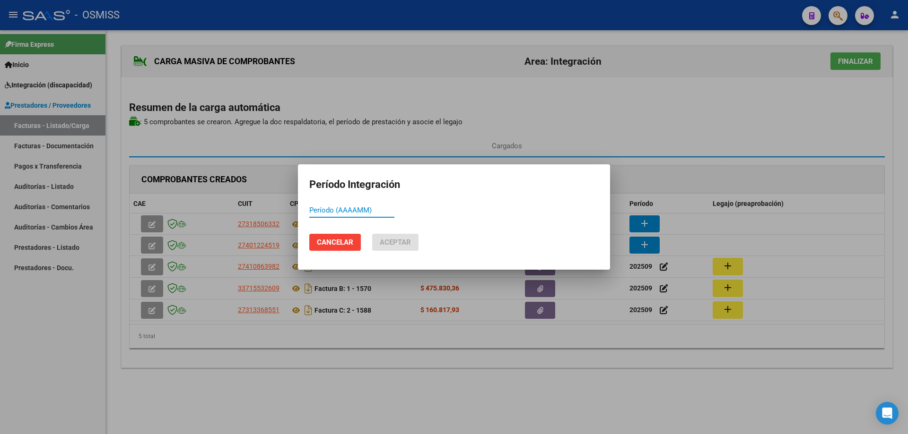
paste input "202509"
type input "202509"
click at [392, 246] on span "Aceptar" at bounding box center [395, 242] width 31 height 9
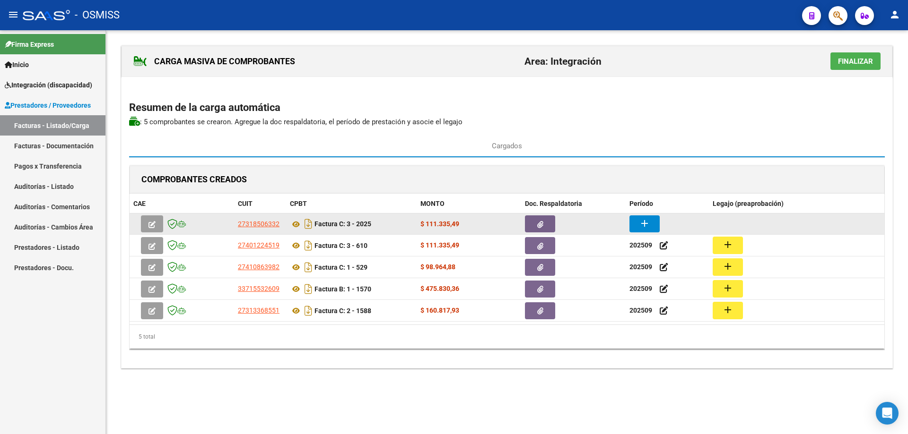
click at [642, 225] on mat-icon "add" at bounding box center [644, 223] width 11 height 11
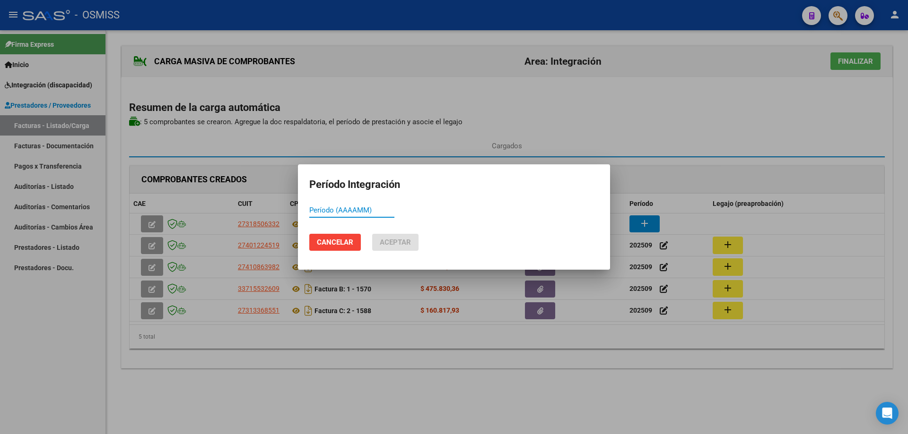
paste input "202509"
type input "202509"
click at [410, 234] on button "Aceptar" at bounding box center [395, 242] width 46 height 17
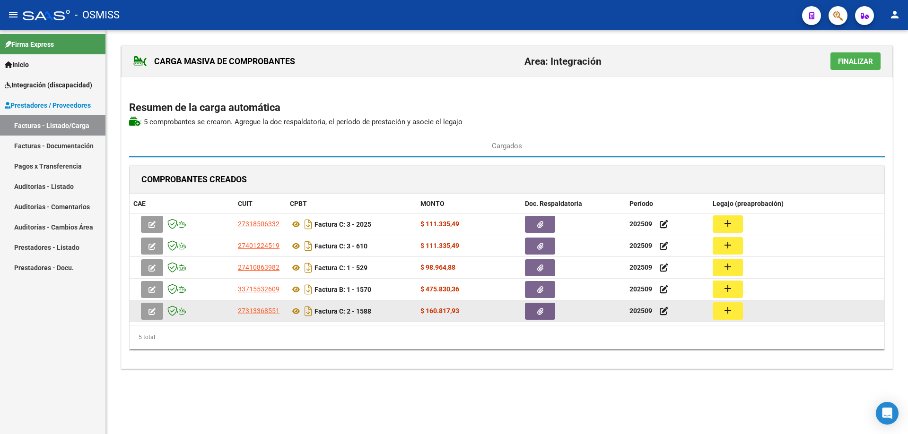
click at [724, 315] on mat-icon "add" at bounding box center [727, 310] width 11 height 11
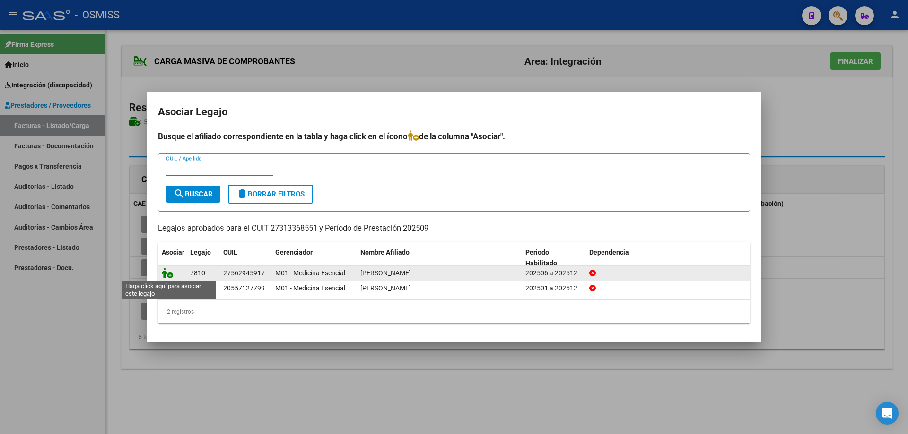
click at [166, 271] on icon at bounding box center [167, 273] width 11 height 10
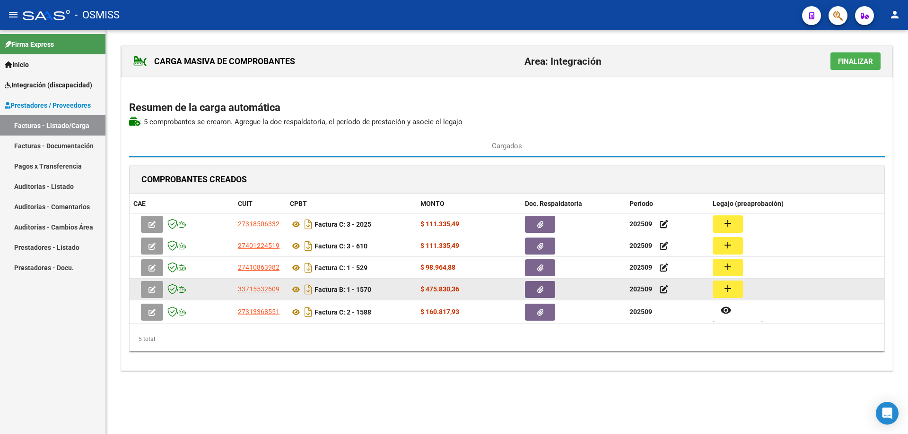
click at [729, 290] on mat-icon "add" at bounding box center [727, 288] width 11 height 11
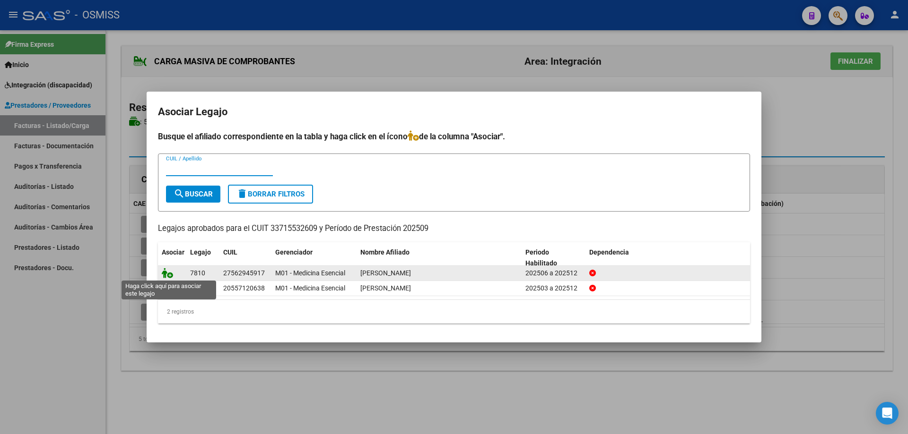
click at [163, 274] on icon at bounding box center [167, 273] width 11 height 10
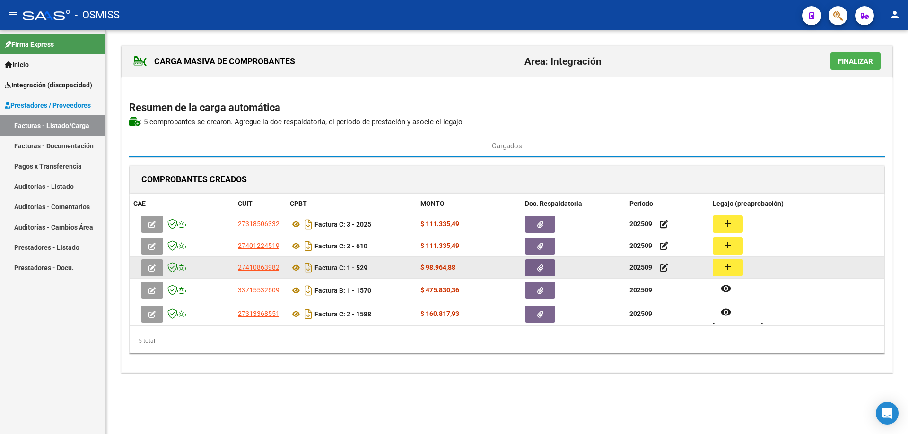
click at [727, 269] on mat-icon "add" at bounding box center [727, 266] width 11 height 11
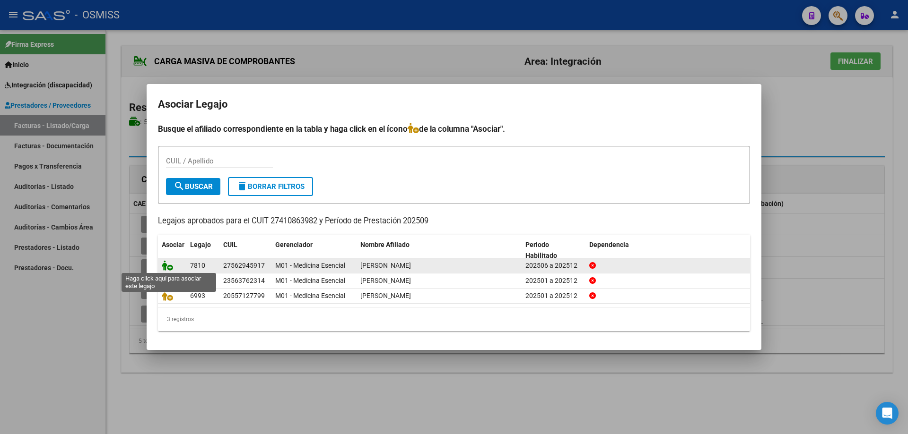
click at [168, 265] on icon at bounding box center [167, 265] width 11 height 10
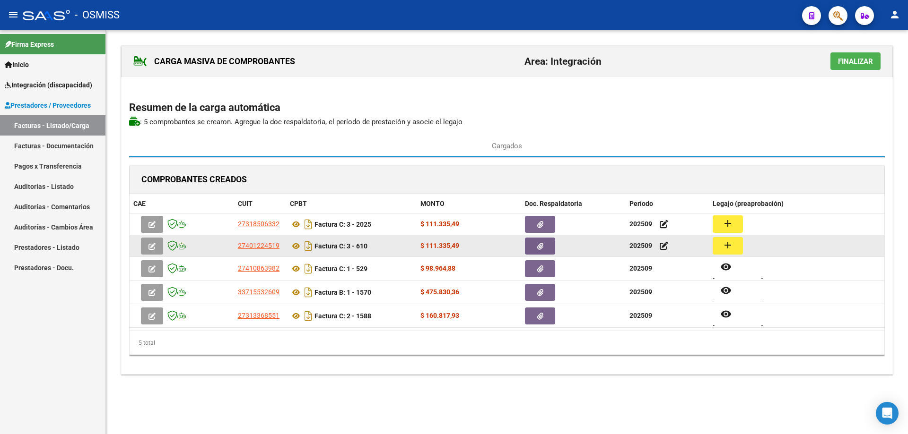
click at [729, 249] on mat-icon "add" at bounding box center [727, 245] width 11 height 11
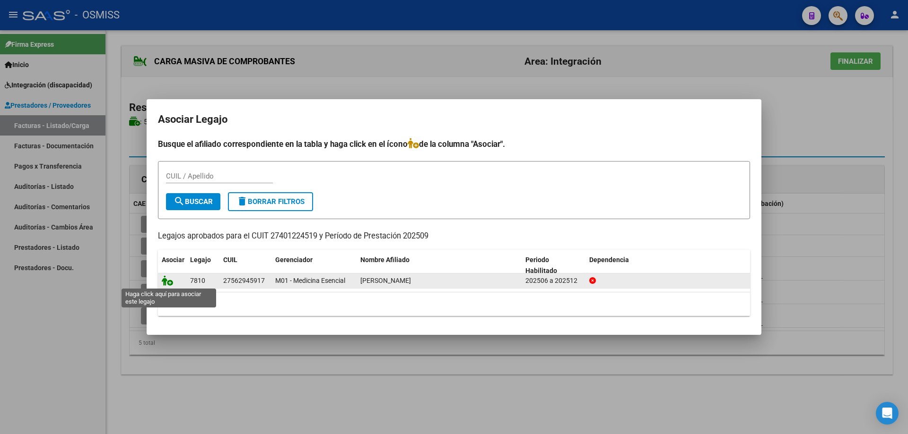
click at [167, 280] on icon at bounding box center [167, 281] width 11 height 10
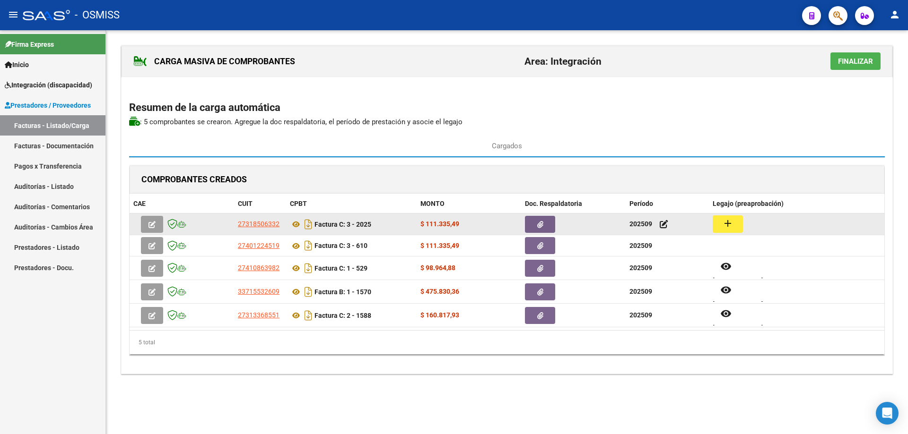
click at [728, 226] on mat-icon "add" at bounding box center [727, 223] width 11 height 11
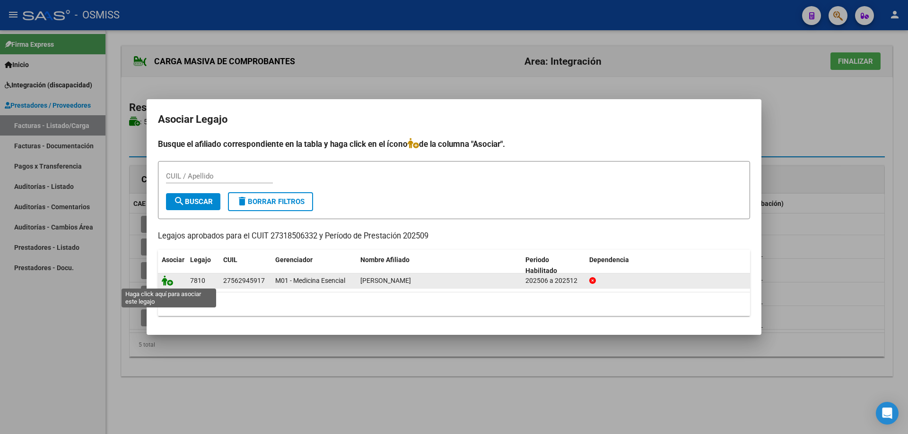
click at [168, 281] on icon at bounding box center [167, 281] width 11 height 10
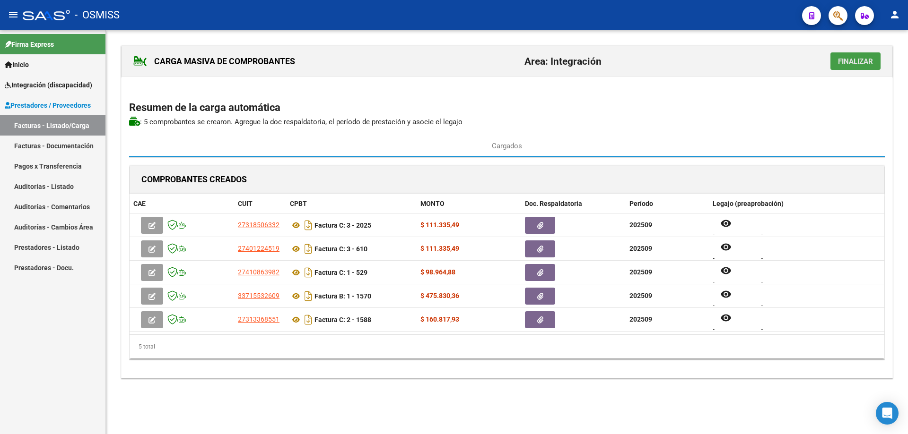
click at [853, 61] on span "Finalizar" at bounding box center [855, 61] width 35 height 9
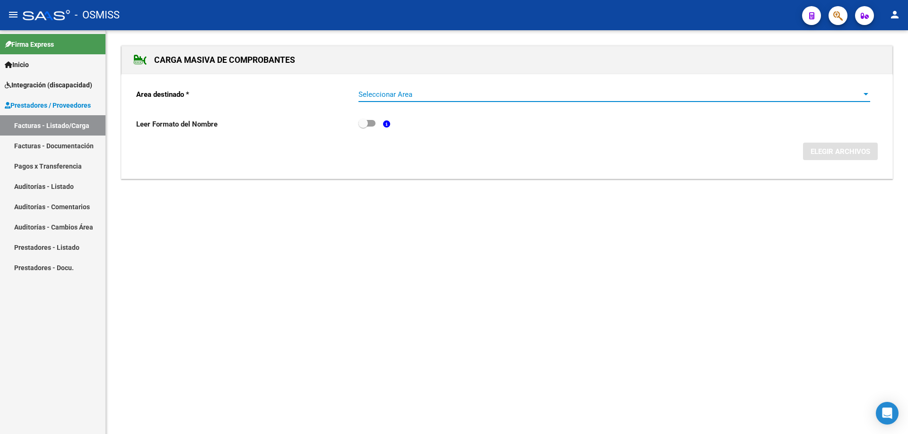
click at [383, 93] on span "Seleccionar Area" at bounding box center [609, 94] width 503 height 9
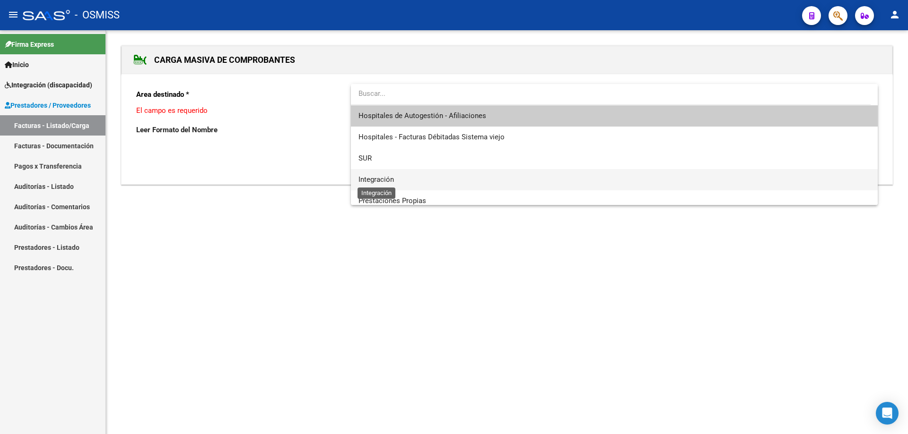
click at [385, 180] on span "Integración" at bounding box center [375, 179] width 35 height 9
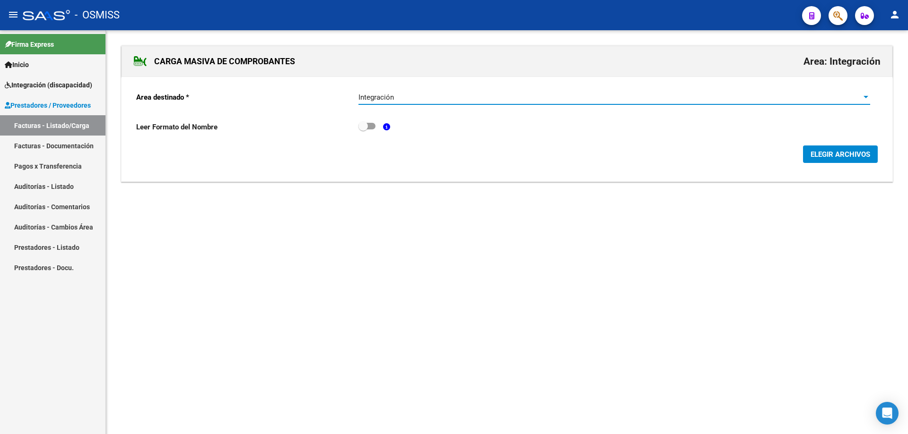
click at [841, 159] on button "ELEGIR ARCHIVOS" at bounding box center [840, 154] width 75 height 17
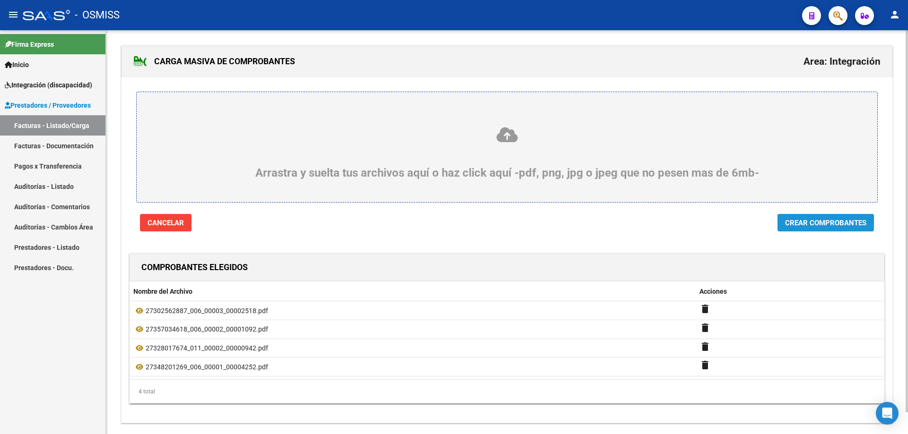
click at [828, 225] on span "Crear Comprobantes" at bounding box center [825, 223] width 81 height 9
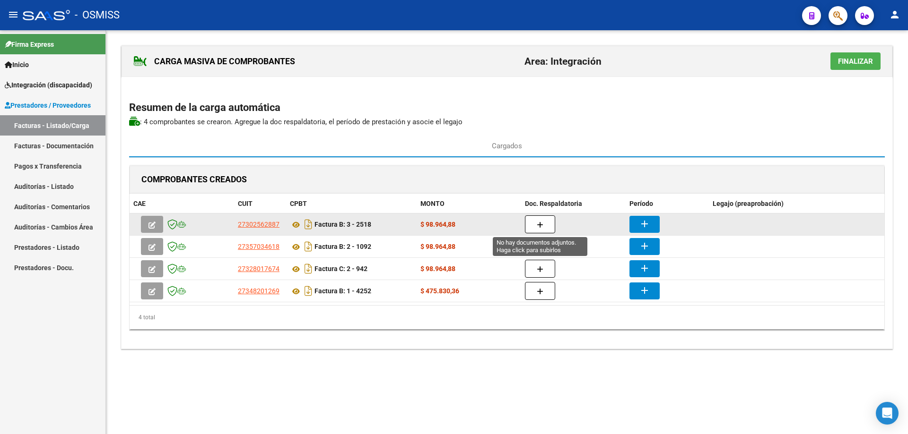
click at [542, 220] on span "button" at bounding box center [540, 224] width 7 height 9
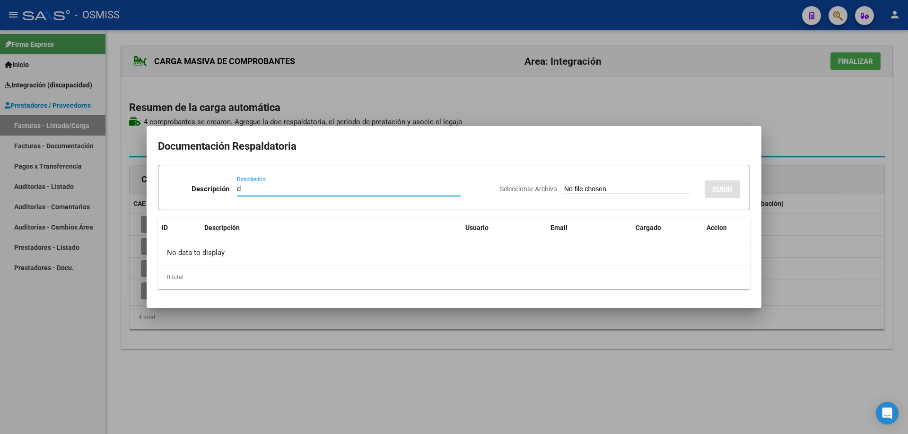
type input "d"
click at [574, 191] on input "Seleccionar Archivo" at bounding box center [626, 189] width 125 height 9
type input "C:\fakepath\pl [DATE] barrera .pdf"
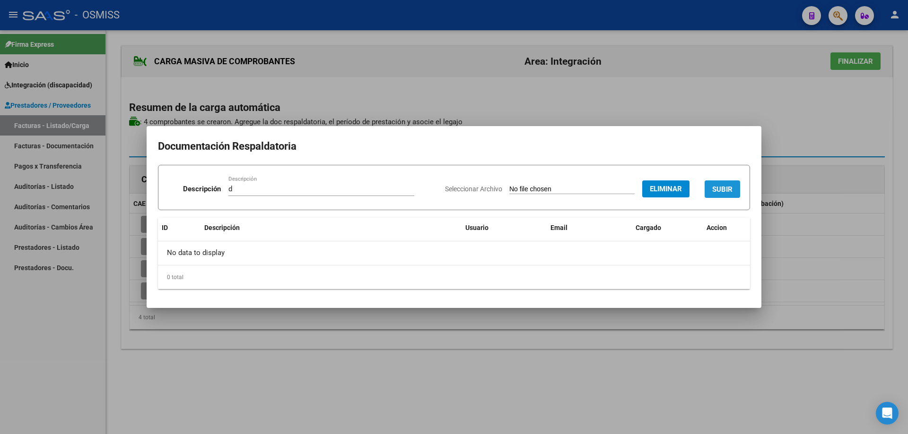
click at [722, 183] on button "SUBIR" at bounding box center [721, 189] width 35 height 17
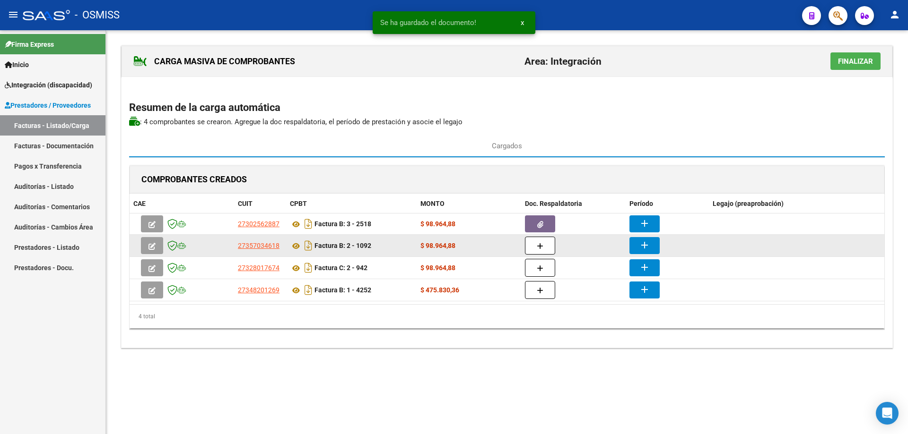
click at [540, 243] on icon "button" at bounding box center [540, 246] width 7 height 7
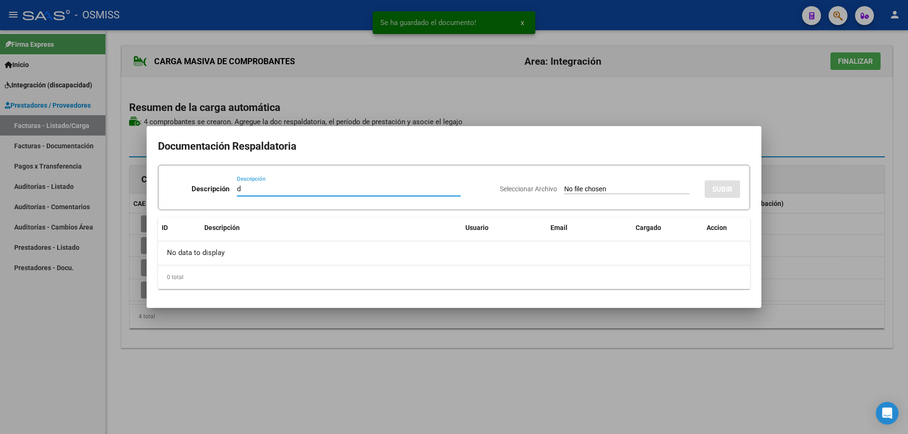
type input "d"
click at [564, 188] on input "Seleccionar Archivo" at bounding box center [626, 189] width 125 height 9
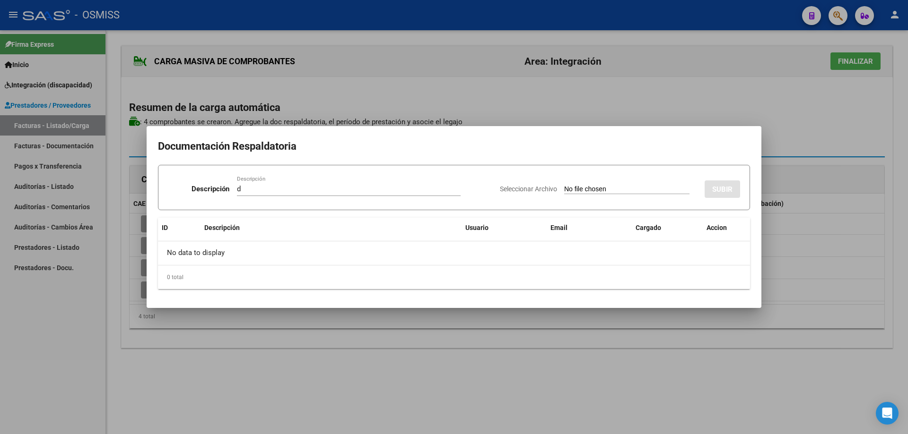
type input "C:\fakepath\Barrera 09 2025.pdf"
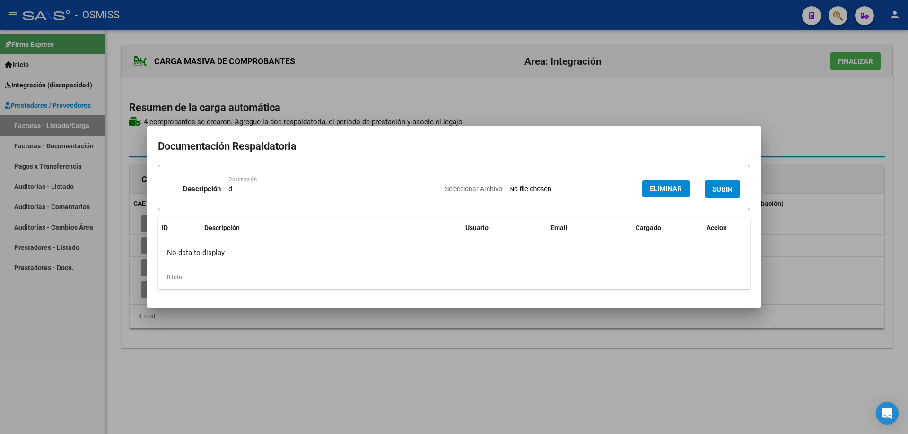
click at [726, 184] on button "SUBIR" at bounding box center [721, 189] width 35 height 17
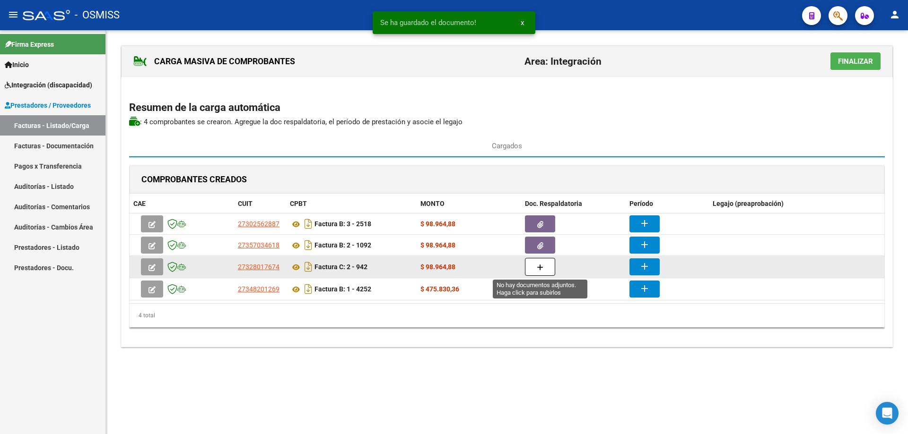
click at [552, 268] on button "button" at bounding box center [540, 267] width 30 height 18
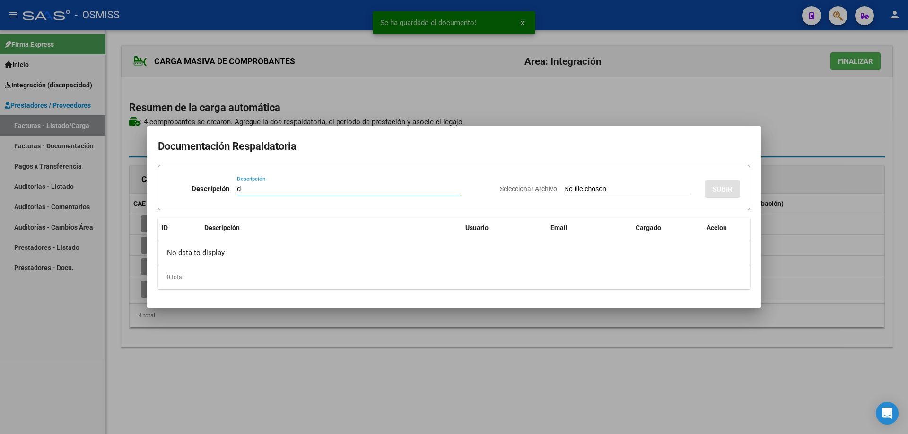
type input "d"
click at [564, 187] on input "Seleccionar Archivo" at bounding box center [626, 189] width 125 height 9
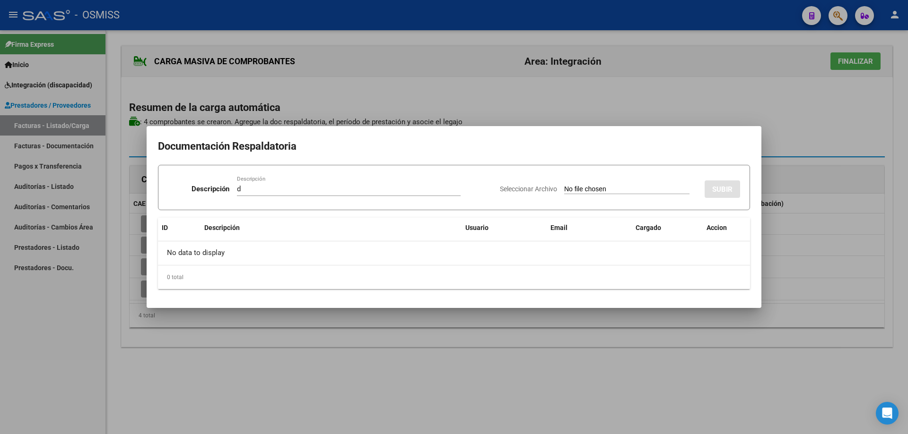
type input "C:\fakepath\[PERSON_NAME] [DATE].pdf"
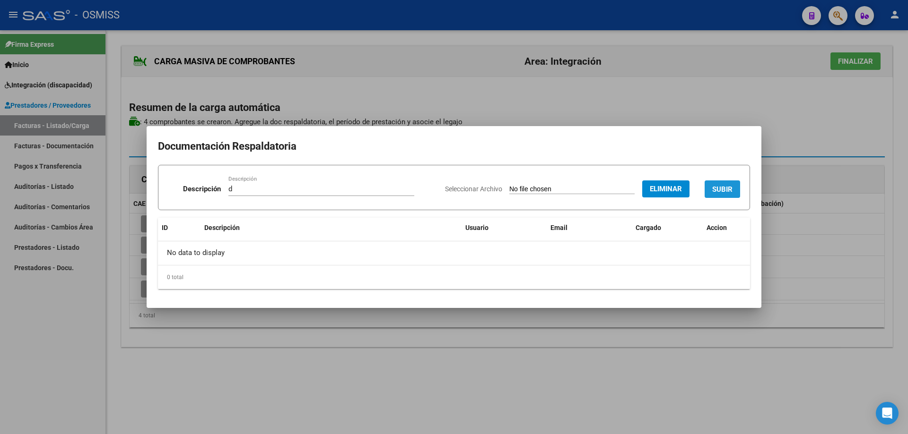
click at [721, 184] on button "SUBIR" at bounding box center [721, 189] width 35 height 17
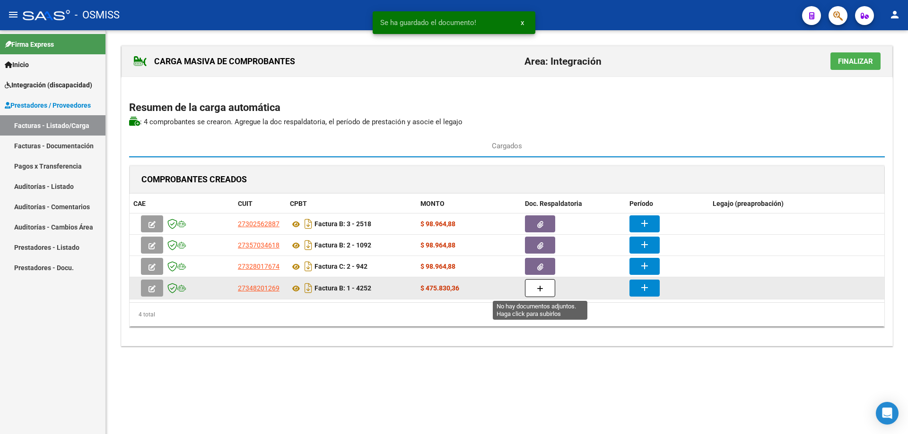
click at [538, 290] on icon "button" at bounding box center [540, 289] width 7 height 7
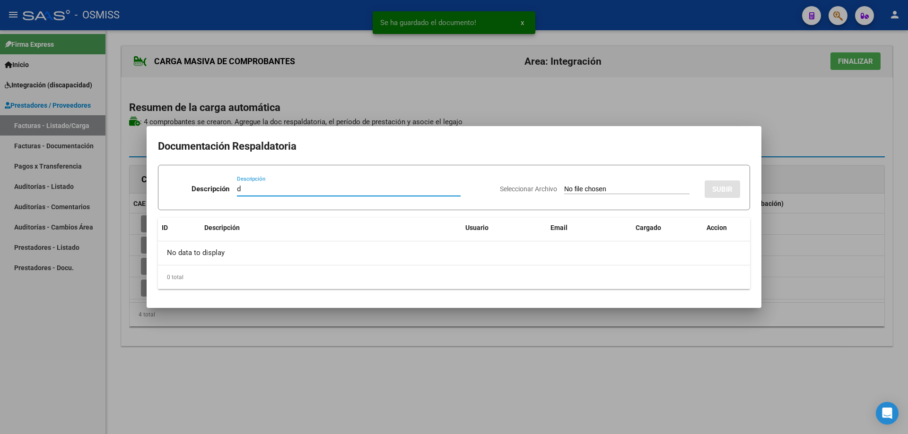
type input "d"
click at [564, 189] on input "Seleccionar Archivo" at bounding box center [626, 189] width 125 height 9
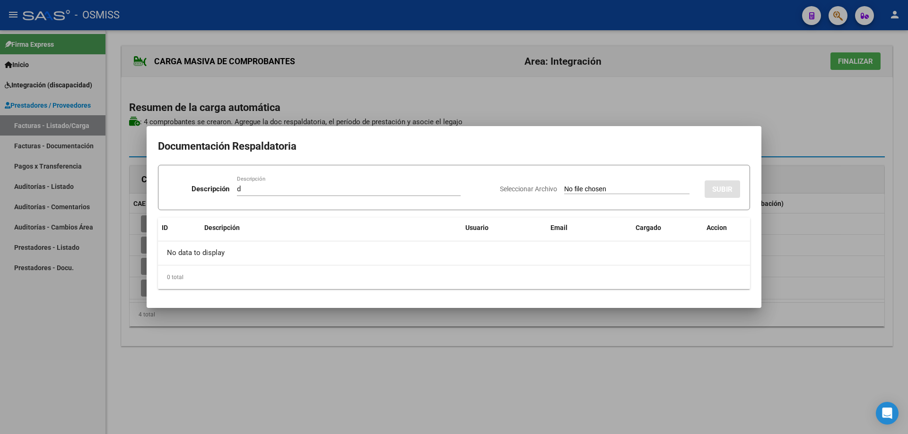
type input "C:\fakepath\planilla [PERSON_NAME] [DATE].pdf"
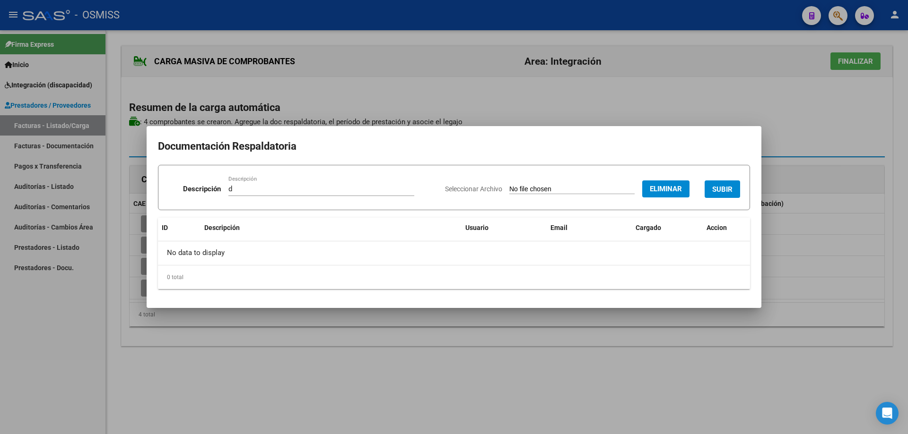
click at [727, 184] on button "SUBIR" at bounding box center [721, 189] width 35 height 17
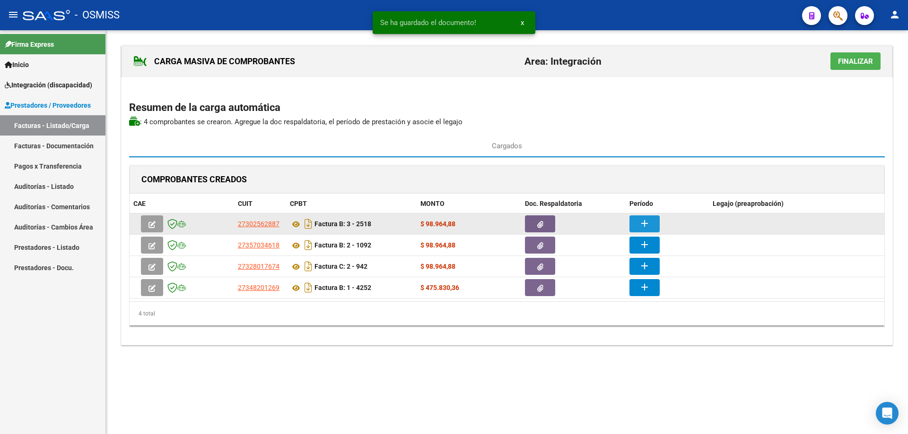
click at [653, 220] on button "add" at bounding box center [644, 224] width 30 height 17
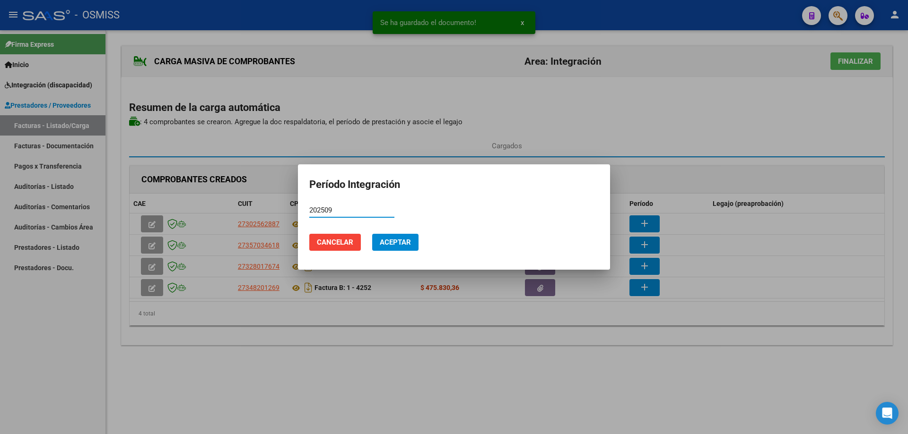
type input "202509"
click at [393, 246] on span "Aceptar" at bounding box center [395, 242] width 31 height 9
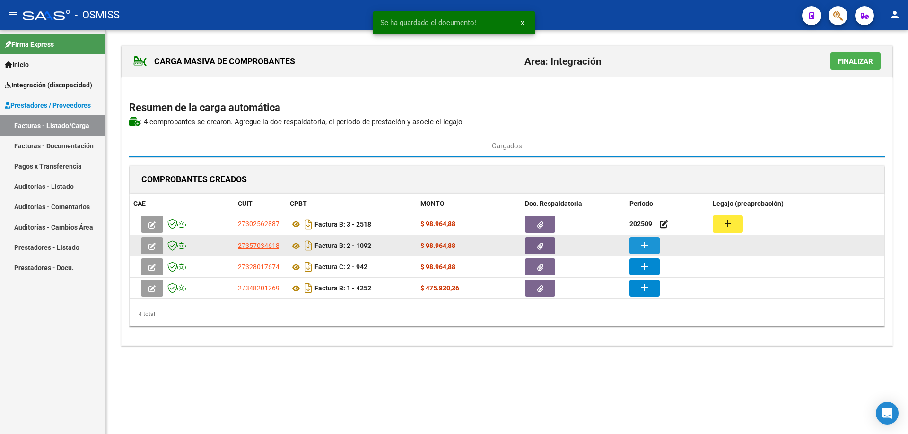
click at [652, 242] on button "add" at bounding box center [644, 245] width 30 height 17
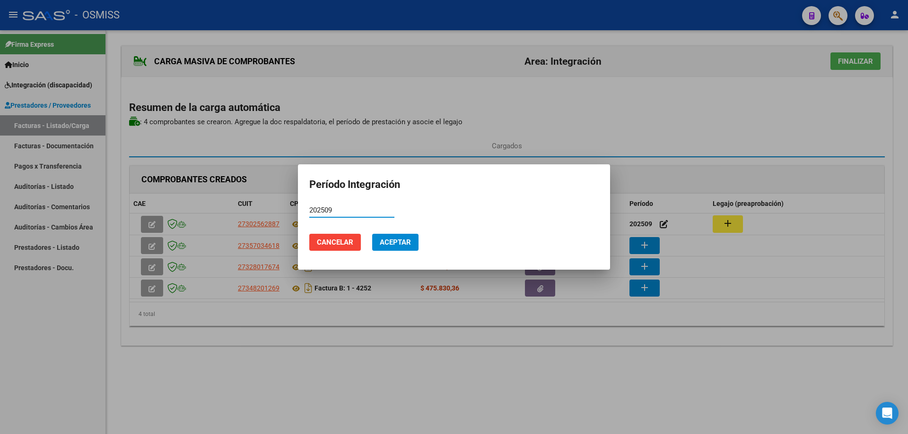
type input "202509"
click at [388, 243] on span "Aceptar" at bounding box center [395, 242] width 31 height 9
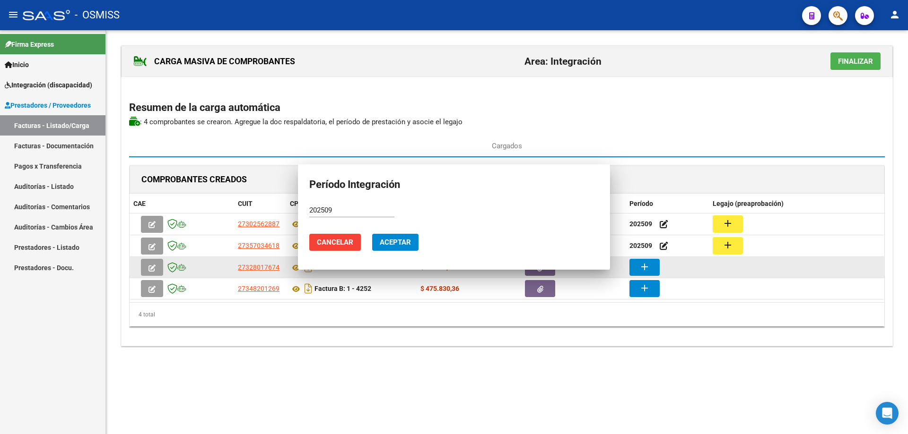
click at [654, 267] on button "add" at bounding box center [644, 267] width 30 height 17
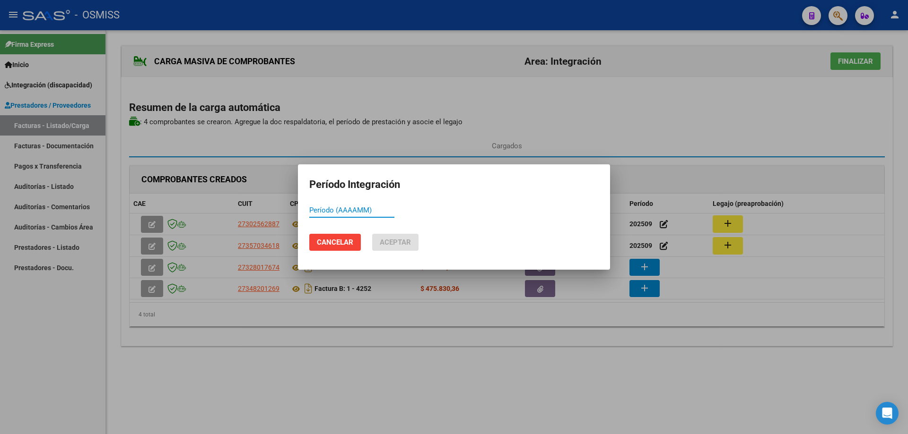
paste input "202509"
type input "202509"
click at [401, 240] on span "Aceptar" at bounding box center [395, 242] width 31 height 9
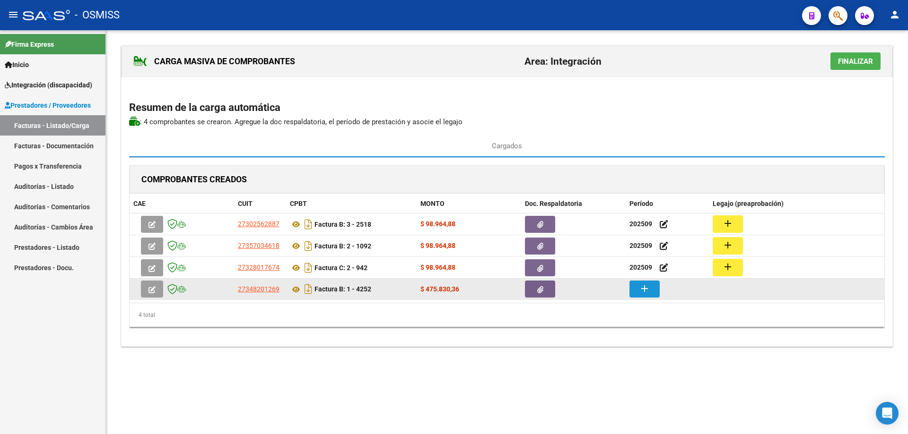
click at [648, 290] on mat-icon "add" at bounding box center [644, 288] width 11 height 11
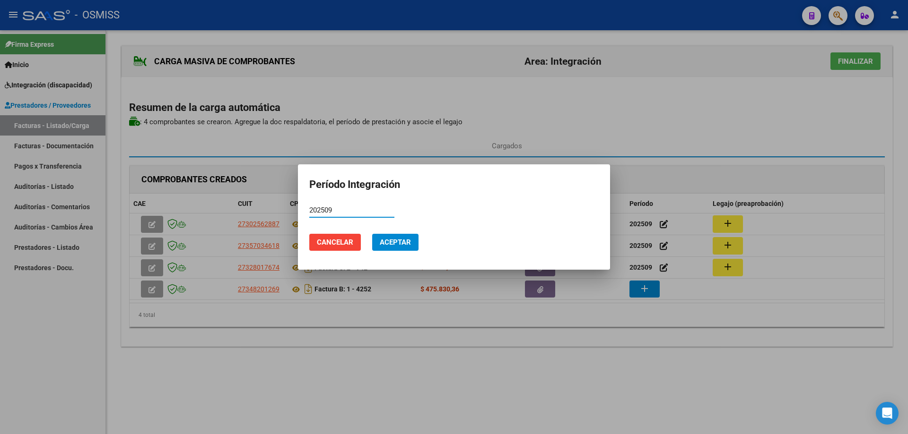
type input "202509"
click at [414, 240] on button "Aceptar" at bounding box center [395, 242] width 46 height 17
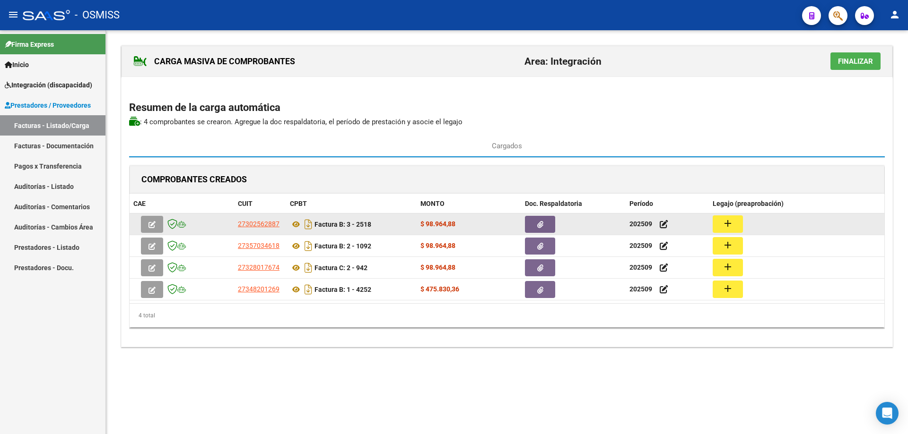
click at [738, 224] on button "add" at bounding box center [727, 224] width 30 height 17
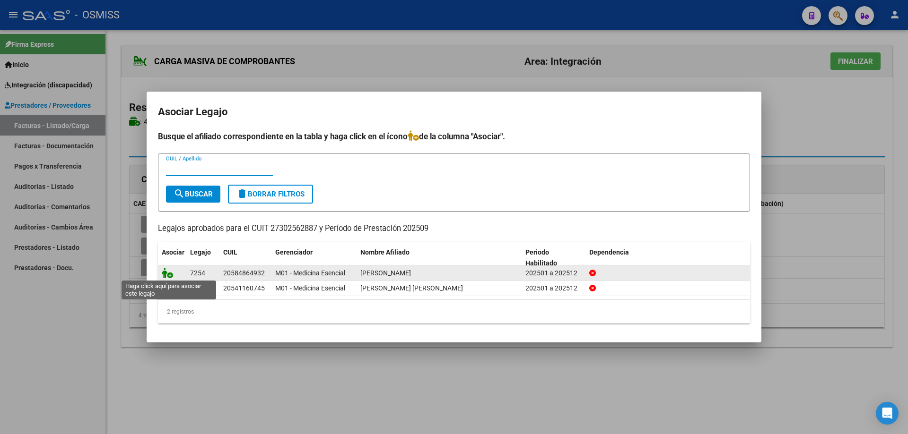
click at [167, 274] on icon at bounding box center [167, 273] width 11 height 10
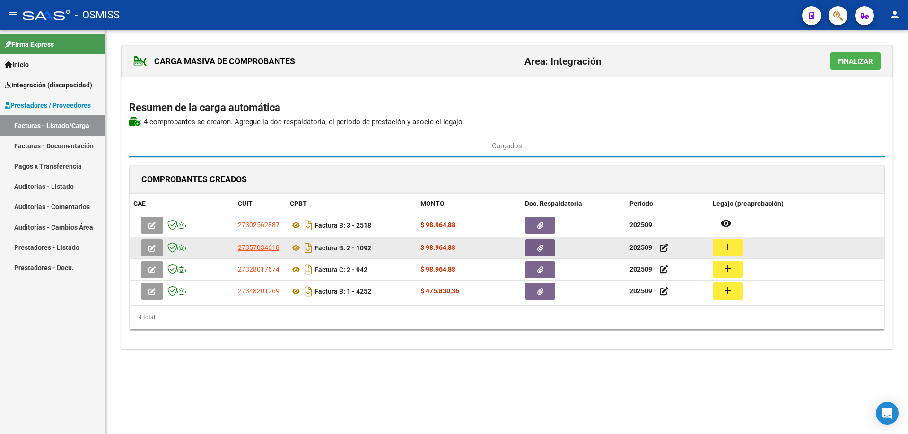
click at [730, 249] on button "add" at bounding box center [727, 247] width 30 height 17
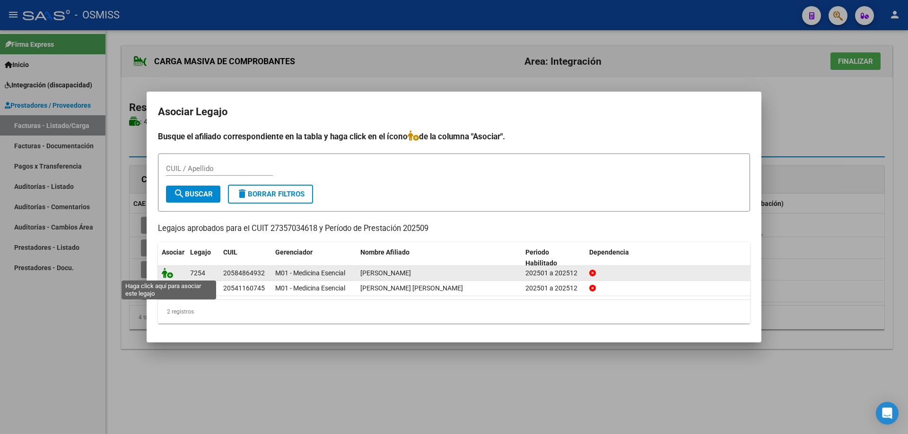
click at [169, 274] on icon at bounding box center [167, 273] width 11 height 10
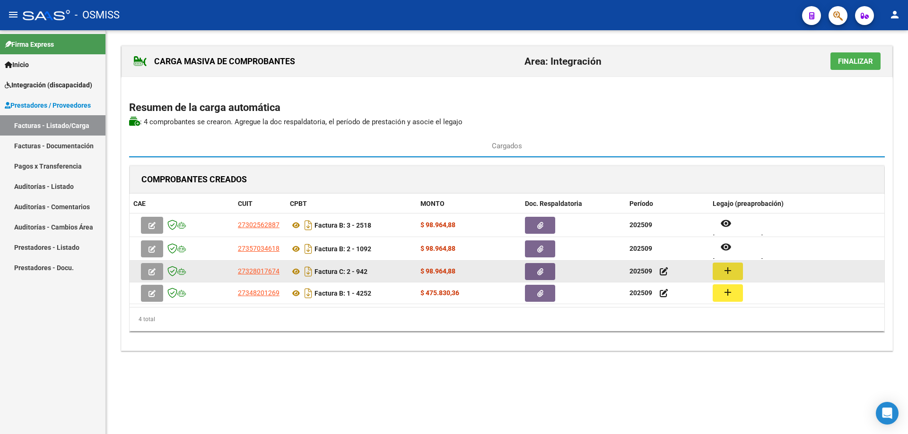
click at [720, 274] on button "add" at bounding box center [727, 271] width 30 height 17
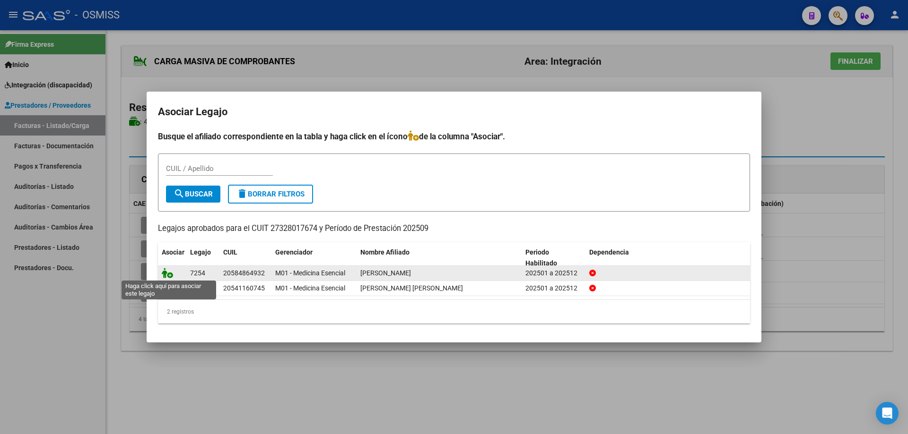
click at [169, 274] on icon at bounding box center [167, 273] width 11 height 10
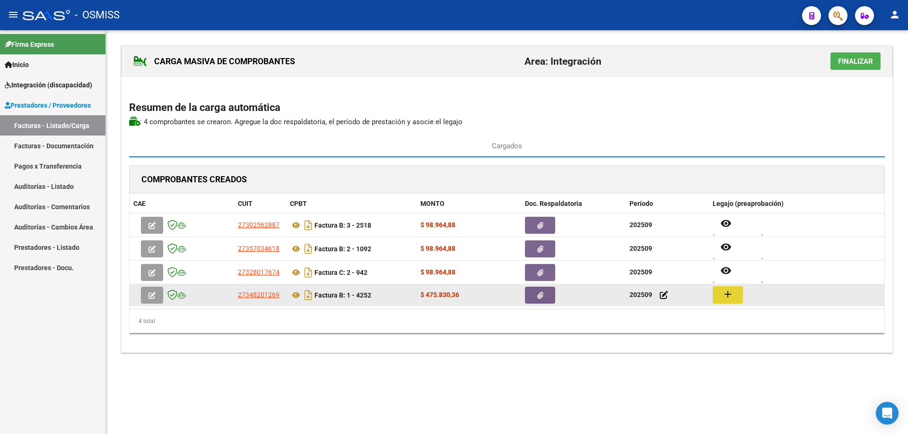
click at [719, 287] on button "add" at bounding box center [727, 294] width 30 height 17
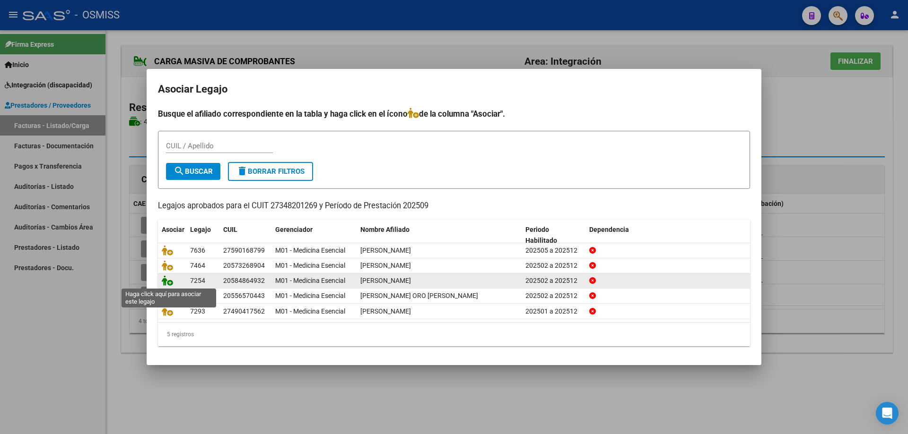
click at [167, 282] on icon at bounding box center [167, 281] width 11 height 10
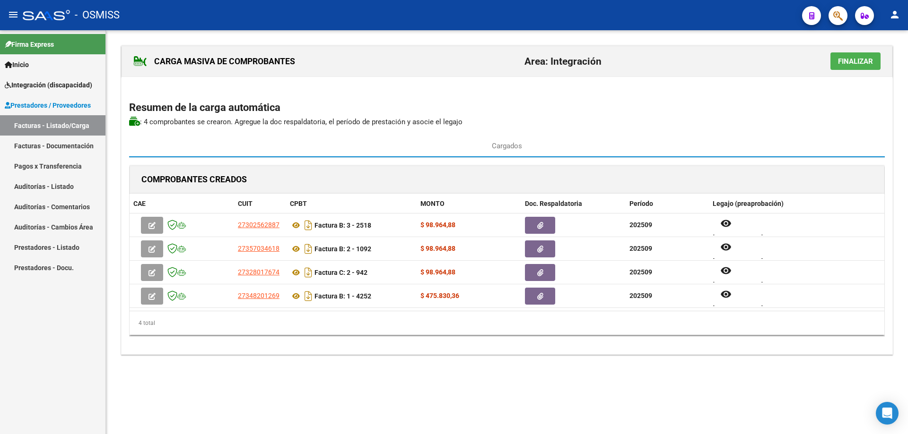
click at [867, 55] on button "Finalizar" at bounding box center [855, 60] width 50 height 17
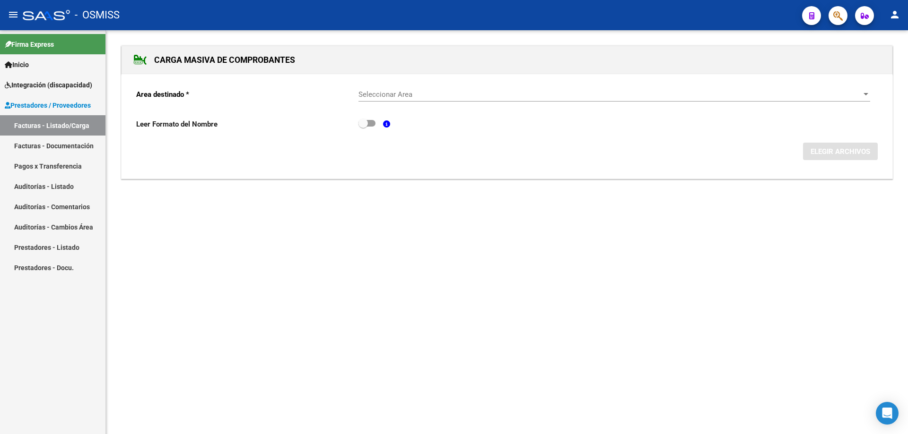
click at [414, 88] on div "Seleccionar Area Seleccionar Area" at bounding box center [613, 91] width 511 height 20
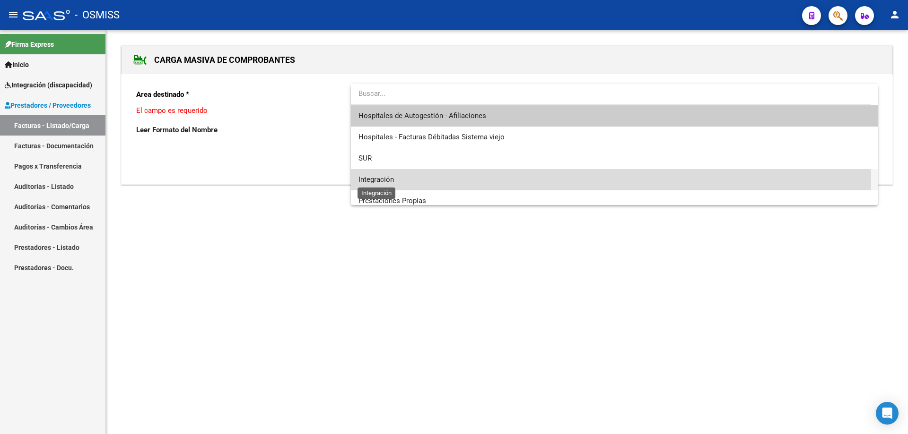
click at [388, 183] on span "Integración" at bounding box center [375, 179] width 35 height 9
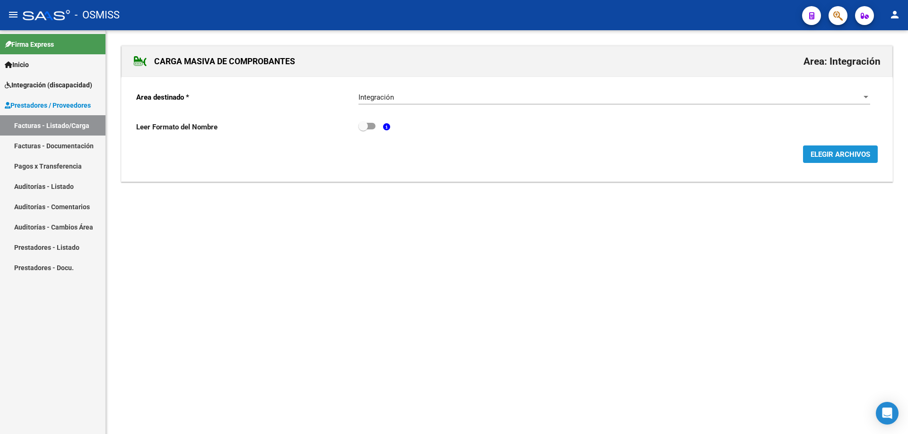
click at [829, 146] on button "ELEGIR ARCHIVOS" at bounding box center [840, 154] width 75 height 17
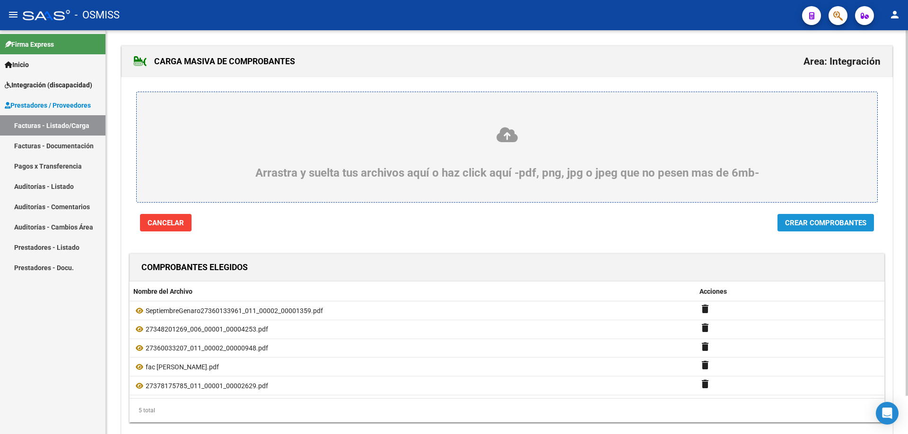
click at [821, 222] on span "Crear Comprobantes" at bounding box center [825, 223] width 81 height 9
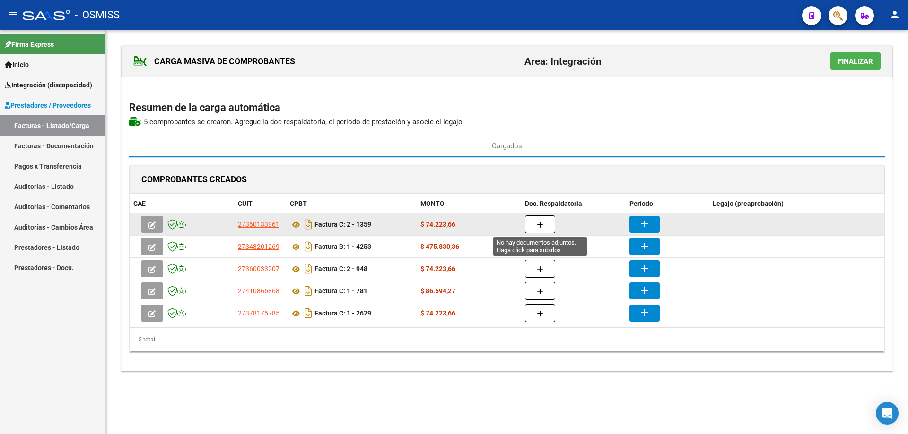
click at [538, 222] on icon "button" at bounding box center [540, 225] width 7 height 7
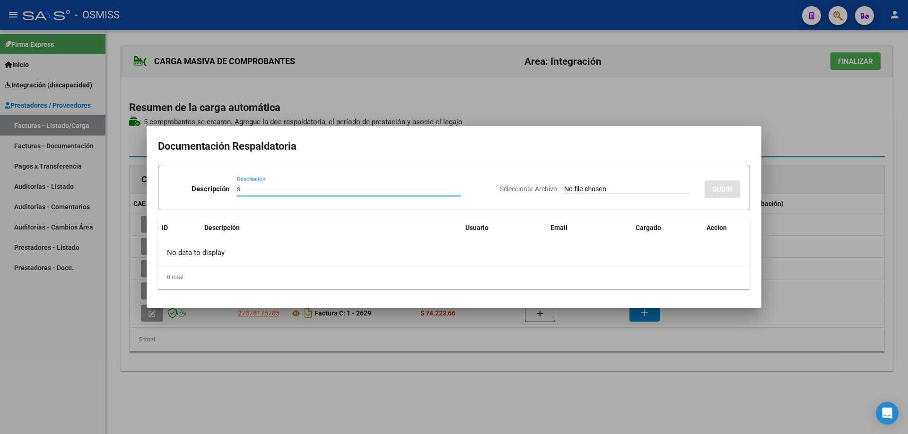
type input "s"
click at [565, 189] on input "Seleccionar Archivo" at bounding box center [626, 189] width 125 height 9
type input "C:\fakepath\Septiembre [PERSON_NAME].pdf"
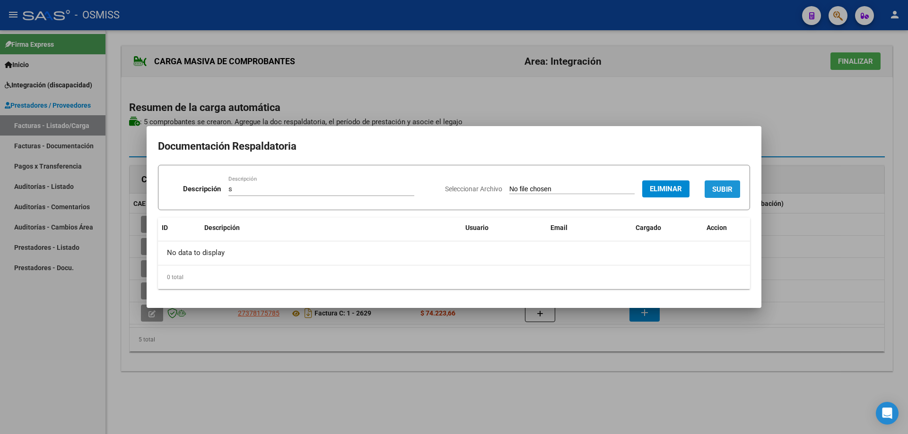
click at [719, 182] on button "SUBIR" at bounding box center [721, 189] width 35 height 17
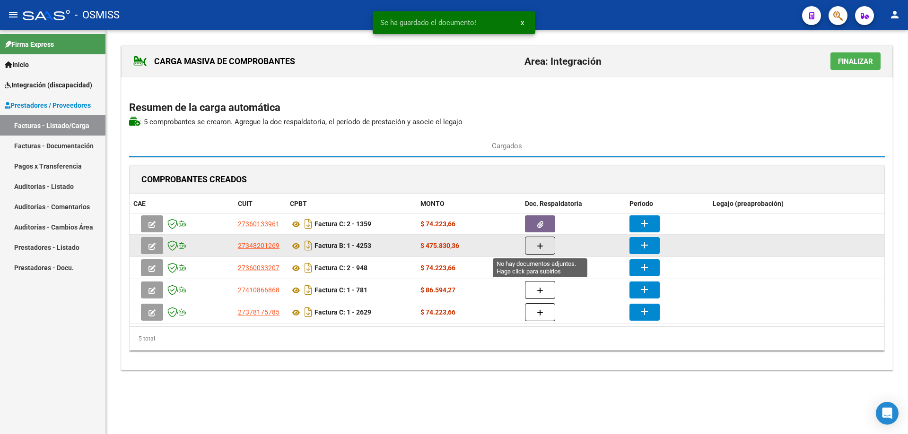
click at [538, 250] on icon "button" at bounding box center [540, 246] width 7 height 7
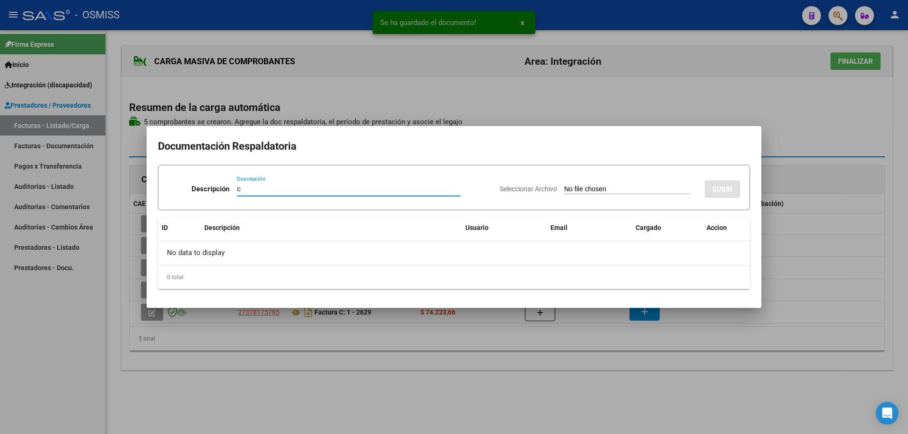
type input "c"
click at [569, 186] on input "Seleccionar Archivo" at bounding box center [626, 189] width 125 height 9
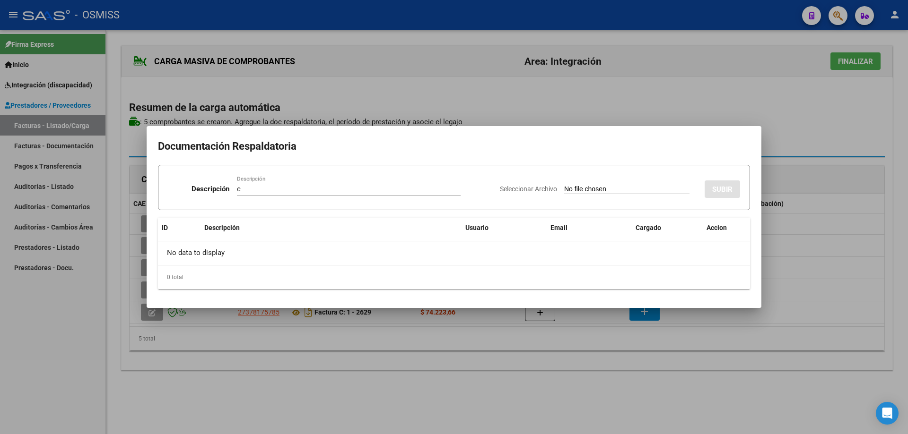
type input "C:\fakepath\[PERSON_NAME] septiembre.pdf"
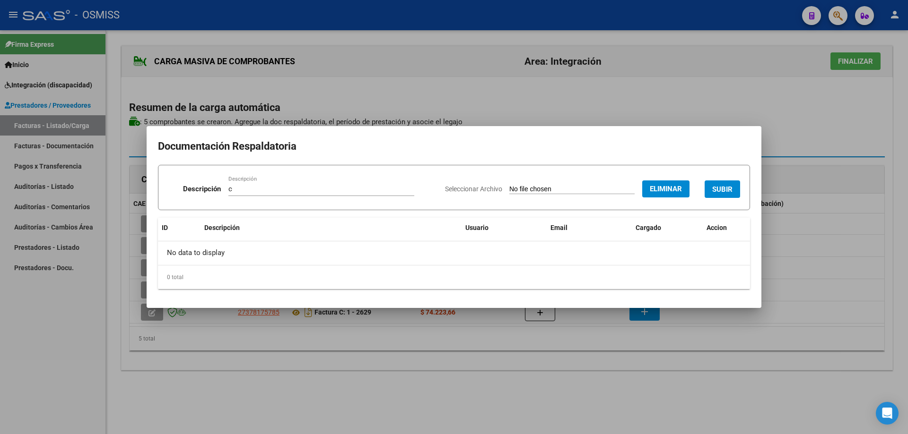
click at [730, 184] on button "SUBIR" at bounding box center [721, 189] width 35 height 17
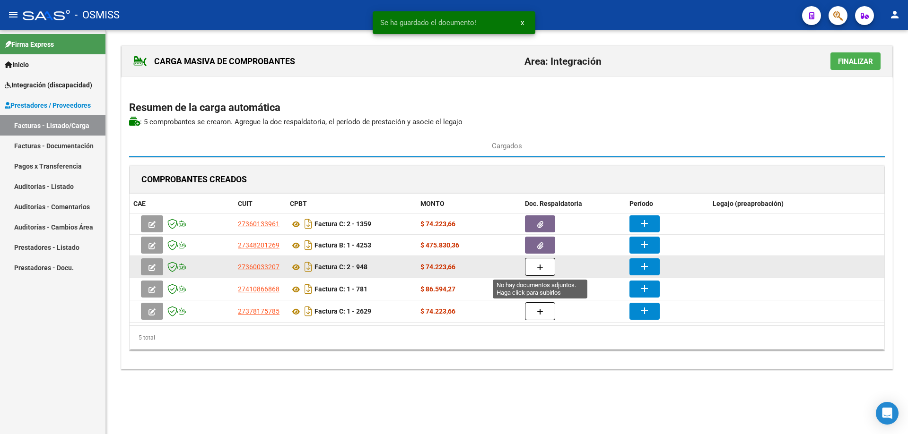
click at [535, 267] on button "button" at bounding box center [540, 267] width 30 height 18
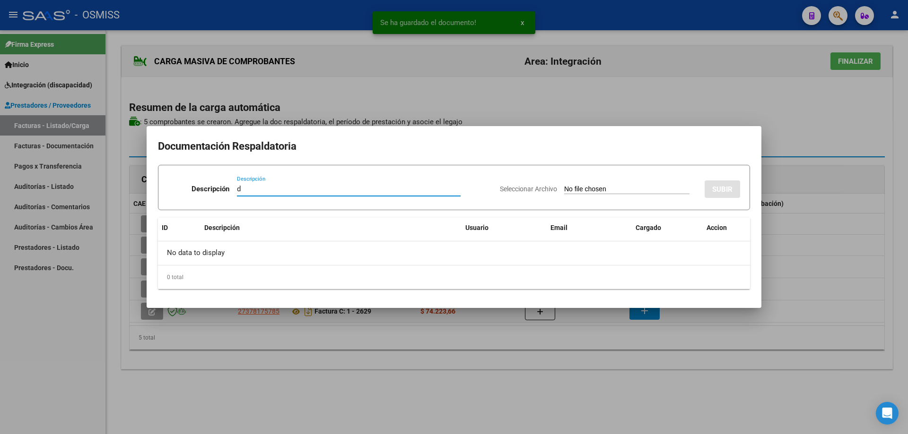
type input "d"
click at [572, 192] on input "Seleccionar Archivo" at bounding box center [626, 189] width 125 height 9
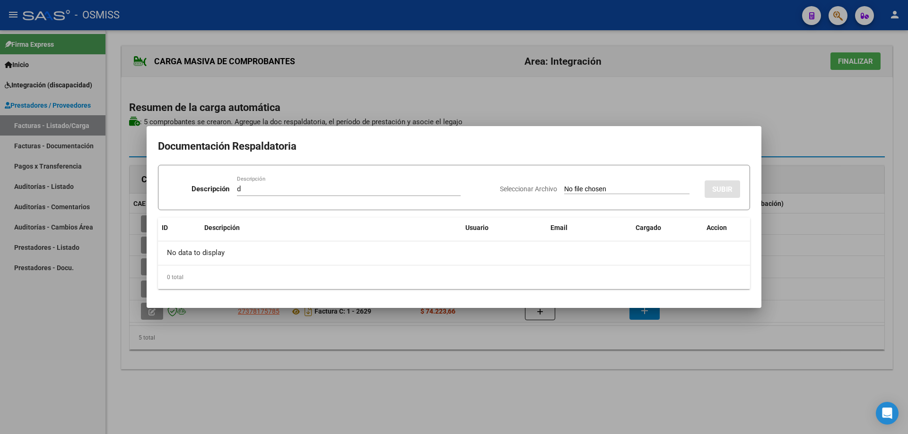
type input "C:\fakepath\ASISTENCIA [PERSON_NAME] SEP.pdf"
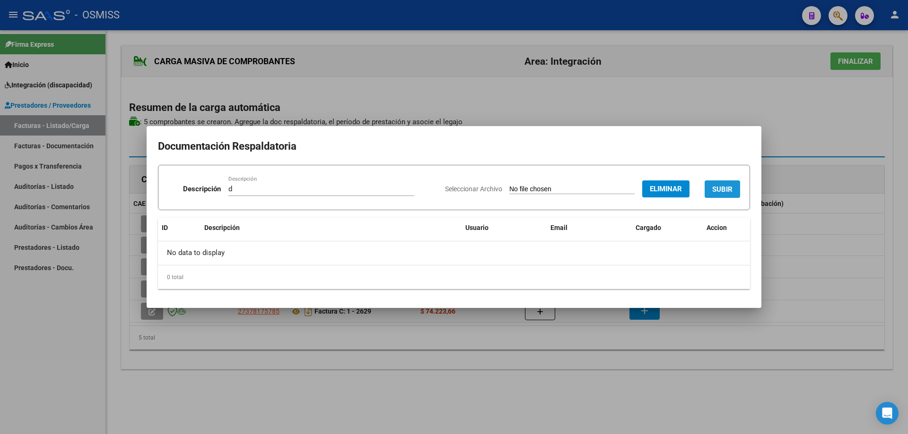
click at [721, 182] on button "SUBIR" at bounding box center [721, 189] width 35 height 17
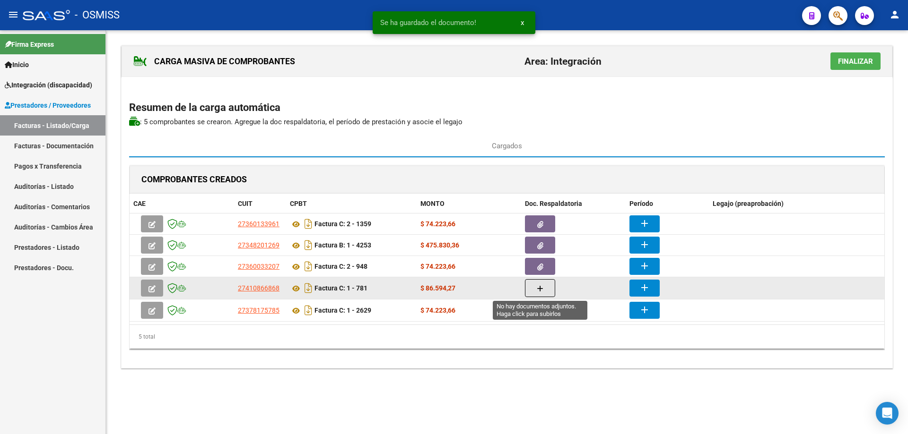
click at [538, 286] on icon "button" at bounding box center [540, 289] width 7 height 7
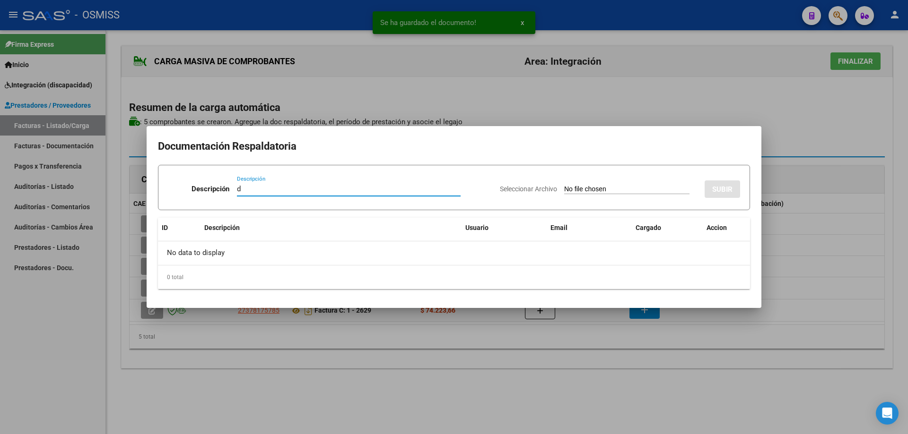
type input "d"
click at [574, 190] on input "Seleccionar Archivo" at bounding box center [626, 189] width 125 height 9
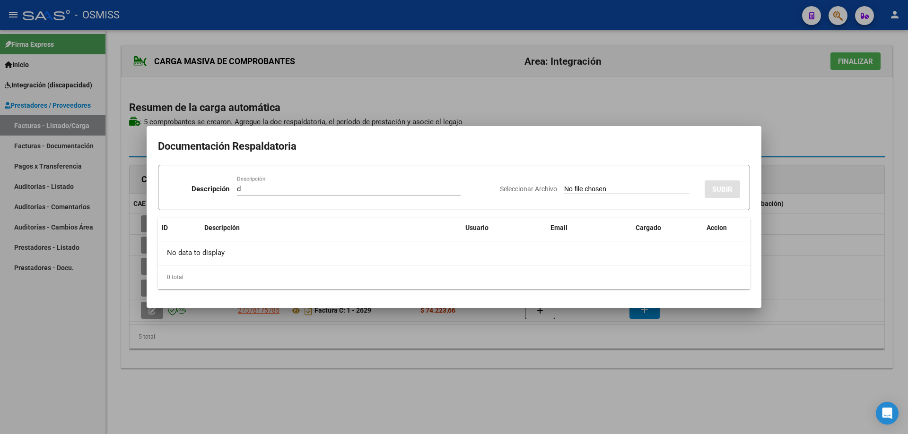
type input "C:\fakepath\asis [PERSON_NAME] 25.pdf"
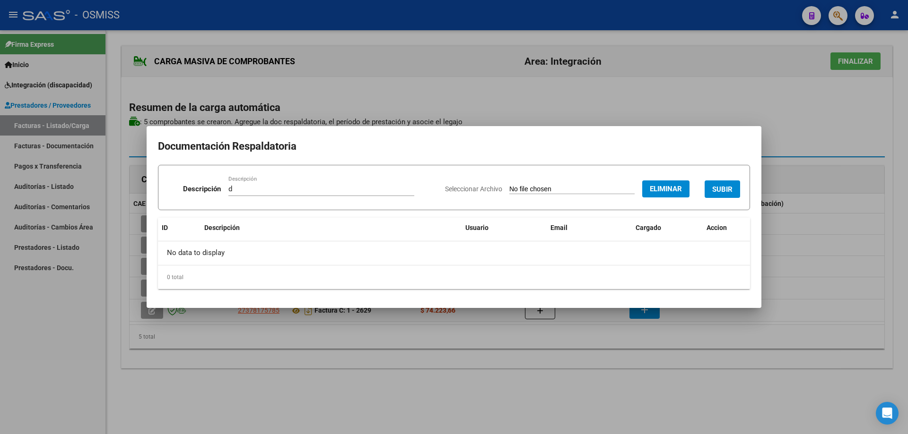
click at [722, 182] on button "SUBIR" at bounding box center [721, 189] width 35 height 17
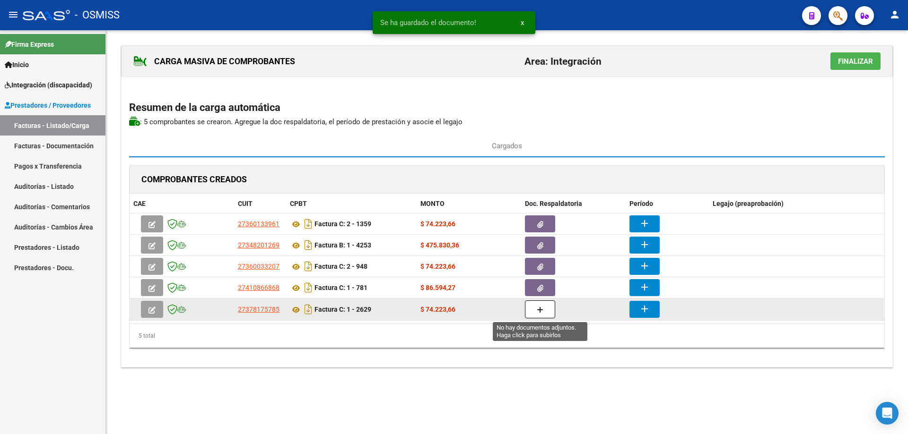
click at [544, 310] on button "button" at bounding box center [540, 310] width 30 height 18
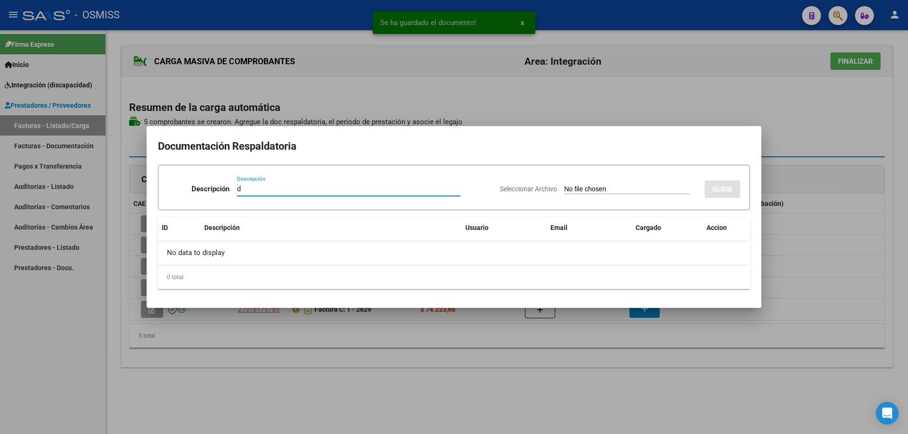
type input "d"
click at [564, 187] on input "Seleccionar Archivo" at bounding box center [626, 189] width 125 height 9
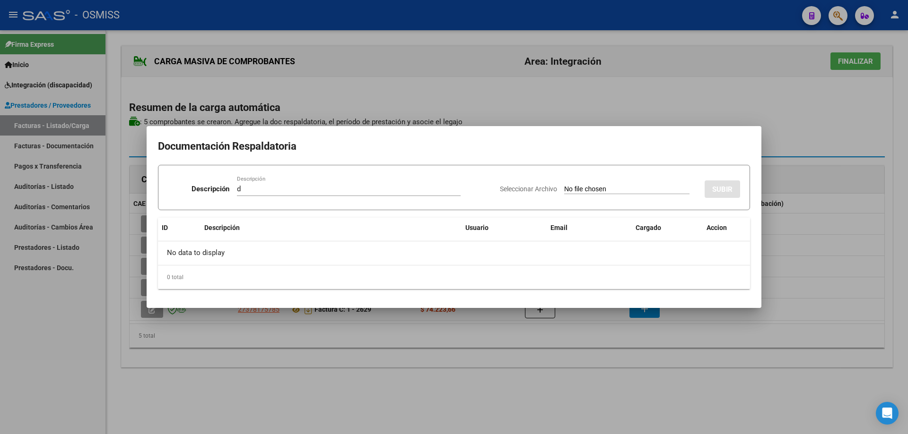
type input "C:\fakepath\[PERSON_NAME] Septiembre.pdf"
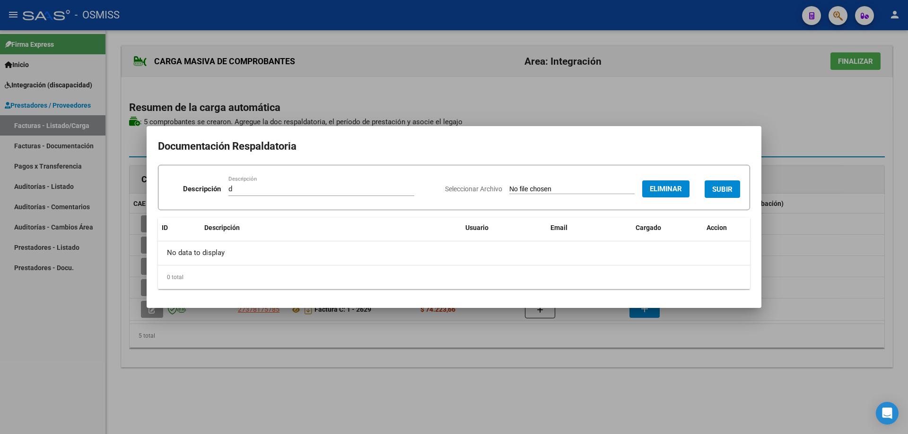
click at [716, 187] on span "SUBIR" at bounding box center [722, 189] width 20 height 9
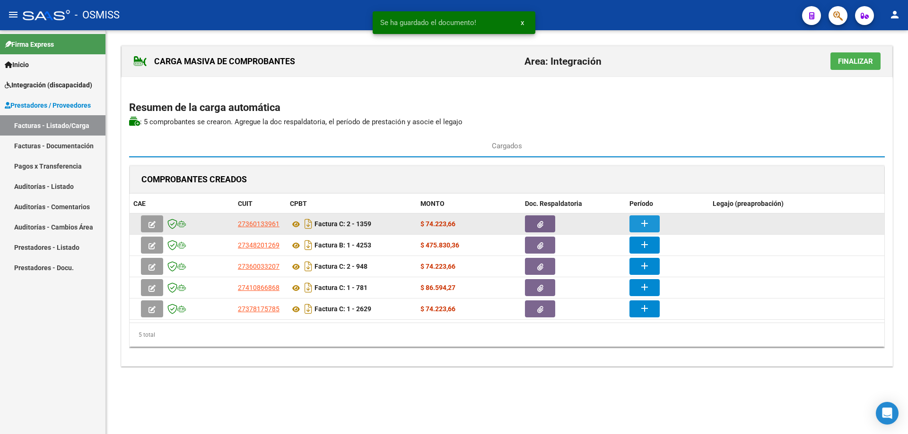
click at [641, 219] on mat-icon "add" at bounding box center [644, 223] width 11 height 11
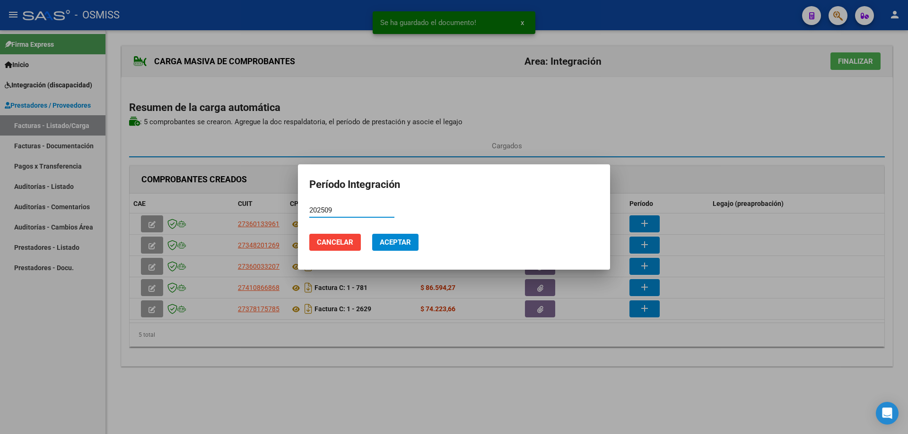
type input "202509"
click at [389, 248] on button "Aceptar" at bounding box center [395, 242] width 46 height 17
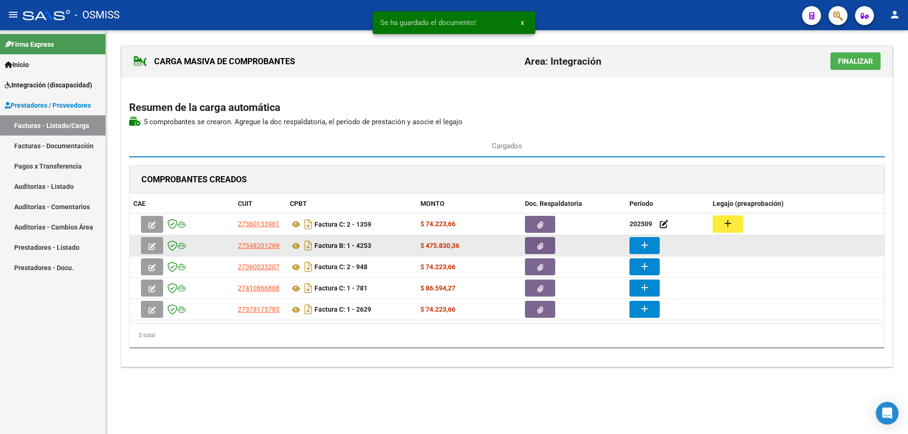
click at [651, 247] on button "add" at bounding box center [644, 245] width 30 height 17
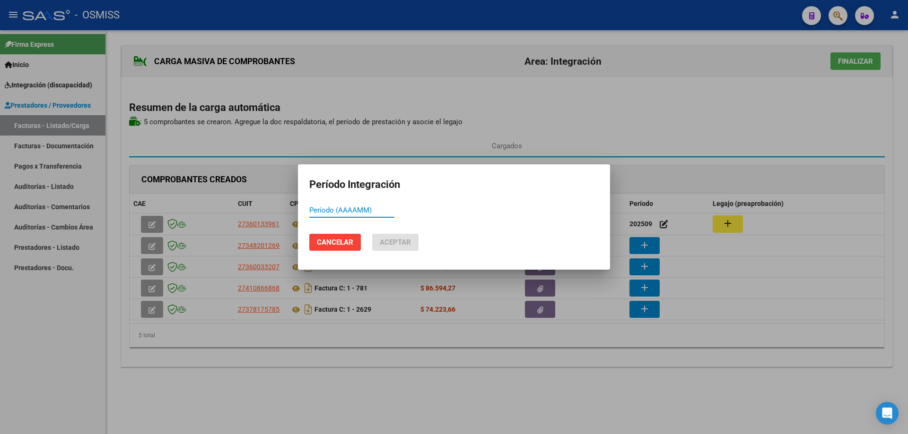
paste input "202509"
type input "202509"
click at [395, 240] on span "Aceptar" at bounding box center [395, 242] width 31 height 9
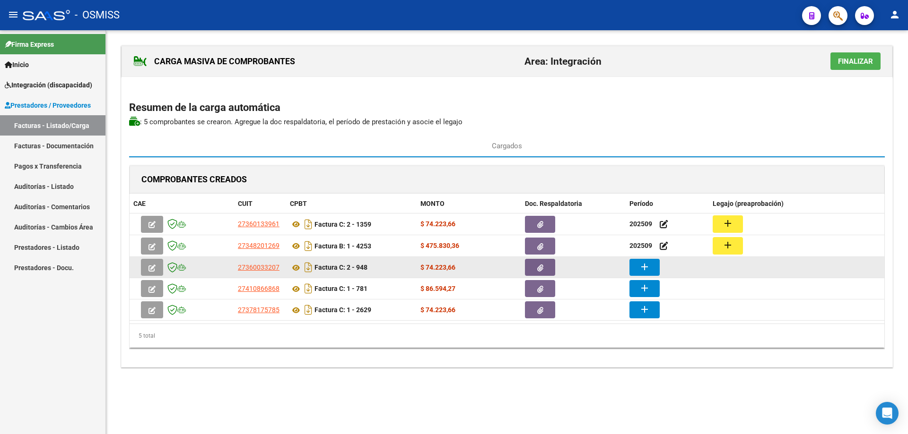
click at [637, 266] on button "add" at bounding box center [644, 267] width 30 height 17
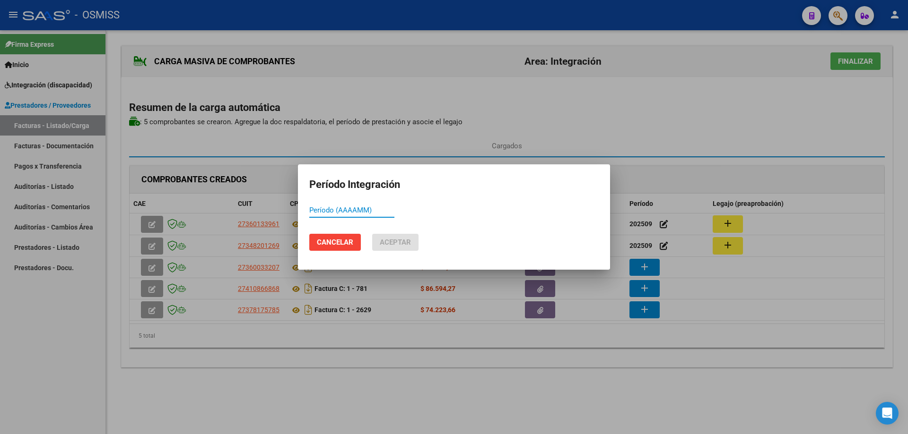
paste input "202509"
type input "202509"
click at [418, 239] on button "Aceptar" at bounding box center [395, 242] width 46 height 17
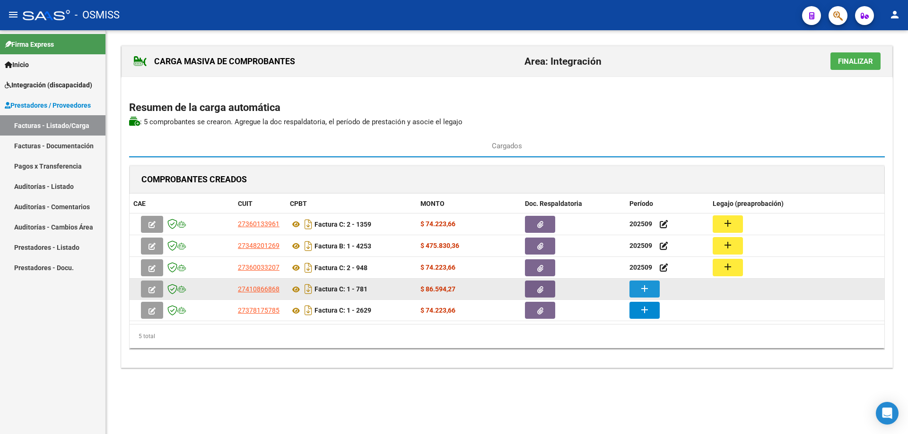
click at [640, 290] on mat-icon "add" at bounding box center [644, 288] width 11 height 11
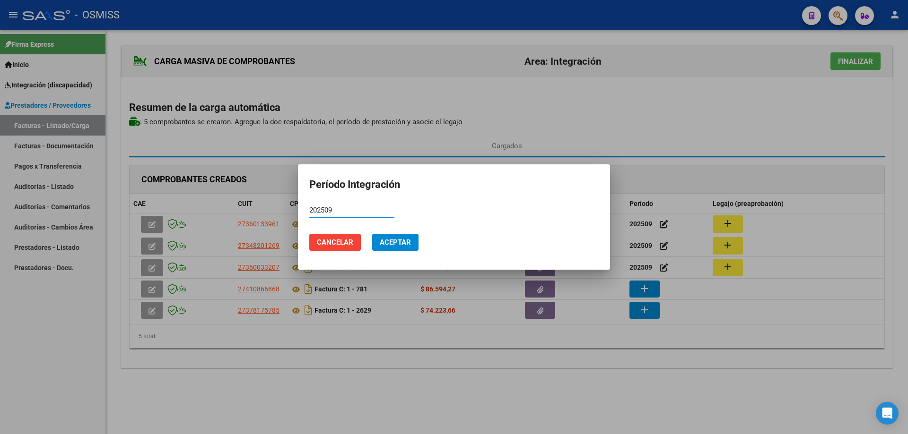
type input "202509"
click at [410, 234] on button "Aceptar" at bounding box center [395, 242] width 46 height 17
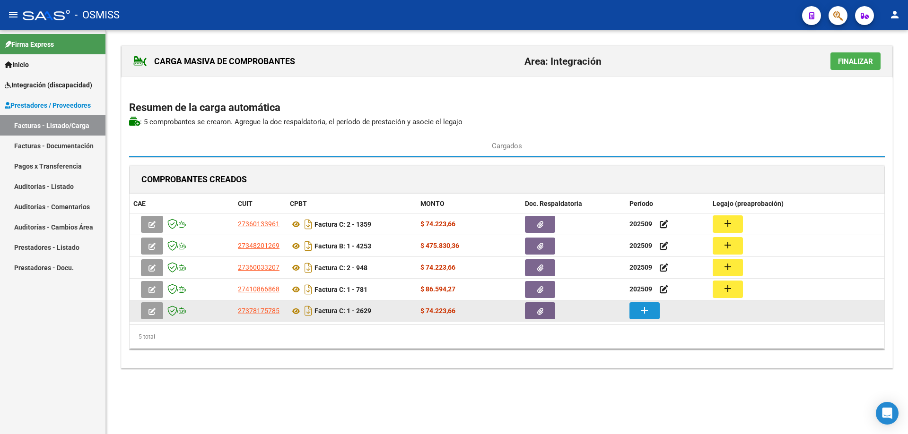
click at [643, 312] on mat-icon "add" at bounding box center [644, 310] width 11 height 11
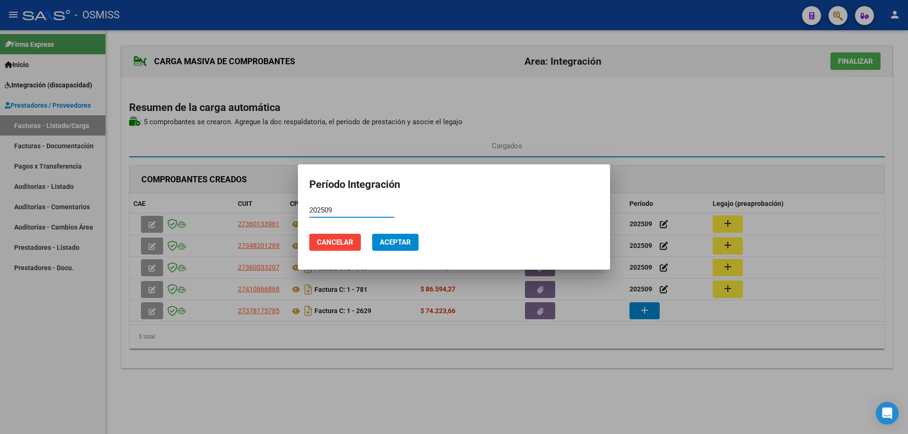
type input "202509"
click at [385, 238] on span "Aceptar" at bounding box center [395, 242] width 31 height 9
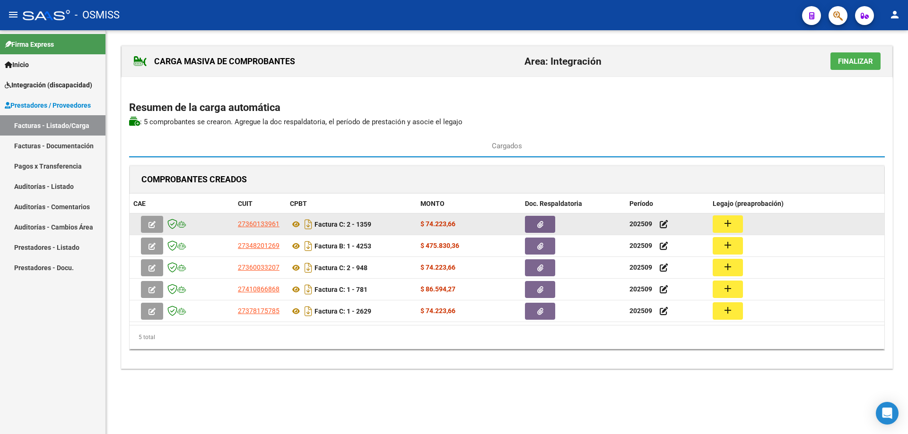
click at [727, 230] on button "add" at bounding box center [727, 224] width 30 height 17
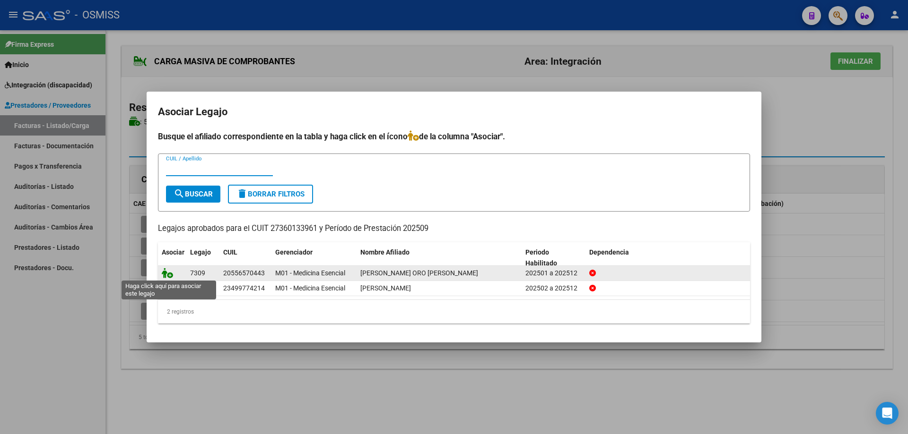
click at [166, 273] on icon at bounding box center [167, 273] width 11 height 10
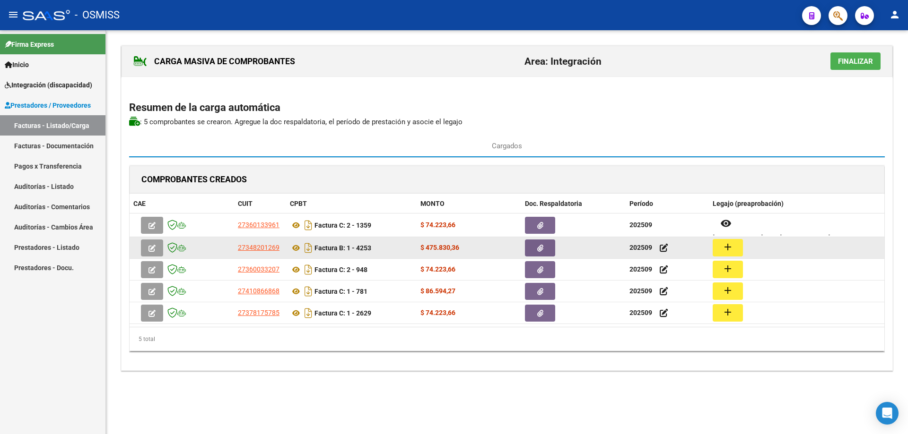
click at [729, 248] on mat-icon "add" at bounding box center [727, 247] width 11 height 11
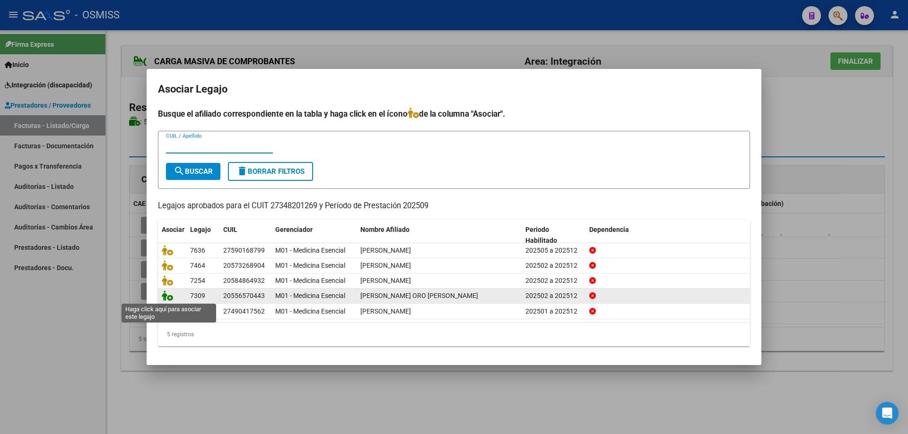
click at [167, 297] on icon at bounding box center [167, 296] width 11 height 10
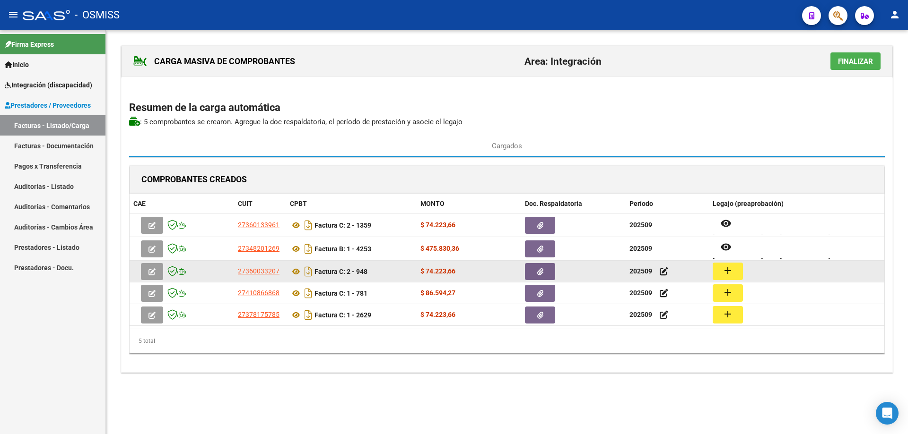
click at [723, 270] on mat-icon "add" at bounding box center [727, 270] width 11 height 11
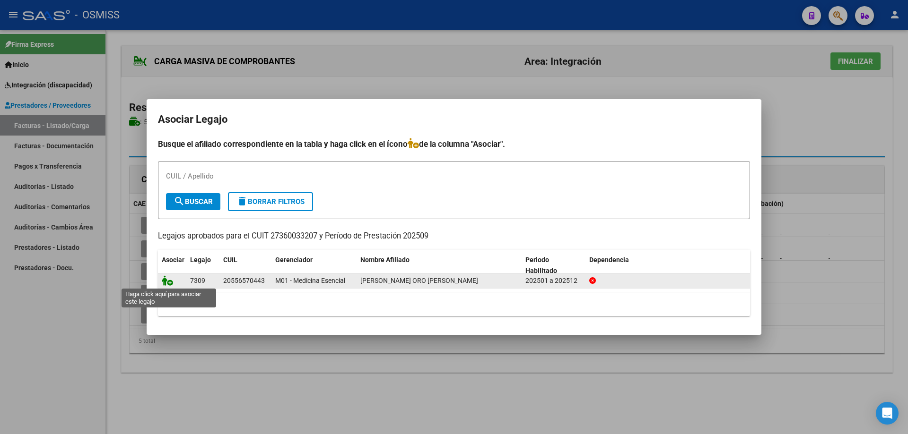
click at [169, 277] on icon at bounding box center [167, 281] width 11 height 10
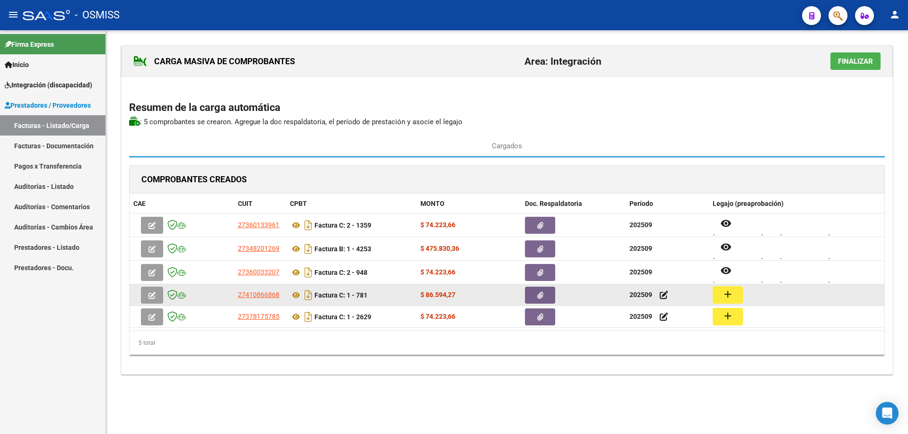
click at [732, 295] on mat-icon "add" at bounding box center [727, 294] width 11 height 11
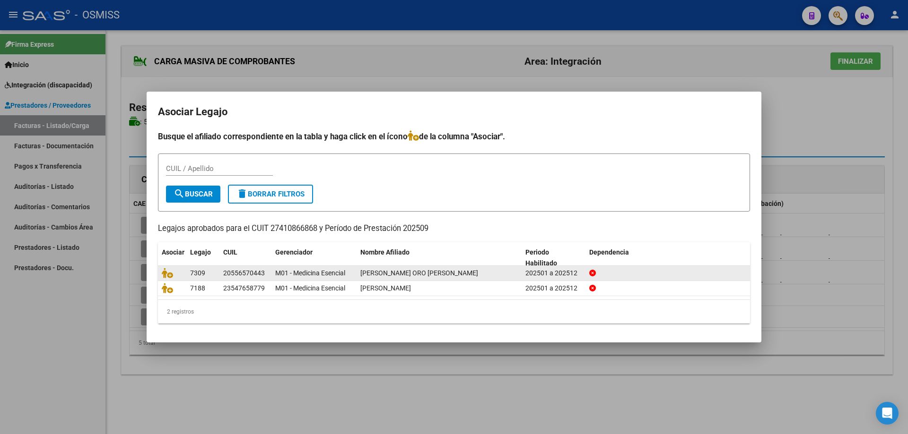
click at [167, 267] on datatable-body-cell at bounding box center [172, 273] width 28 height 15
click at [167, 269] on icon at bounding box center [167, 273] width 11 height 10
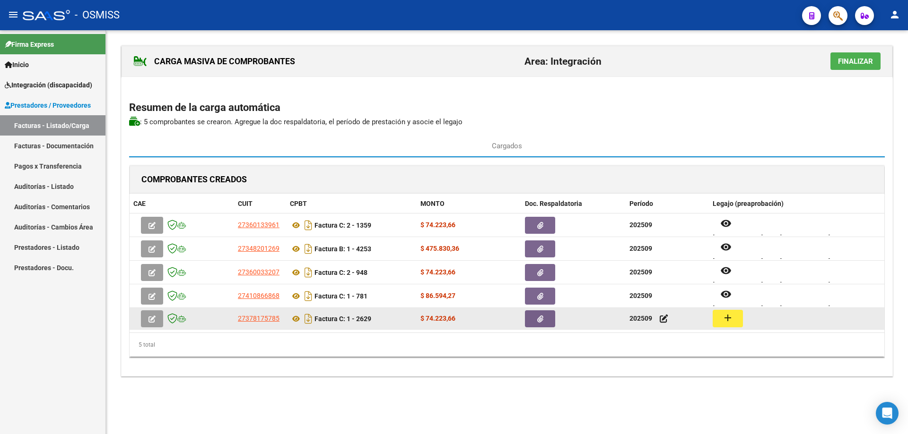
click at [730, 319] on mat-icon "add" at bounding box center [727, 317] width 11 height 11
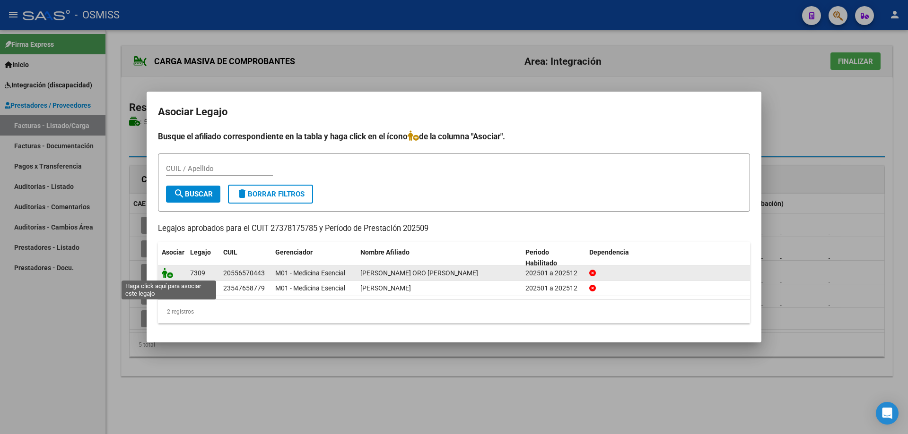
click at [167, 275] on icon at bounding box center [167, 273] width 11 height 10
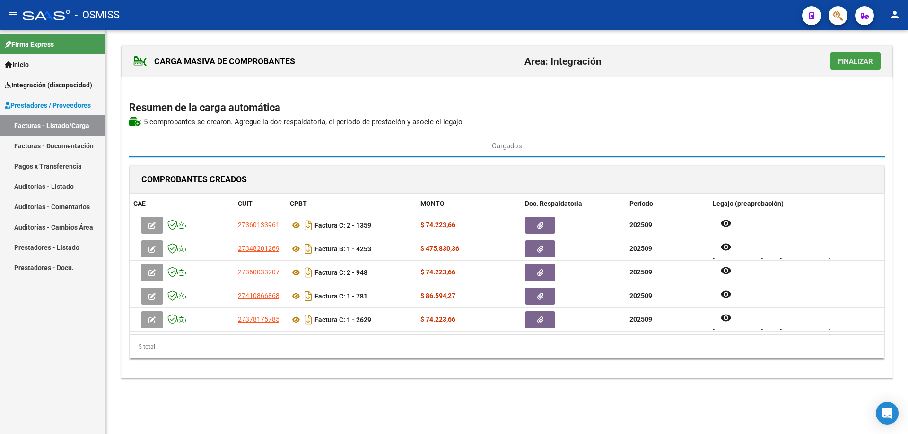
click at [855, 61] on span "Finalizar" at bounding box center [855, 61] width 35 height 9
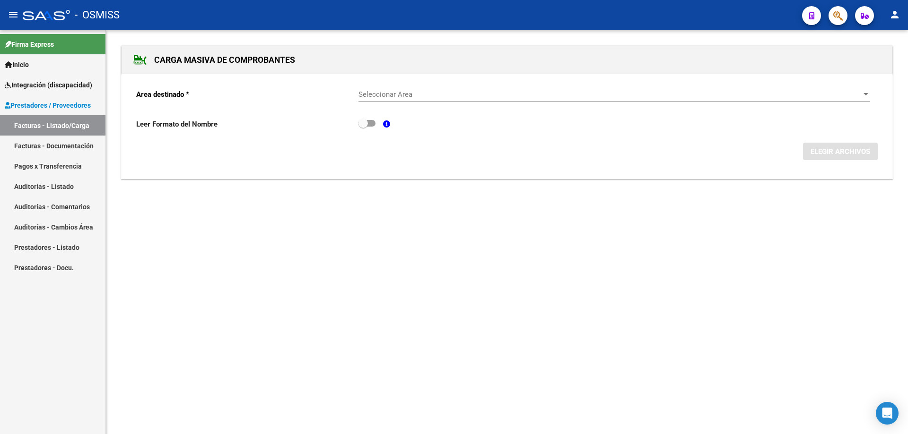
click at [418, 92] on span "Seleccionar Area" at bounding box center [609, 94] width 503 height 9
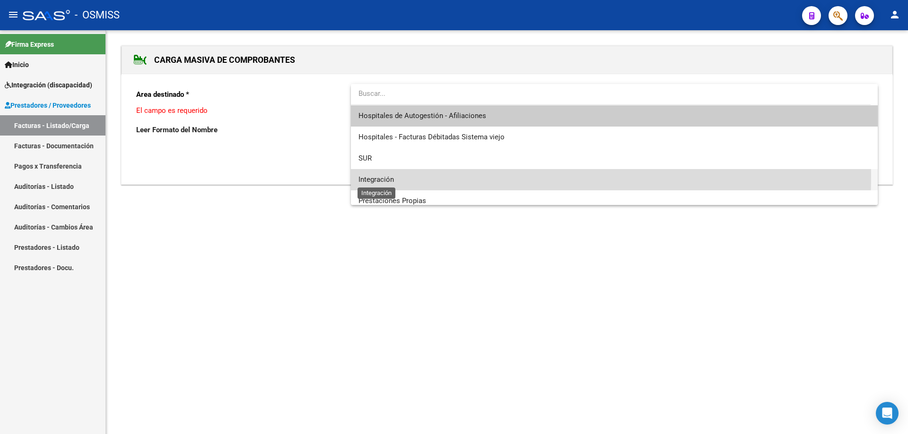
click at [386, 176] on span "Integración" at bounding box center [375, 179] width 35 height 9
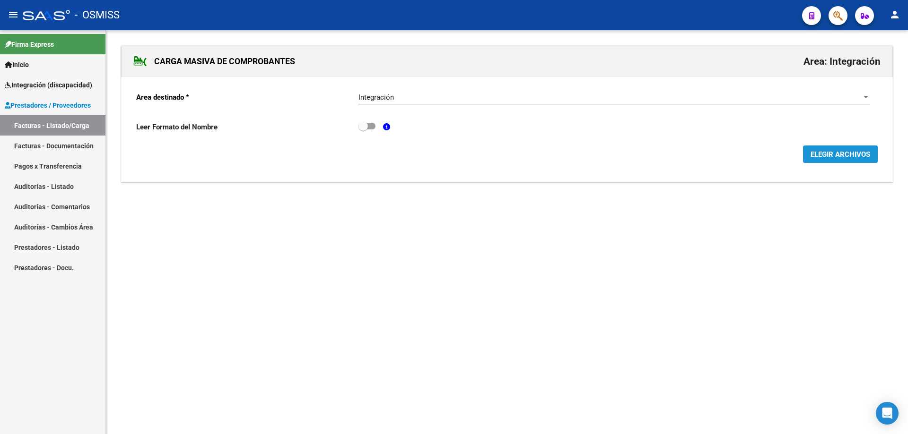
click at [816, 157] on span "ELEGIR ARCHIVOS" at bounding box center [840, 154] width 60 height 9
